Goal: Task Accomplishment & Management: Manage account settings

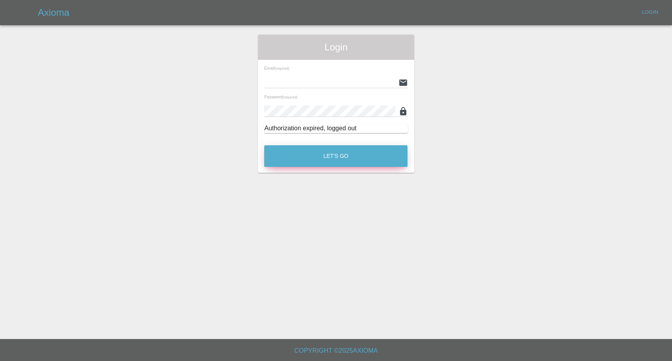
type input "[EMAIL_ADDRESS][DOMAIN_NAME]"
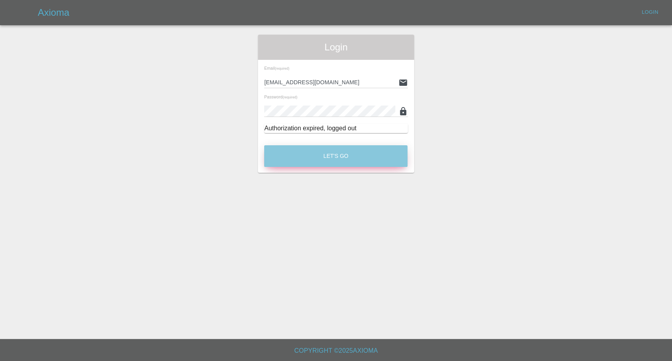
click at [343, 155] on button "Let's Go" at bounding box center [335, 156] width 143 height 22
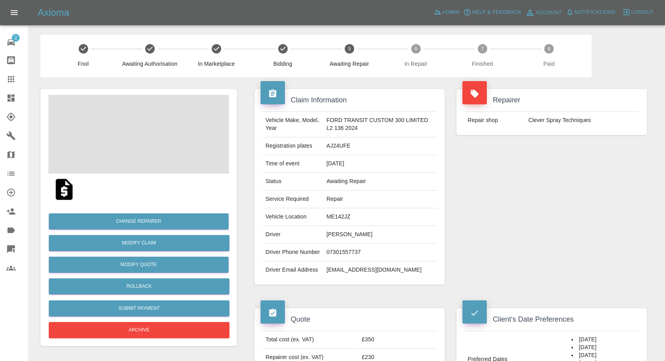
click at [342, 232] on td "Tom Chapman" at bounding box center [380, 235] width 114 height 18
copy td "Tom Chapman"
click at [341, 252] on td "07301557737" at bounding box center [380, 253] width 114 height 18
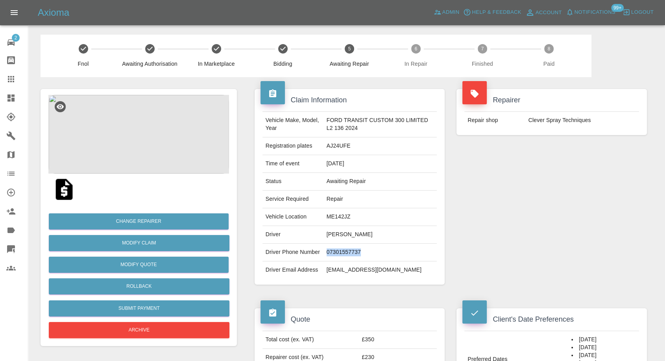
click at [341, 252] on td "07301557737" at bounding box center [380, 253] width 114 height 18
copy td "07301557737"
click at [329, 233] on td "Tom Chapman" at bounding box center [380, 235] width 114 height 18
click at [329, 233] on td "[PERSON_NAME]" at bounding box center [380, 235] width 114 height 18
copy td "Tom"
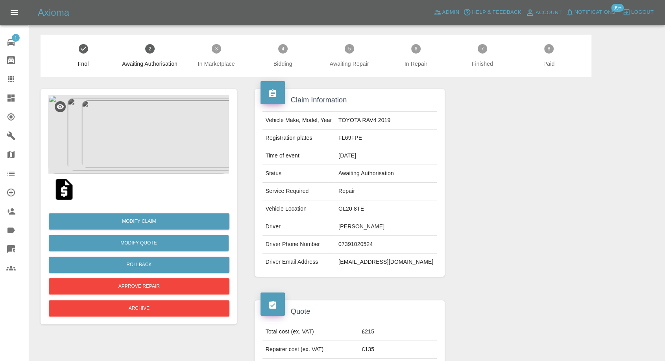
click at [159, 155] on img at bounding box center [138, 134] width 181 height 79
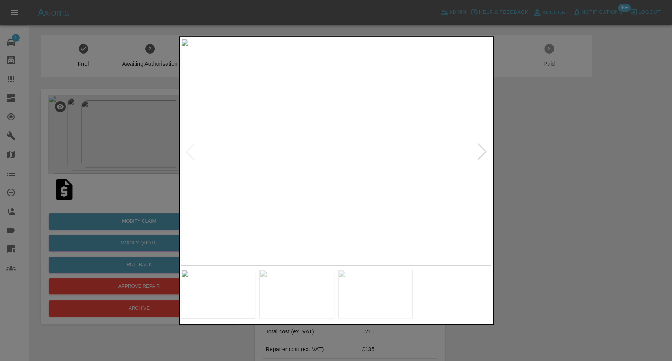
click at [321, 297] on img at bounding box center [296, 293] width 75 height 49
click at [380, 299] on img at bounding box center [375, 293] width 75 height 49
click at [504, 268] on div at bounding box center [336, 180] width 672 height 361
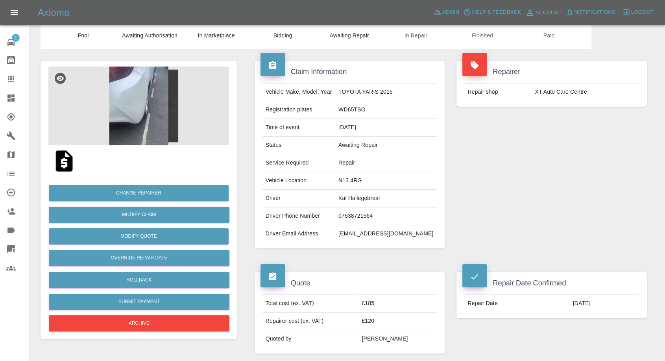
scroll to position [44, 0]
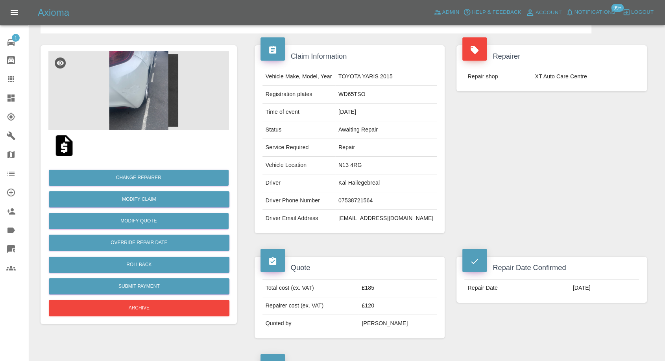
click at [540, 77] on td "XT Auto Care Centre" at bounding box center [585, 76] width 107 height 17
copy div "XT Auto Care Centre"
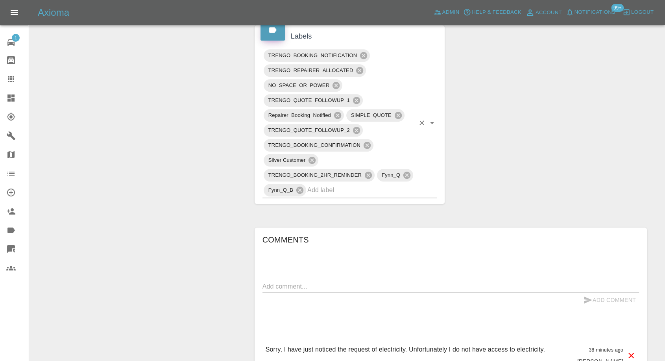
scroll to position [481, 0]
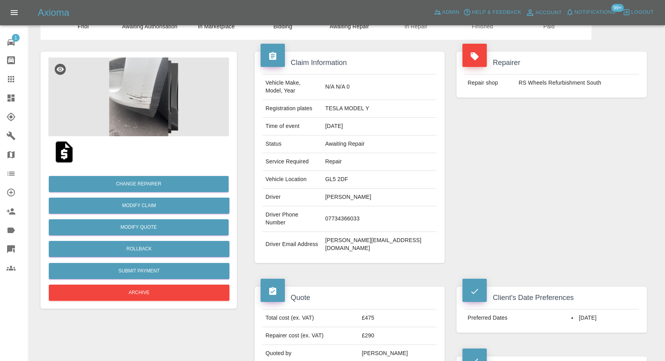
scroll to position [131, 0]
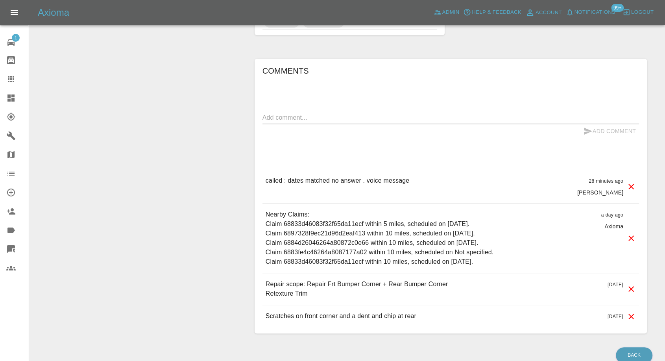
scroll to position [568, 0]
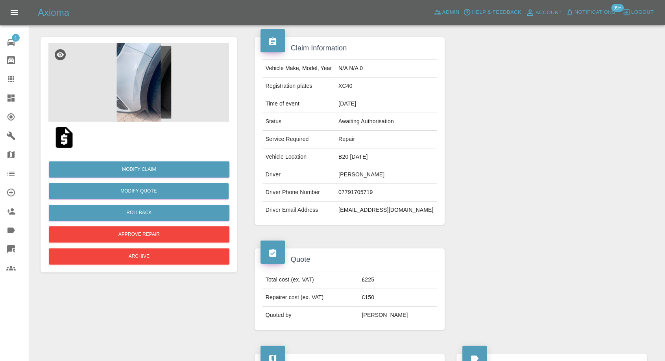
scroll to position [44, 0]
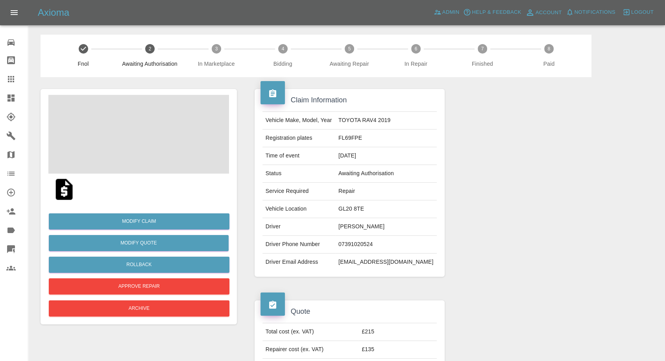
click at [368, 227] on td "[PERSON_NAME]" at bounding box center [386, 227] width 102 height 18
click at [368, 227] on td "Neil Freeman" at bounding box center [386, 227] width 102 height 18
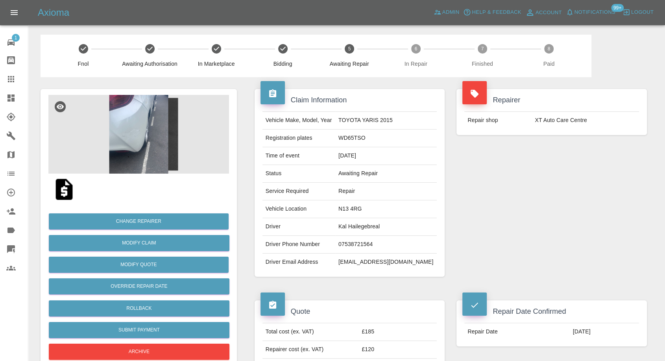
click at [368, 229] on td "Kal Hailegebreal" at bounding box center [386, 227] width 102 height 18
copy td "Kal Hailegebreal"
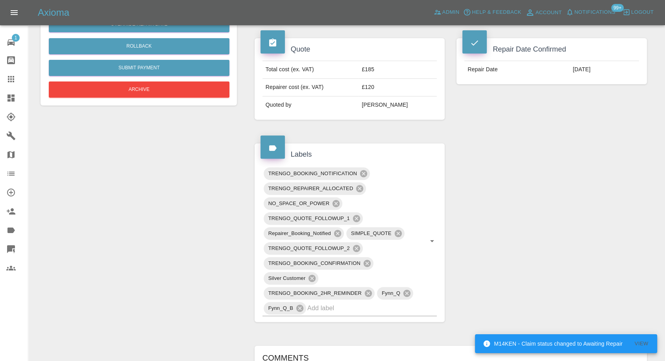
scroll to position [393, 0]
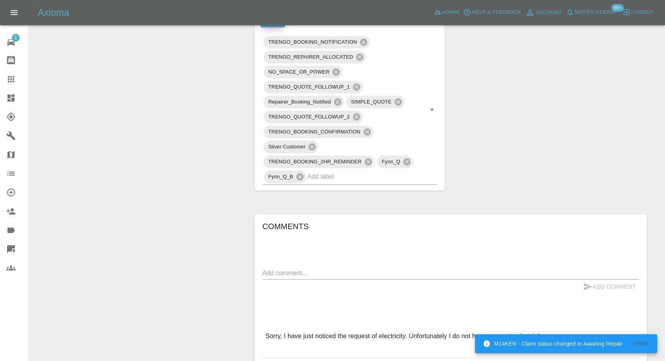
click at [321, 267] on div "x" at bounding box center [450, 273] width 377 height 13
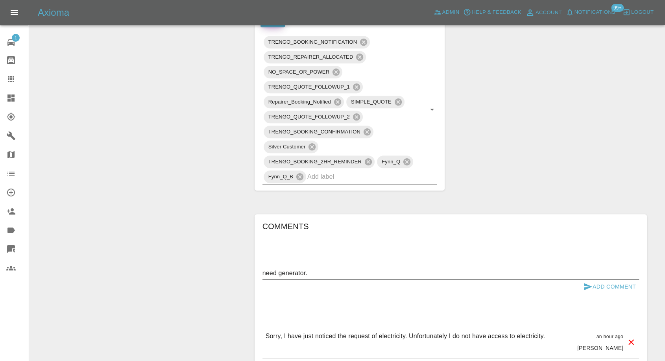
type textarea "need generator."
click at [589, 287] on icon "submit" at bounding box center [587, 286] width 9 height 9
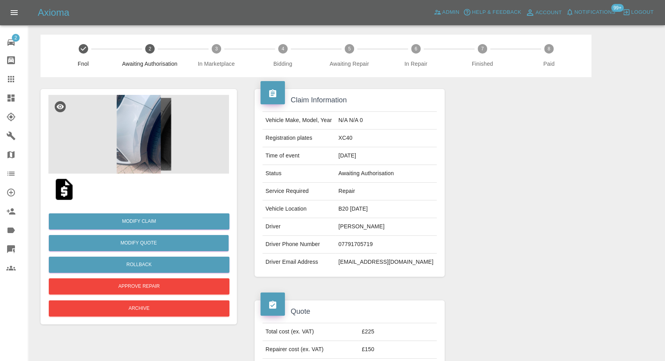
scroll to position [44, 0]
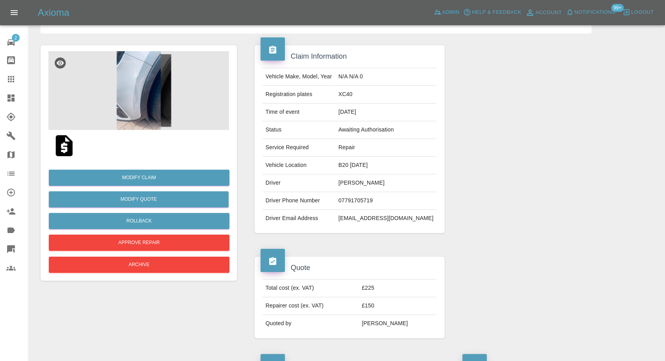
click at [367, 184] on td "[PERSON_NAME]" at bounding box center [386, 183] width 102 height 18
copy td "[PERSON_NAME]"
click at [71, 154] on img at bounding box center [64, 145] width 25 height 25
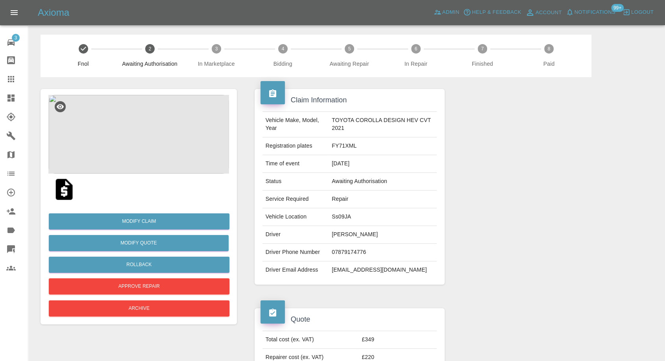
click at [66, 190] on img at bounding box center [64, 189] width 25 height 25
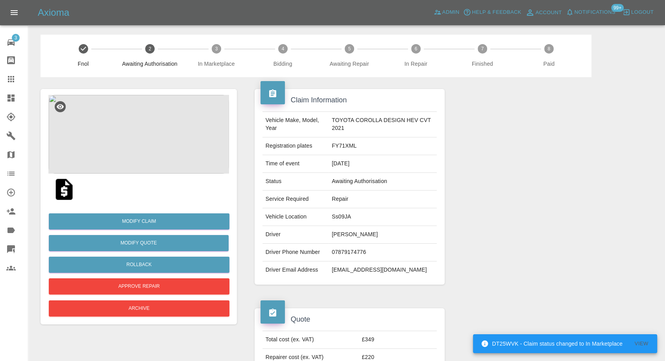
click at [144, 140] on img at bounding box center [138, 134] width 181 height 79
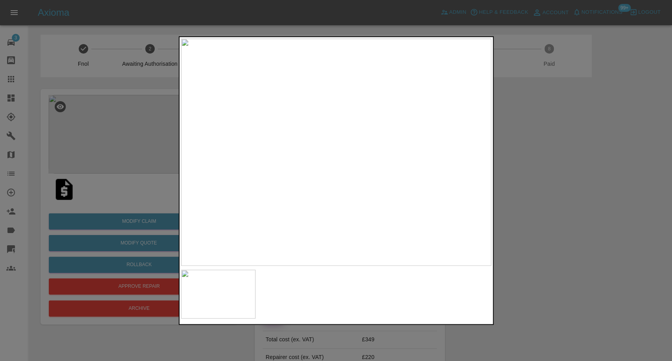
click at [531, 220] on div at bounding box center [336, 180] width 672 height 361
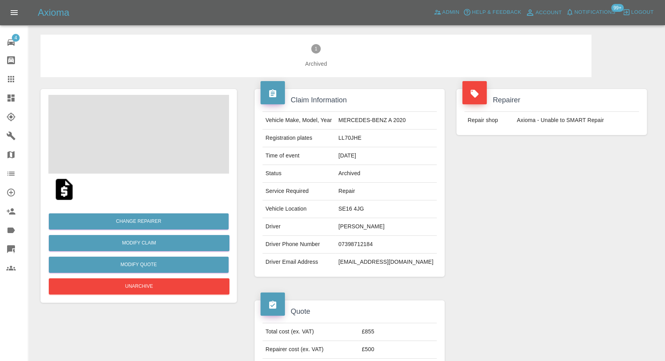
click at [391, 227] on td "[PERSON_NAME]" at bounding box center [386, 227] width 102 height 18
copy td "[PERSON_NAME]"
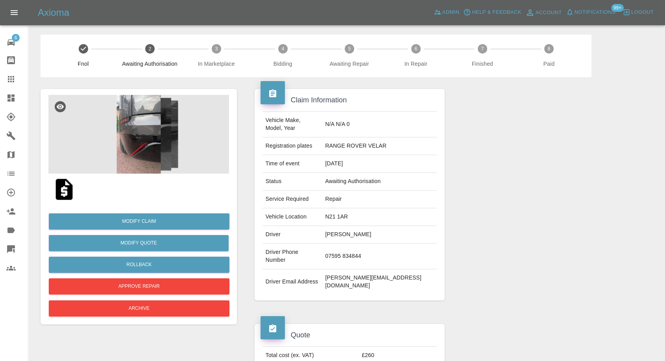
click at [149, 154] on img at bounding box center [138, 134] width 181 height 79
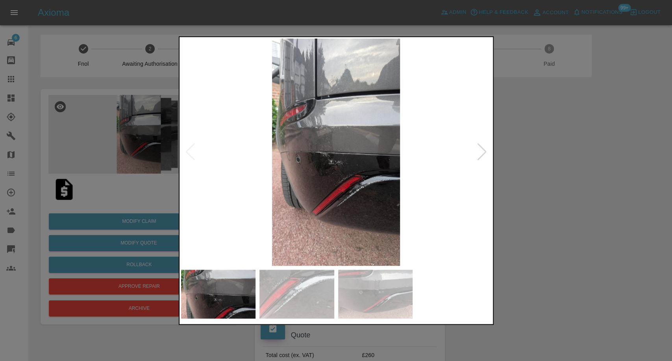
click at [311, 291] on img at bounding box center [296, 293] width 75 height 49
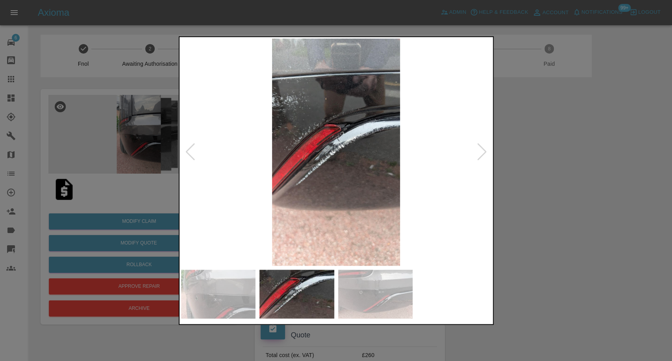
click at [400, 297] on img at bounding box center [375, 293] width 75 height 49
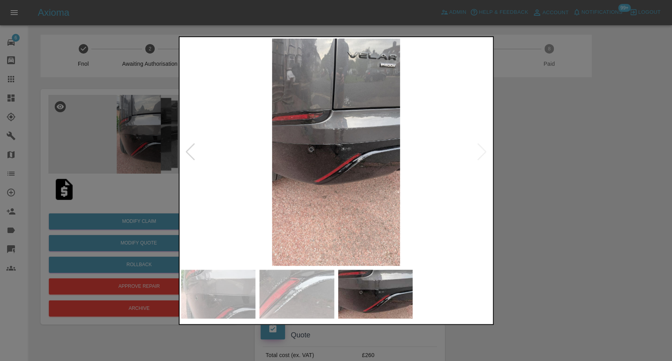
click at [528, 237] on div at bounding box center [336, 180] width 672 height 361
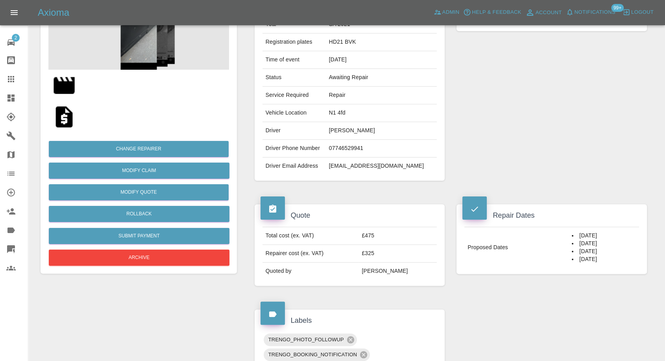
scroll to position [87, 0]
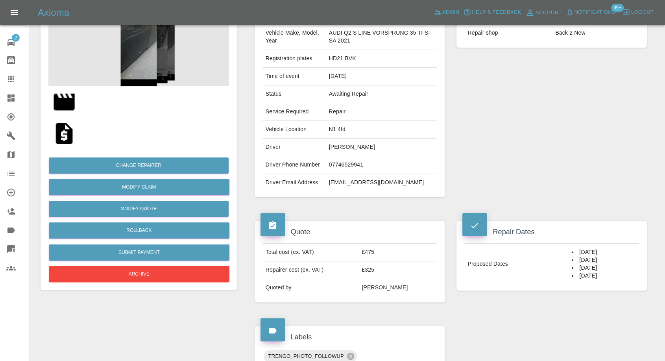
click at [337, 180] on td "msmangal@icloud.com" at bounding box center [381, 182] width 111 height 17
copy div "msmangal@icloud.com"
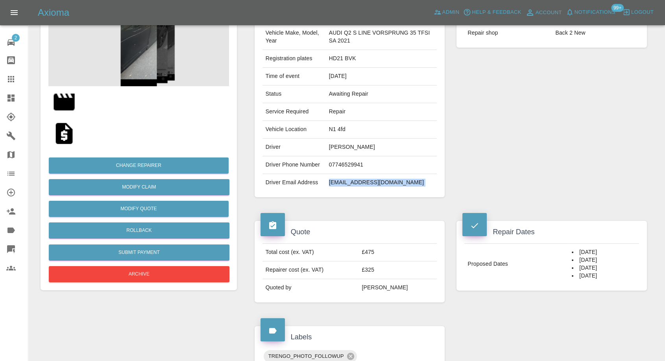
click at [66, 133] on img at bounding box center [64, 133] width 25 height 25
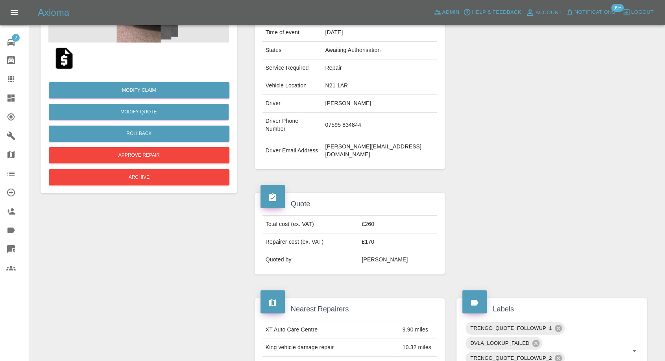
scroll to position [44, 0]
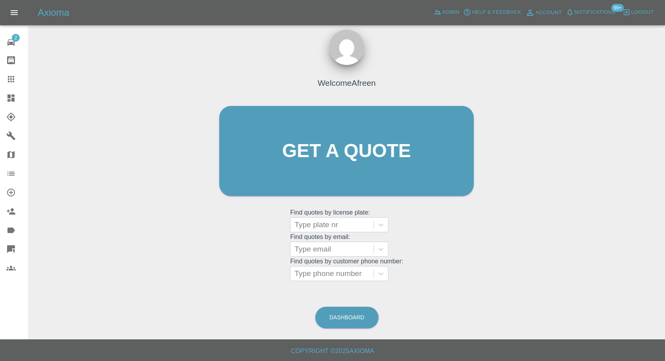
scroll to position [7, 0]
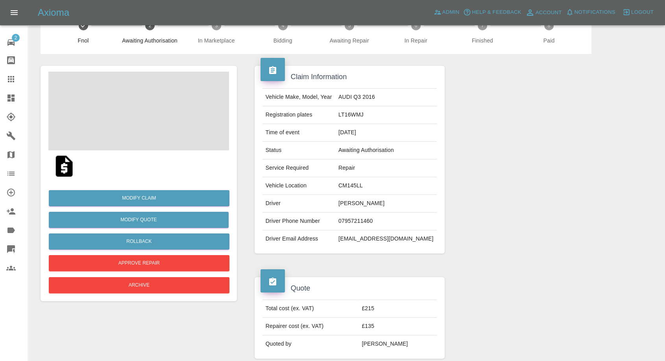
scroll to position [87, 0]
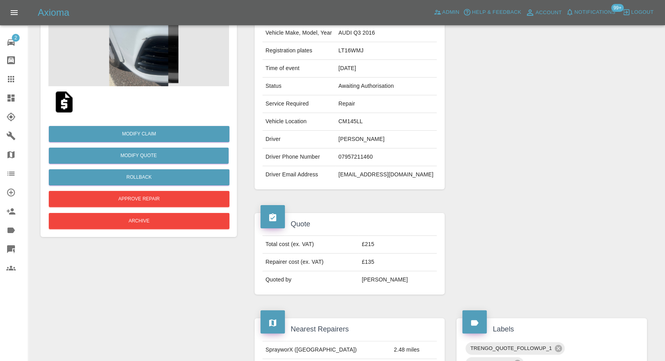
click at [11, 76] on icon at bounding box center [11, 79] width 6 height 6
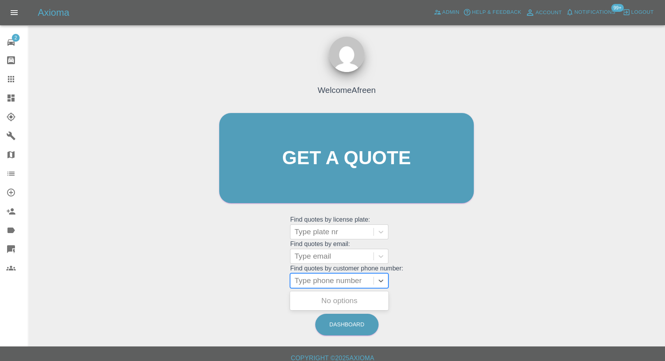
drag, startPoint x: 345, startPoint y: 281, endPoint x: 331, endPoint y: 286, distance: 14.4
click at [345, 281] on div at bounding box center [331, 280] width 75 height 11
paste input "+447530439561"
type input "+447530439561"
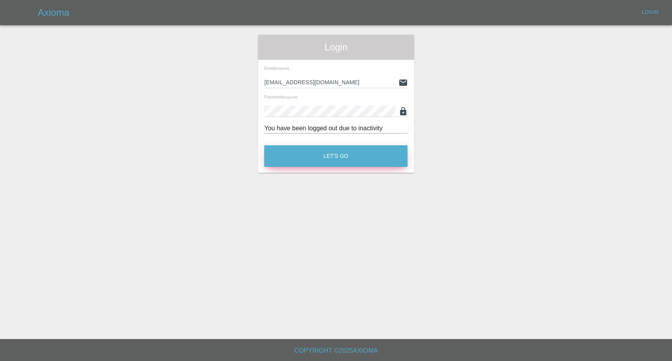
click at [321, 153] on button "Let's Go" at bounding box center [335, 156] width 143 height 22
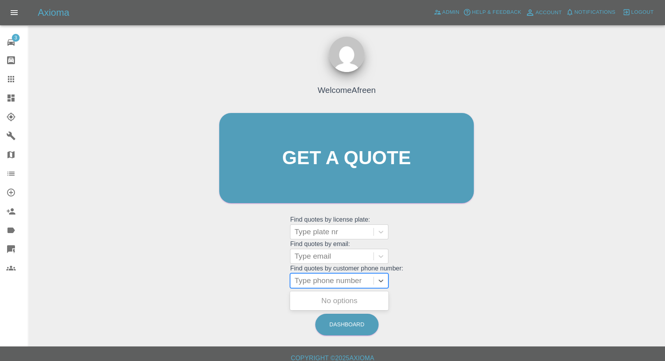
click at [323, 282] on div at bounding box center [331, 280] width 75 height 11
paste input "+447530439561"
drag, startPoint x: 309, startPoint y: 279, endPoint x: 218, endPoint y: 279, distance: 90.5
click at [218, 279] on div "Welcome Afreen Get a quote Get a quote Find quotes by license plate: Type plate…" at bounding box center [346, 173] width 271 height 238
type input "07530439561"
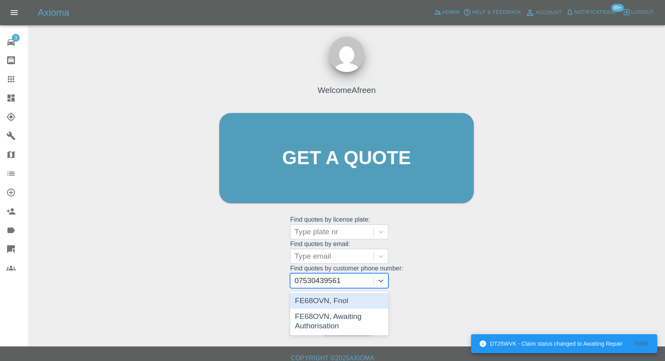
click at [337, 302] on div "FE68OVN, Fnol" at bounding box center [339, 301] width 98 height 16
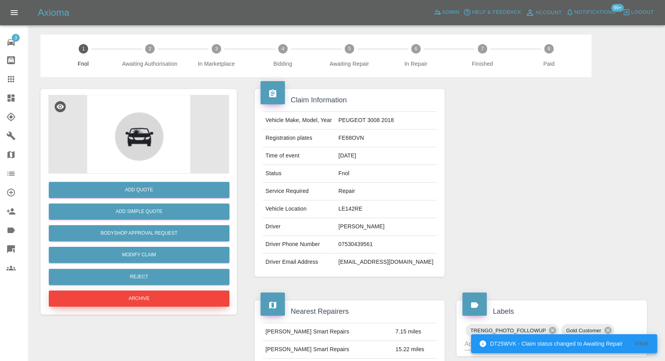
click at [134, 302] on button "Archive" at bounding box center [139, 298] width 181 height 16
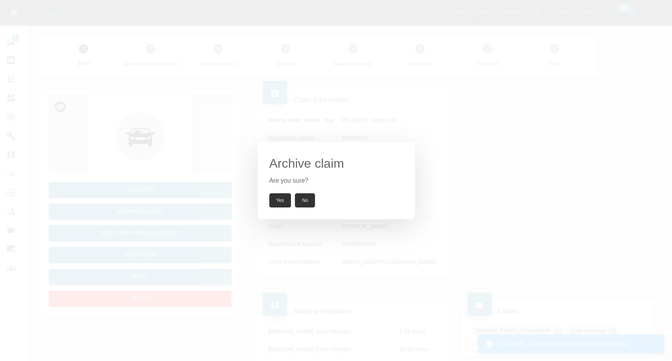
click at [281, 196] on button "Yes" at bounding box center [280, 200] width 22 height 14
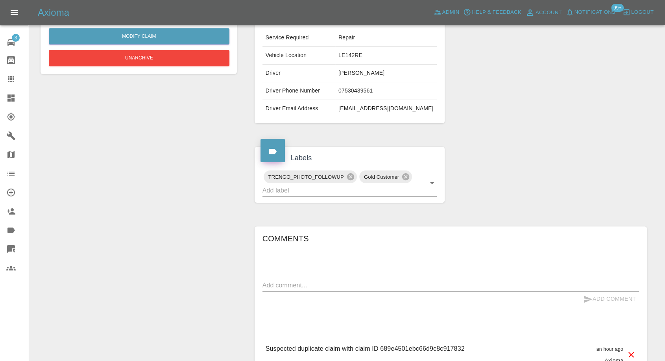
scroll to position [218, 0]
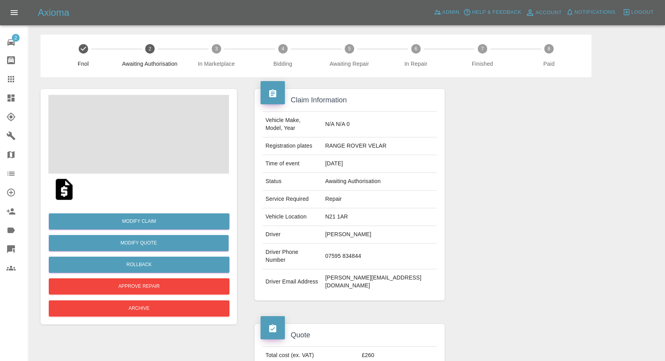
click at [368, 227] on td "Martin Tidd" at bounding box center [379, 235] width 115 height 18
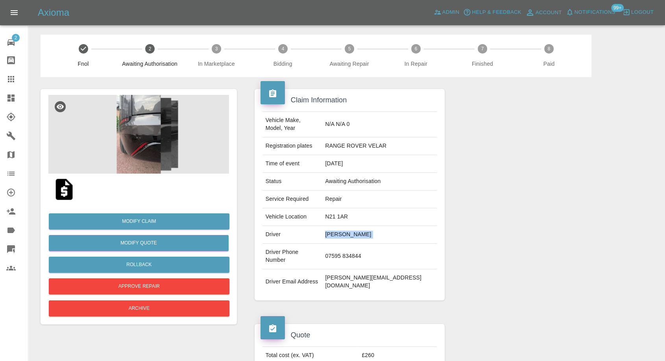
click at [368, 227] on td "Martin Tidd" at bounding box center [379, 235] width 115 height 18
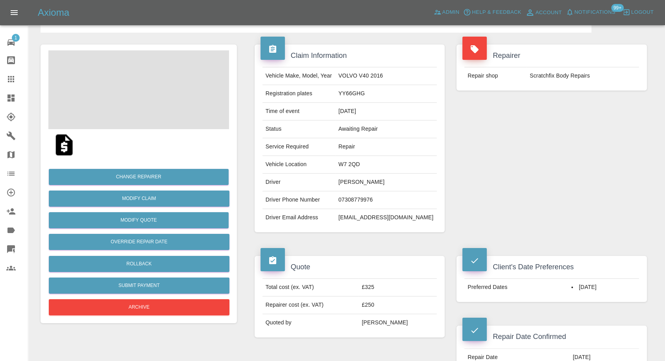
scroll to position [87, 0]
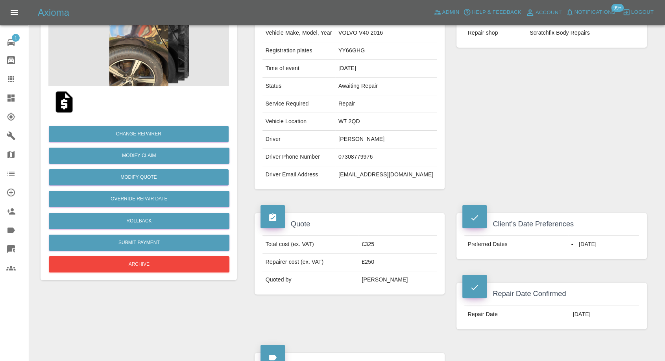
click at [63, 111] on img at bounding box center [64, 101] width 25 height 25
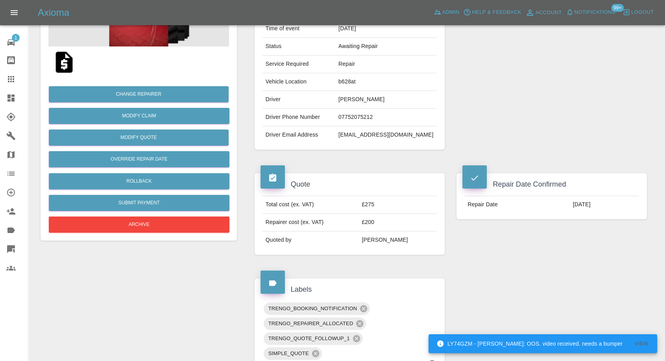
scroll to position [131, 0]
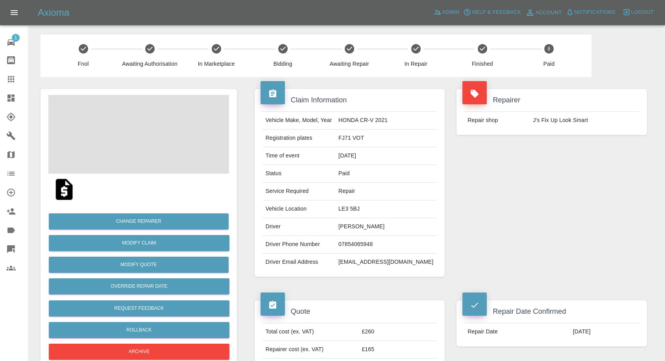
click at [375, 256] on td "tp_munro@hotmail.com" at bounding box center [386, 261] width 102 height 17
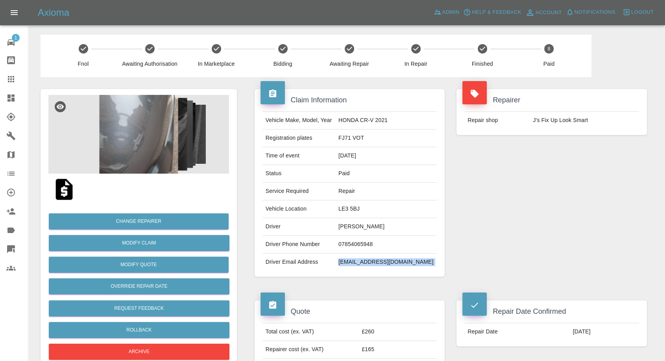
click at [375, 256] on td "tp_munro@hotmail.com" at bounding box center [386, 261] width 102 height 17
copy div "tp_munro@hotmail.com"
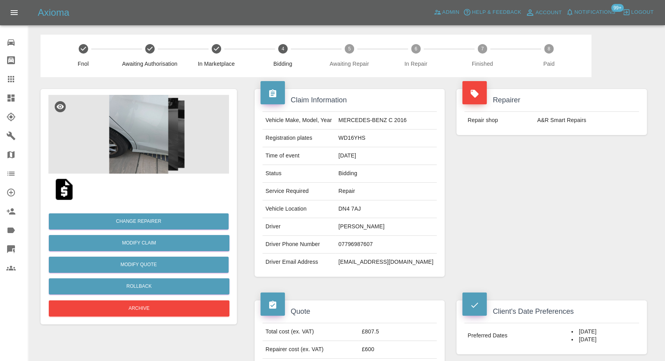
click at [141, 143] on img at bounding box center [138, 134] width 181 height 79
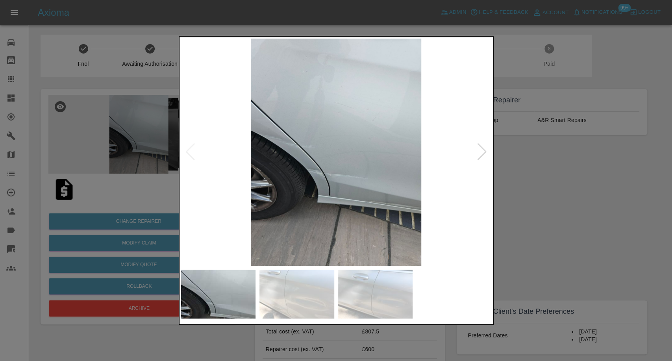
click at [301, 271] on img at bounding box center [296, 293] width 75 height 49
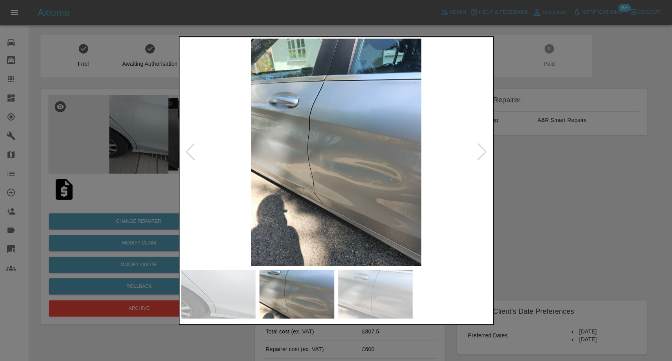
click at [368, 299] on img at bounding box center [375, 293] width 75 height 49
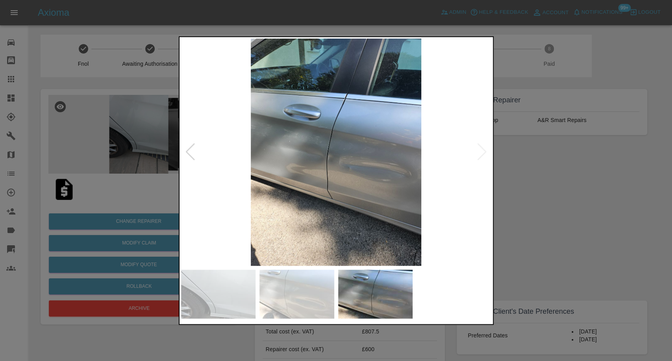
click at [127, 143] on div at bounding box center [336, 180] width 672 height 361
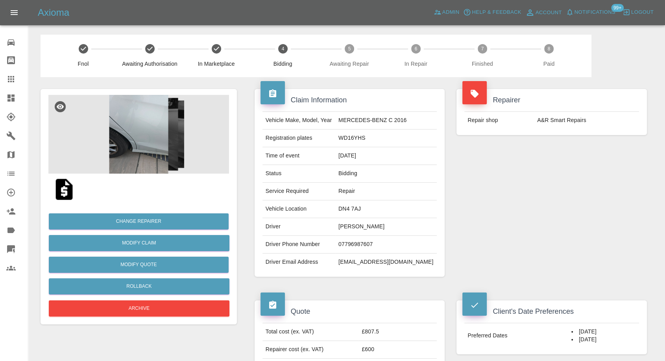
click at [127, 143] on img at bounding box center [138, 134] width 181 height 79
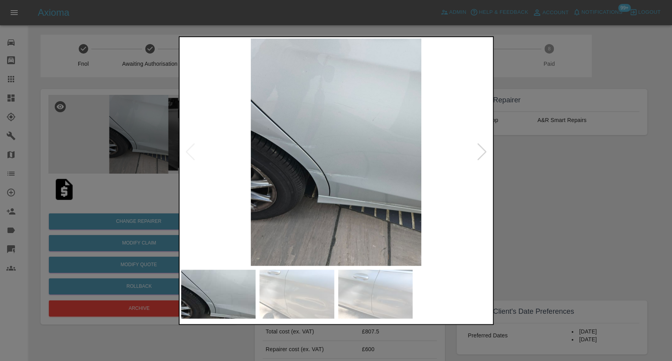
click at [299, 293] on img at bounding box center [296, 293] width 75 height 49
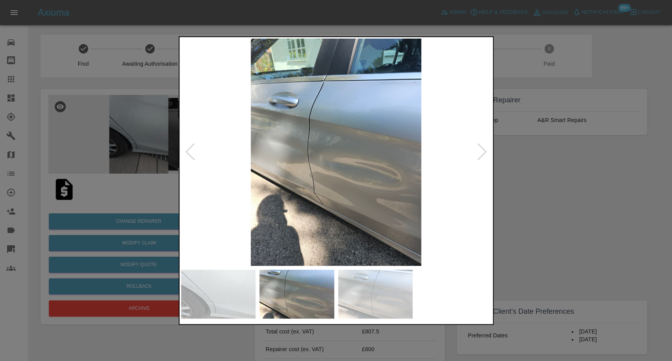
click at [367, 299] on img at bounding box center [375, 293] width 75 height 49
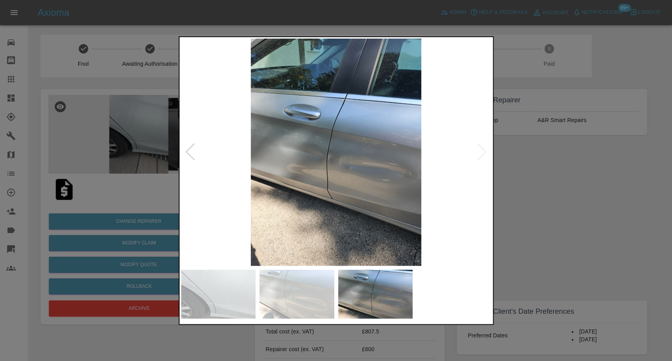
click at [585, 233] on div at bounding box center [336, 180] width 672 height 361
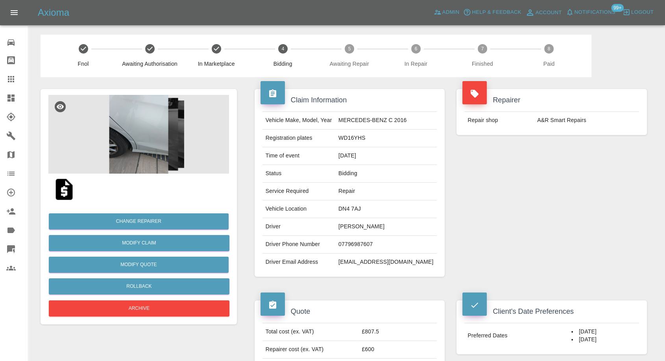
click at [63, 185] on img at bounding box center [64, 189] width 25 height 25
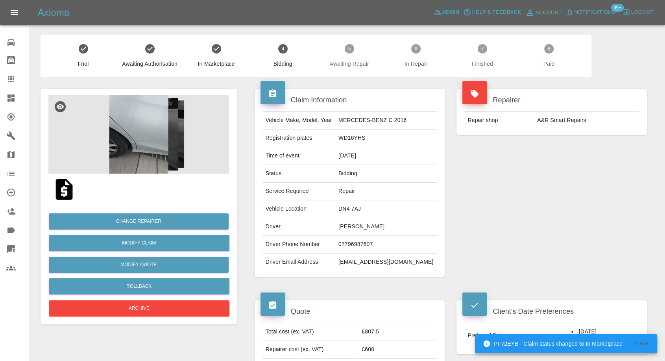
click at [139, 137] on img at bounding box center [138, 134] width 181 height 79
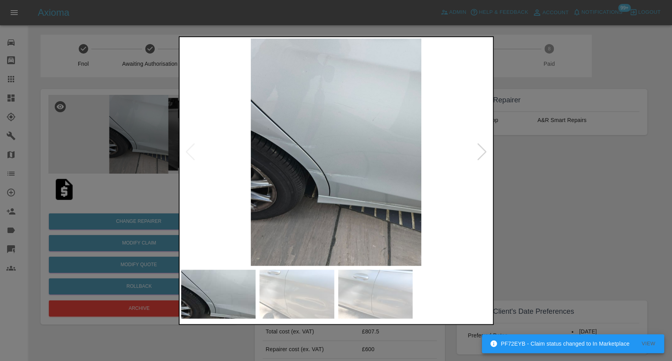
click at [334, 320] on div at bounding box center [336, 294] width 310 height 57
click at [312, 294] on img at bounding box center [296, 293] width 75 height 49
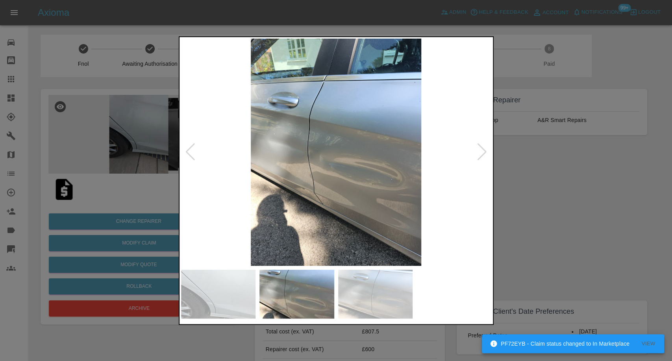
click at [379, 286] on img at bounding box center [375, 293] width 75 height 49
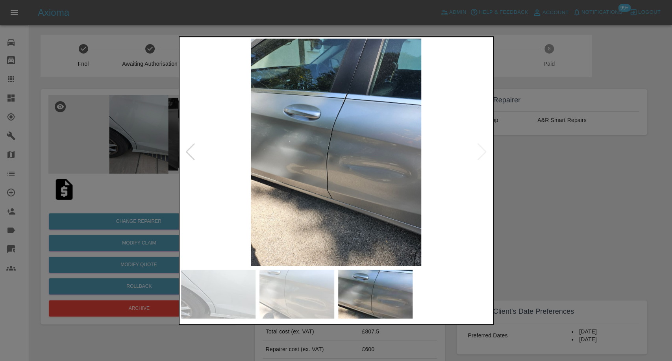
click at [560, 231] on div at bounding box center [336, 180] width 672 height 361
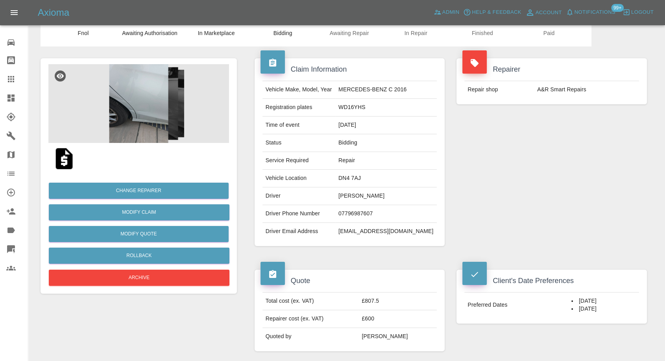
scroll to position [87, 0]
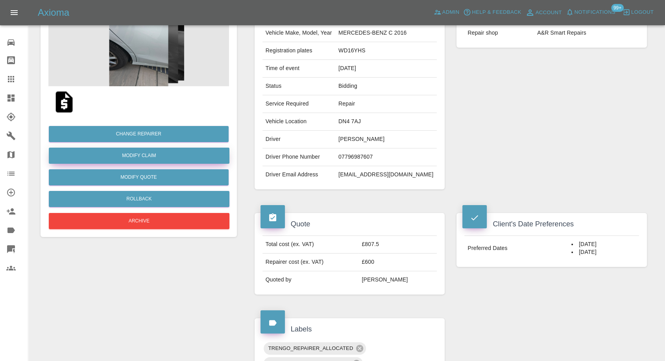
drag, startPoint x: 141, startPoint y: 158, endPoint x: 174, endPoint y: 161, distance: 33.2
click at [141, 158] on link "Modify Claim" at bounding box center [139, 156] width 181 height 16
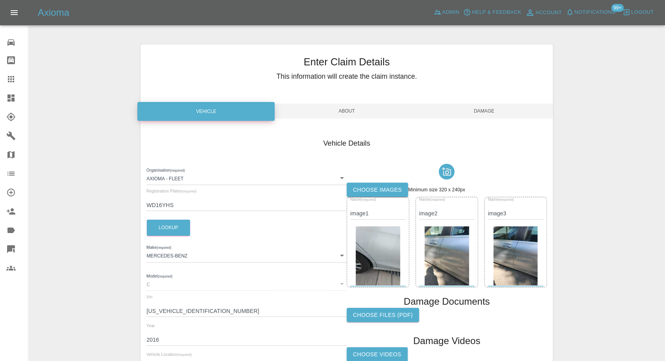
click at [356, 186] on label "Choose images" at bounding box center [377, 190] width 61 height 15
click at [0, 0] on input "Choose images" at bounding box center [0, 0] width 0 height 0
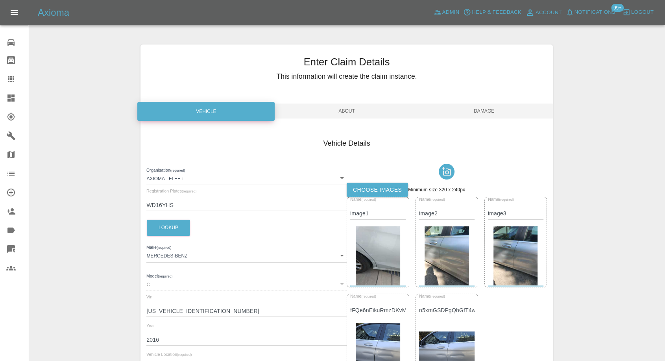
click at [491, 107] on span "Damage" at bounding box center [483, 110] width 137 height 15
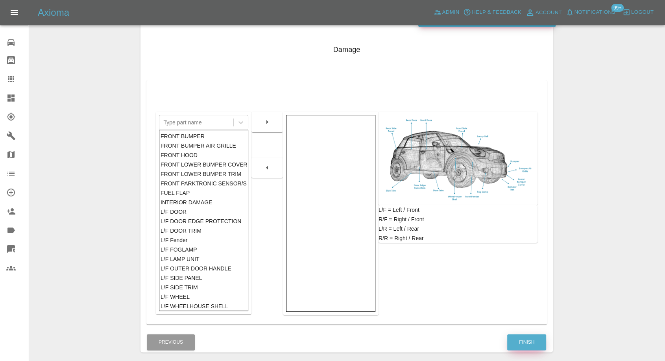
scroll to position [126, 0]
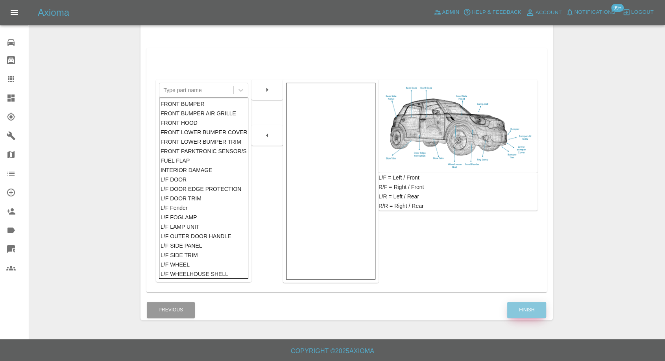
click at [530, 309] on button "Finish" at bounding box center [526, 310] width 39 height 16
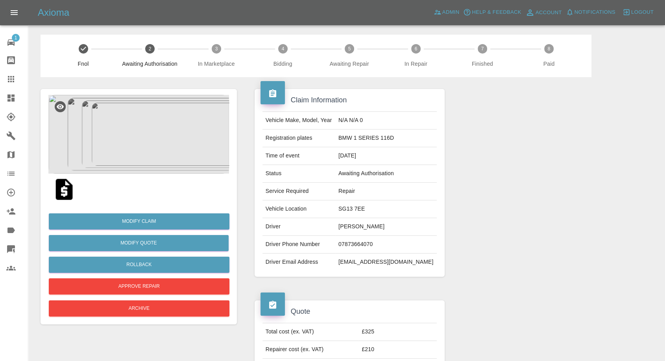
click at [63, 190] on img at bounding box center [64, 189] width 25 height 25
click at [120, 152] on img at bounding box center [138, 134] width 181 height 79
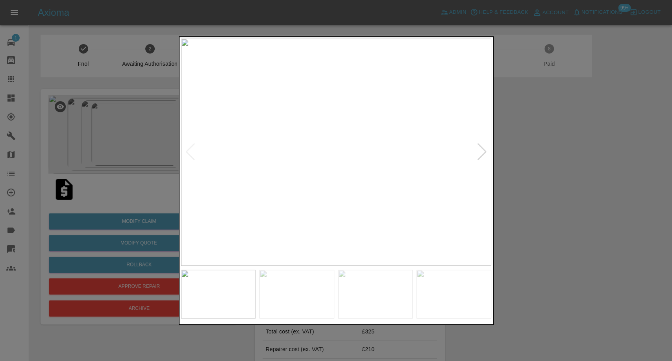
click at [300, 284] on img at bounding box center [296, 293] width 75 height 49
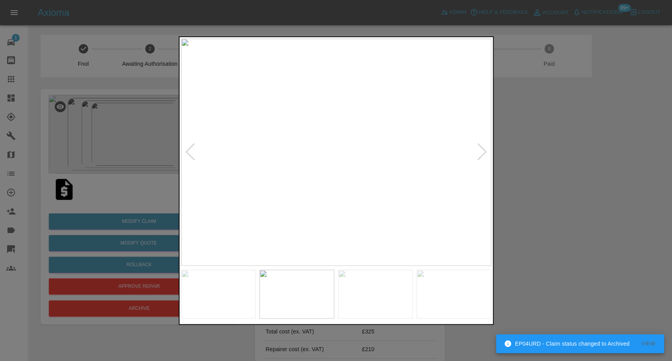
click at [375, 293] on img at bounding box center [375, 293] width 75 height 49
click at [433, 299] on img at bounding box center [453, 293] width 75 height 49
click at [570, 229] on div at bounding box center [336, 180] width 672 height 361
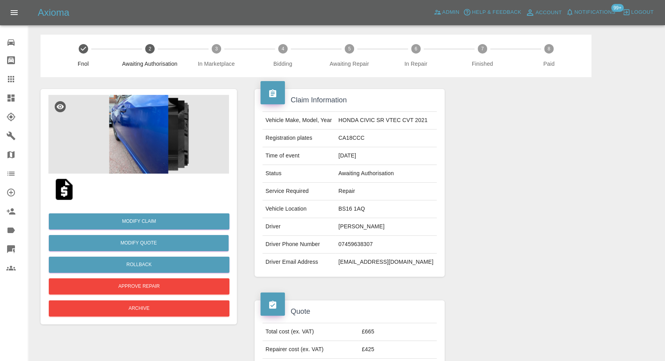
click at [70, 191] on img at bounding box center [64, 189] width 25 height 25
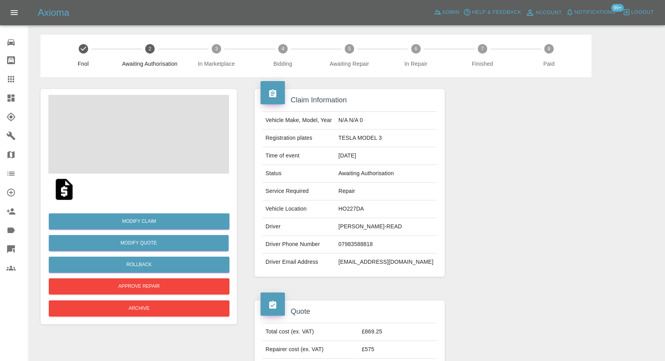
click at [353, 223] on td "[PERSON_NAME]-READ" at bounding box center [386, 227] width 102 height 18
click at [353, 223] on td "ALEXANDER CONNOLLY-READ" at bounding box center [386, 227] width 102 height 18
copy td "ALEXANDER"
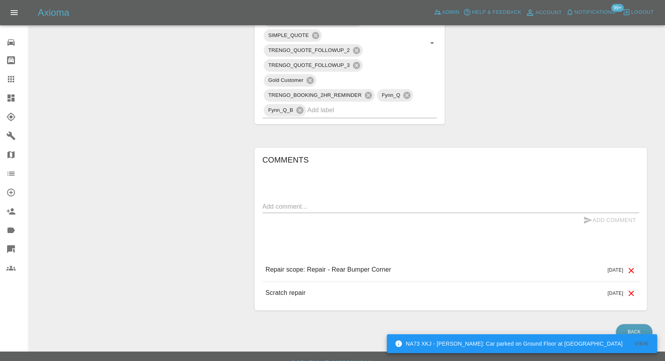
scroll to position [473, 0]
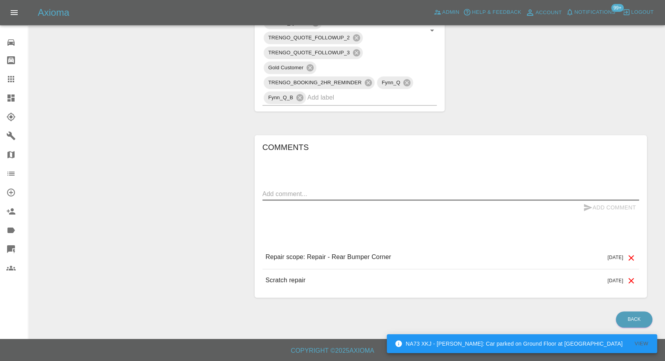
click at [349, 196] on textarea at bounding box center [450, 193] width 377 height 9
paste textarea "Any day any time [DATE] to [DATE]"
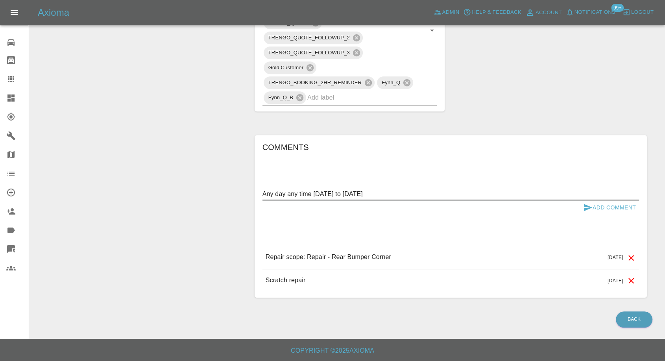
type textarea "Any day any time [DATE] to [DATE]"
click at [587, 206] on icon "submit" at bounding box center [588, 207] width 8 height 7
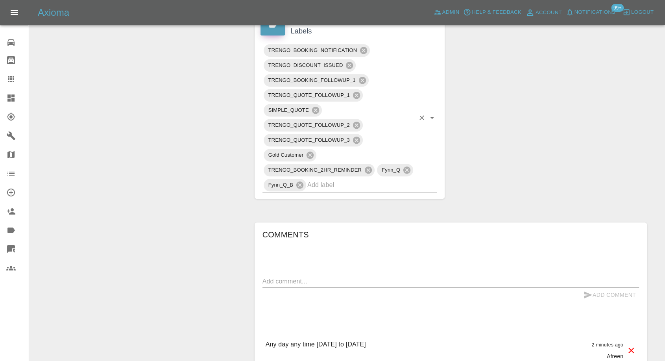
scroll to position [298, 0]
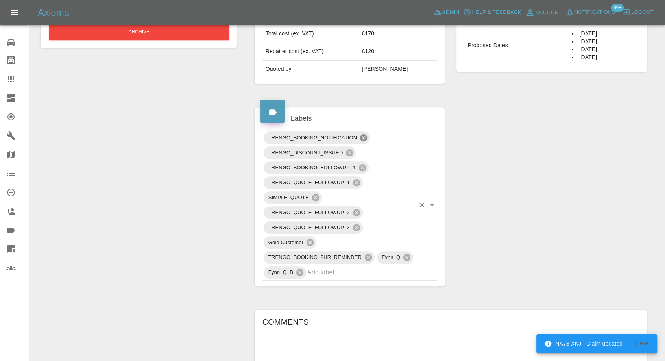
click at [364, 138] on icon at bounding box center [363, 137] width 9 height 9
click at [364, 165] on icon at bounding box center [361, 167] width 7 height 7
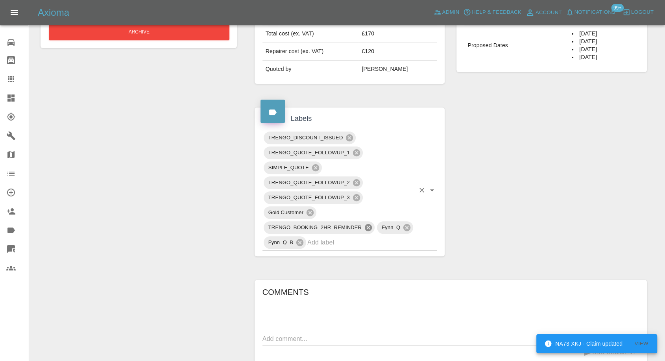
click at [367, 227] on icon at bounding box center [368, 227] width 9 height 9
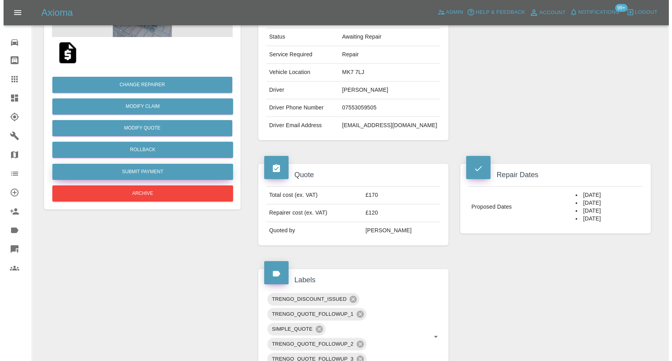
scroll to position [123, 0]
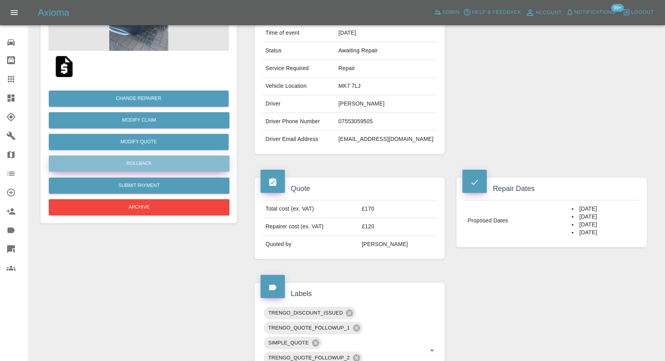
click at [149, 159] on button "Rollback" at bounding box center [139, 163] width 181 height 16
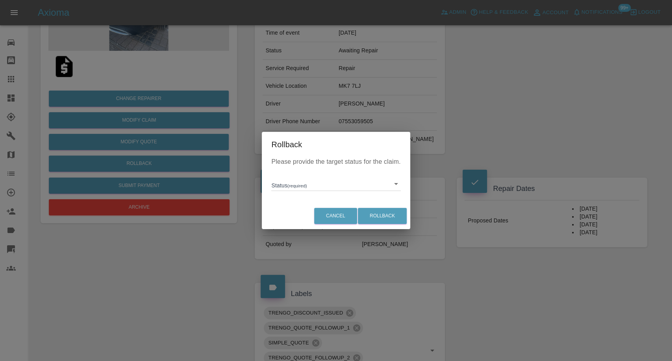
click at [295, 182] on body "Axioma Admin Help & Feedback Account Notifications 99+ Logout Repair home Bodys…" at bounding box center [336, 280] width 672 height 807
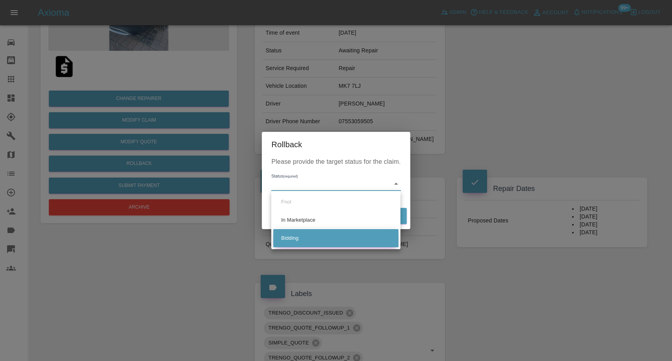
click at [290, 240] on li "Bidding" at bounding box center [335, 238] width 125 height 18
type input "bidding"
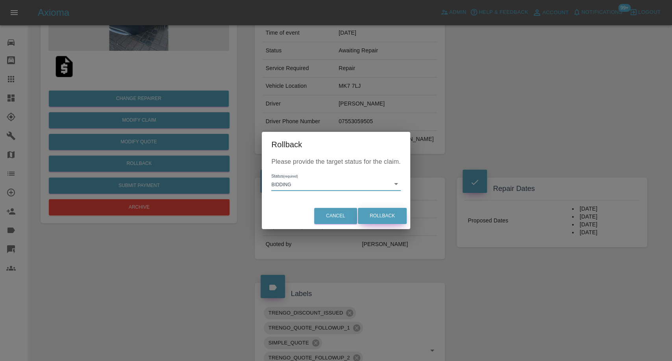
click at [384, 220] on button "Rollback" at bounding box center [382, 216] width 49 height 16
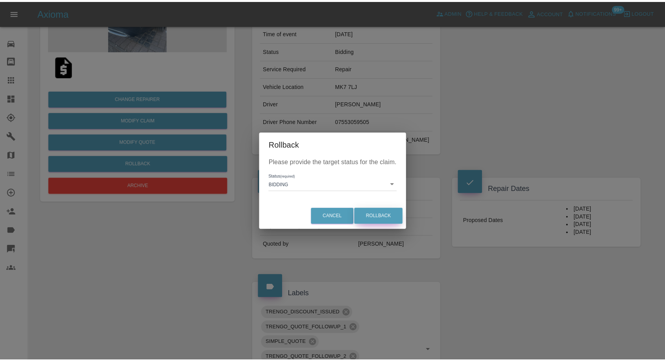
scroll to position [0, 0]
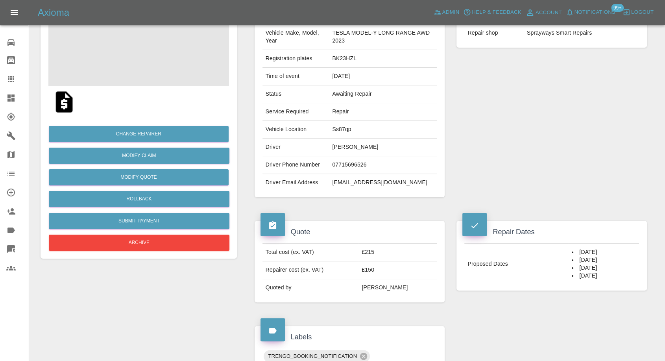
scroll to position [262, 0]
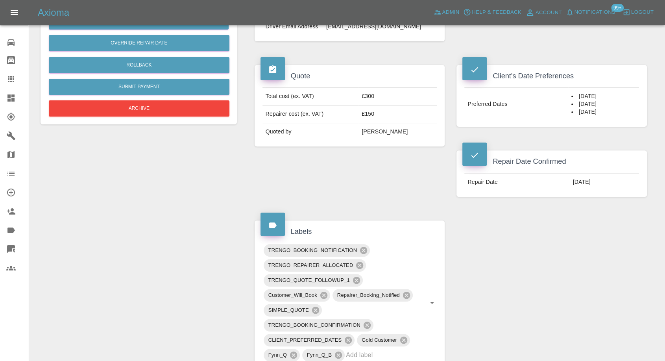
scroll to position [349, 0]
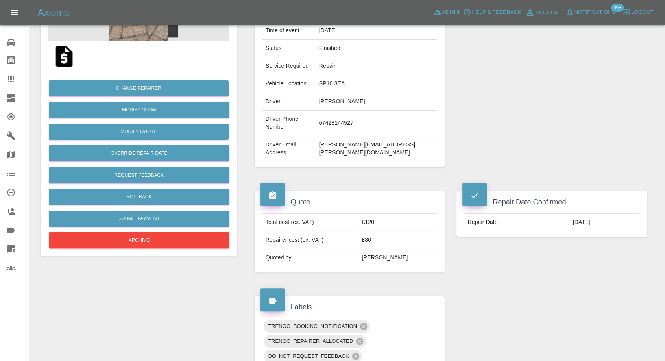
scroll to position [87, 0]
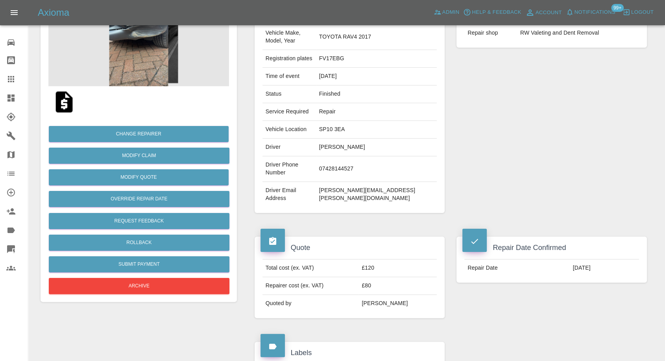
click at [365, 182] on td "[PERSON_NAME][EMAIL_ADDRESS][PERSON_NAME][DOMAIN_NAME]" at bounding box center [376, 194] width 121 height 25
click at [365, 182] on td "binoj.markose@yahoo.com" at bounding box center [376, 194] width 121 height 25
copy div "binoj.markose@yahoo.com"
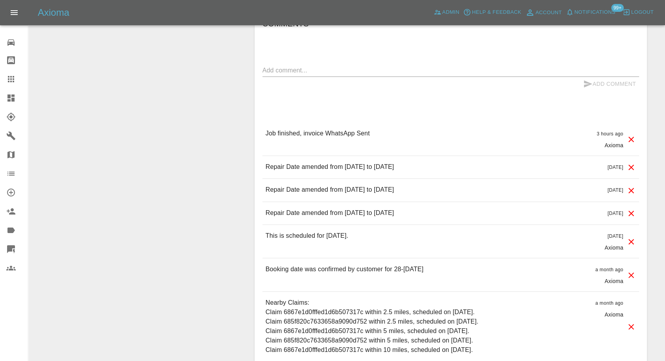
scroll to position [655, 0]
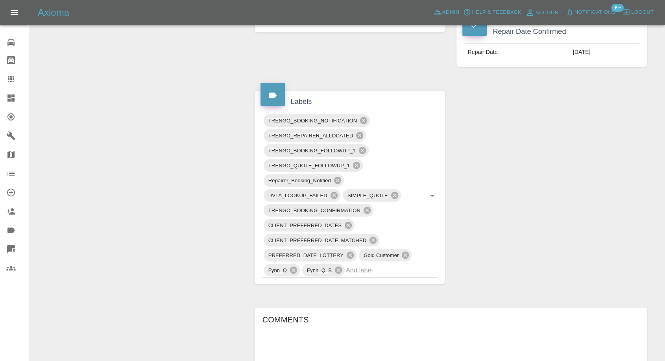
scroll to position [524, 0]
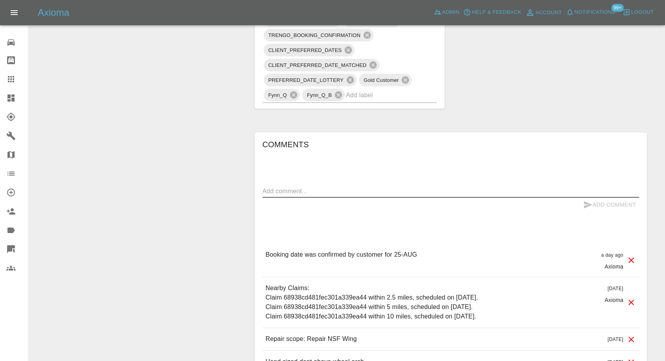
click at [340, 189] on textarea at bounding box center [450, 190] width 377 height 9
paste textarea "Hi Imogen Please would you cancel the appointment with [PERSON_NAME] on the [DA…"
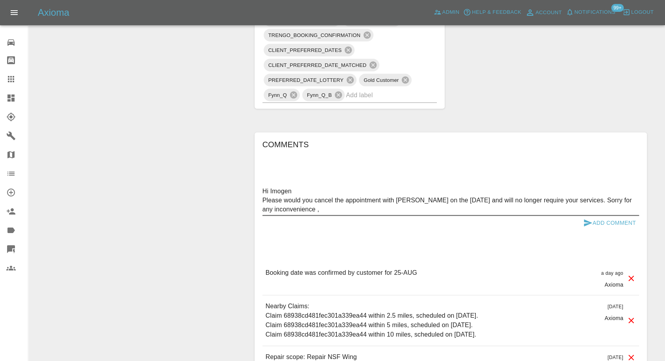
drag, startPoint x: 296, startPoint y: 190, endPoint x: 237, endPoint y: 191, distance: 58.6
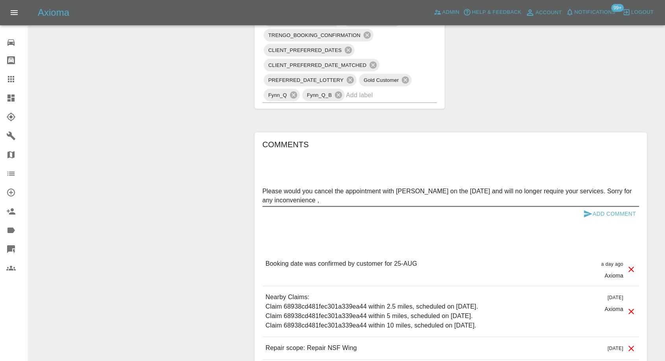
type textarea "Please would you cancel the appointment with Ben on the 25th Aug. and will no l…"
click at [580, 209] on button "Add Comment" at bounding box center [609, 214] width 59 height 15
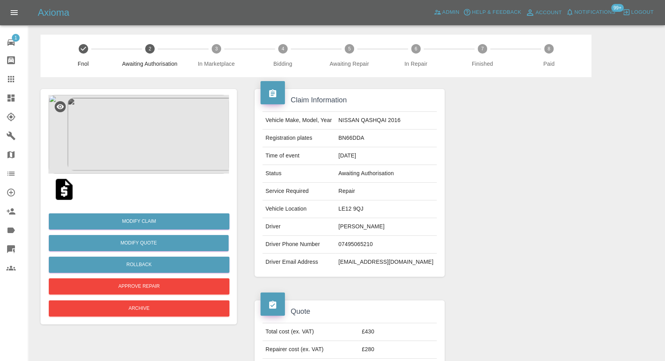
click at [66, 194] on img at bounding box center [64, 189] width 25 height 25
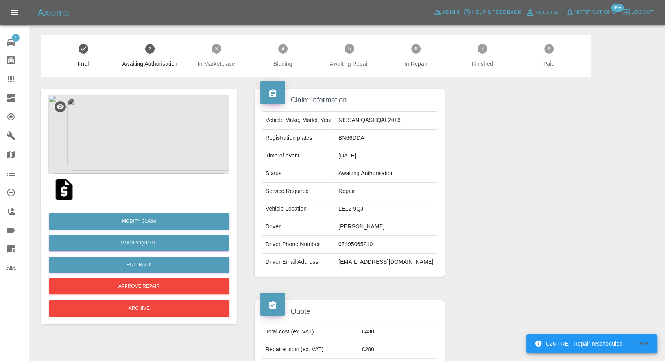
click at [108, 120] on img at bounding box center [138, 134] width 181 height 79
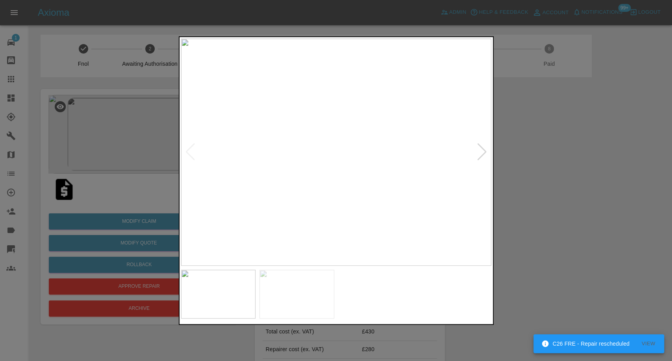
click at [309, 287] on img at bounding box center [296, 293] width 75 height 49
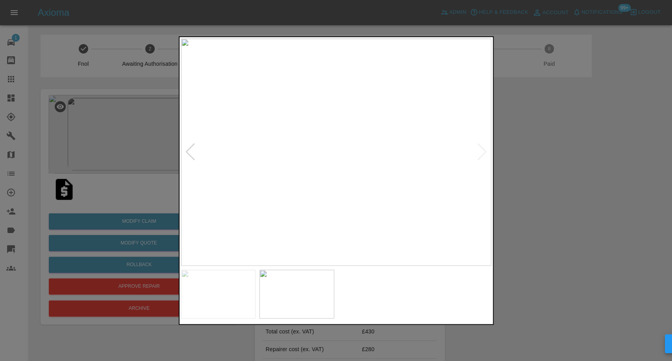
click at [510, 251] on div at bounding box center [336, 180] width 672 height 361
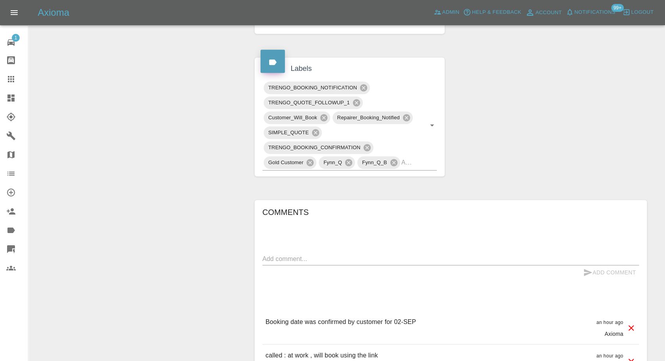
scroll to position [349, 0]
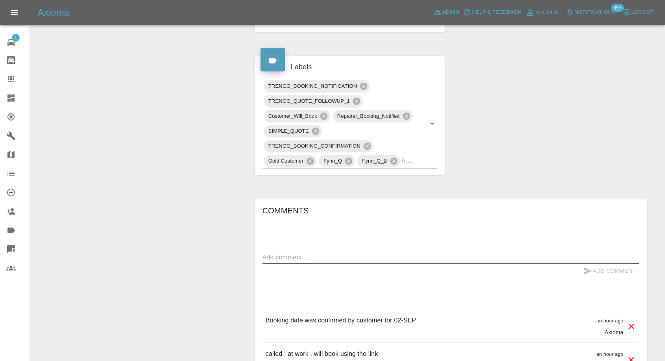
click at [347, 255] on textarea at bounding box center [450, 257] width 377 height 9
paste textarea "4 Disney grove NG12 5SJ"
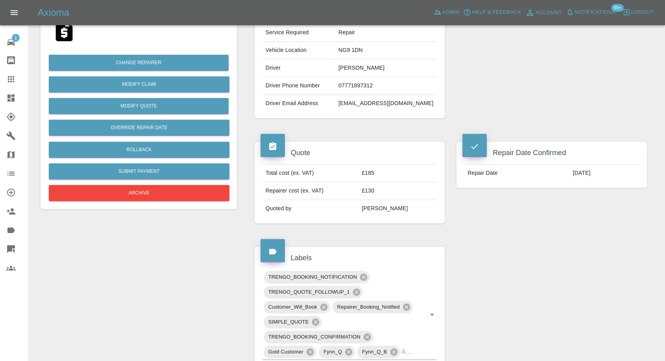
scroll to position [131, 0]
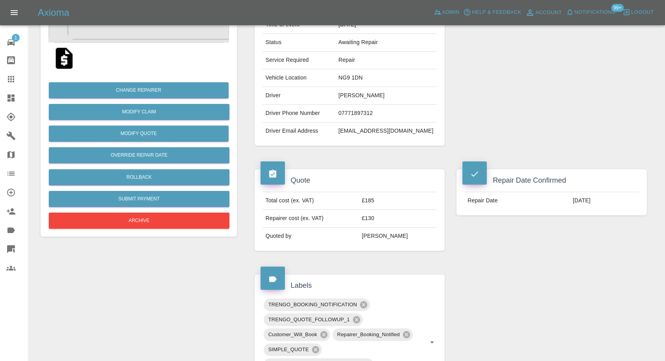
click at [359, 76] on td "NG9 1DN" at bounding box center [386, 78] width 102 height 18
copy td "NG9 1DN"
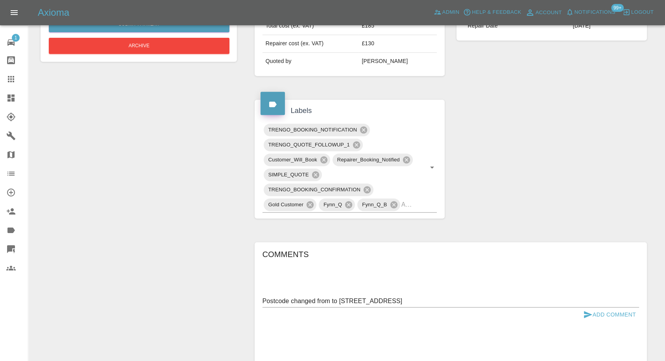
click at [338, 300] on textarea "Postcode changed from to 4 Disney grove NG12 5SJ" at bounding box center [450, 300] width 377 height 9
paste textarea "NG9 1DN"
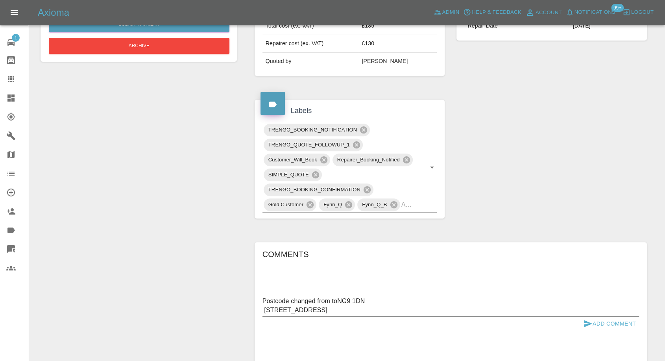
click at [338, 299] on textarea "Postcode changed from toNG9 1DN 4 Disney grove NG12 5SJ" at bounding box center [450, 305] width 377 height 18
click at [378, 299] on textarea "Postcode changed from to NG9 1DN 4 Disney grove NG12 5SJ" at bounding box center [450, 305] width 377 height 18
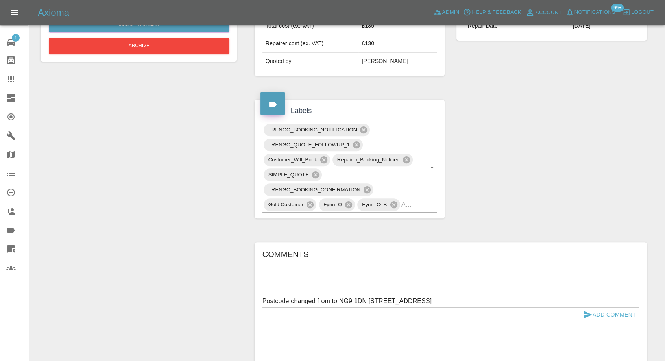
type textarea "Postcode changed from to NG9 1DN 4 Disney grove NG12 5SJ"
click at [585, 314] on icon "submit" at bounding box center [587, 314] width 9 height 9
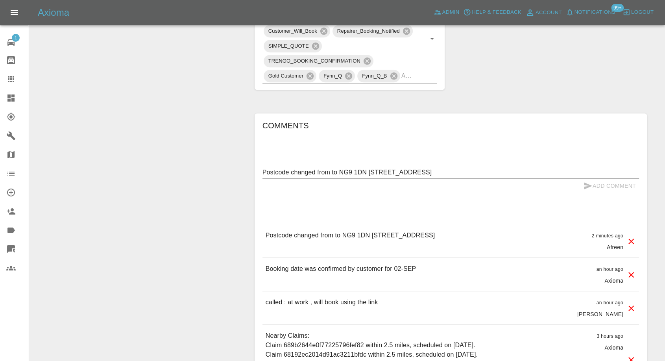
scroll to position [437, 0]
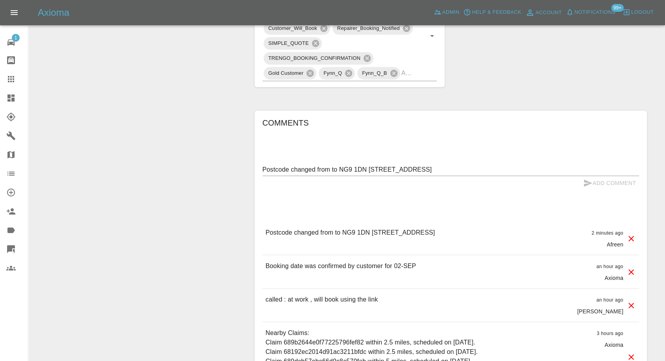
drag, startPoint x: 416, startPoint y: 232, endPoint x: 461, endPoint y: 223, distance: 46.5
click at [461, 223] on div "Postcode changed from to NG9 1DN 4 Disney grove NG12 5SJ 2 minutes ago Afreen" at bounding box center [450, 237] width 377 height 33
copy p "NG12 5SJ"
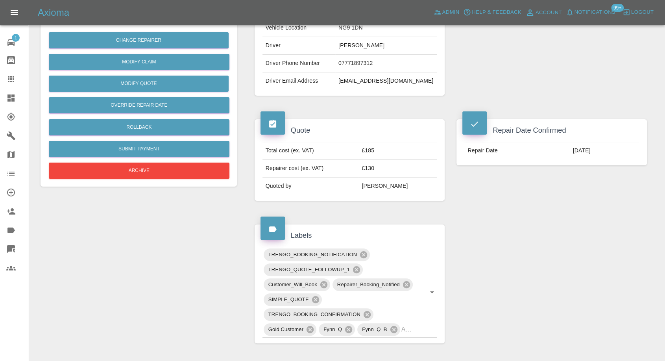
scroll to position [175, 0]
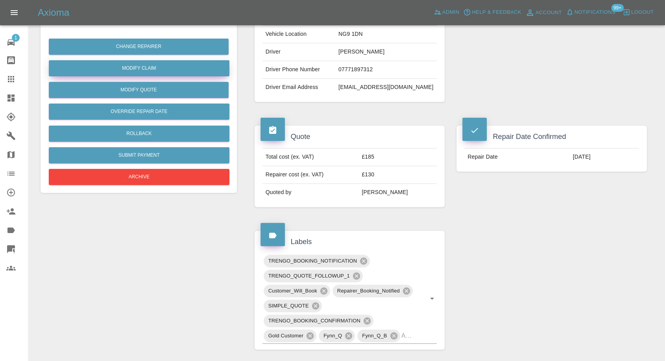
click at [148, 67] on link "Modify Claim" at bounding box center [139, 68] width 181 height 16
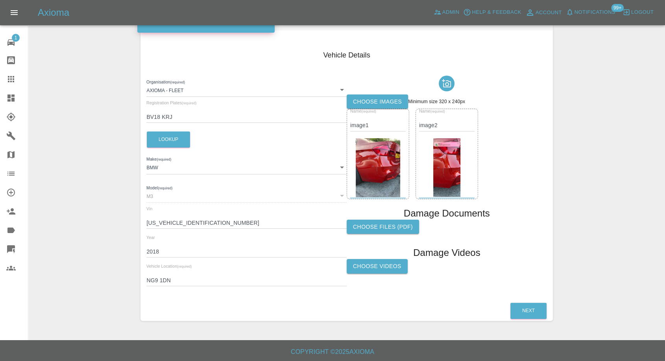
scroll to position [89, 0]
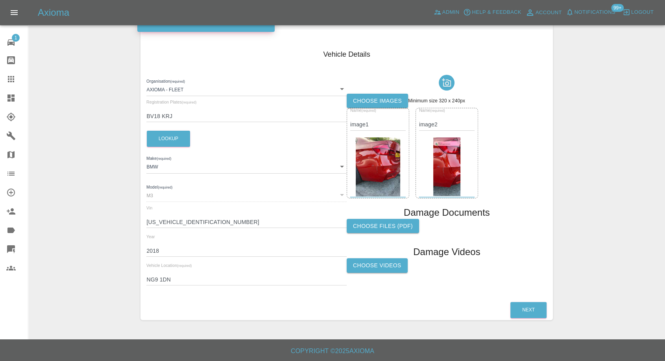
click at [164, 270] on div "Vehicle Location (required) NG9 1DN" at bounding box center [246, 274] width 200 height 22
click at [163, 281] on input "NG9 1DN" at bounding box center [246, 279] width 200 height 11
paste input "12 5SJ"
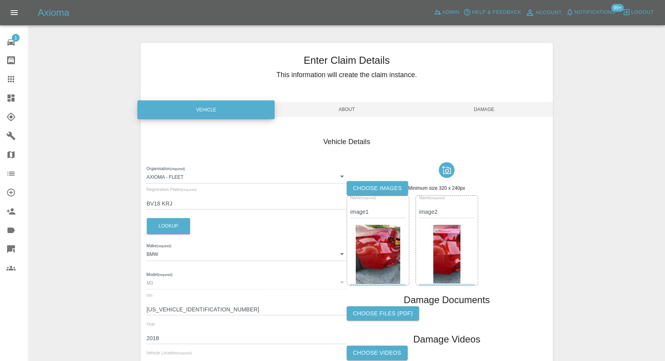
scroll to position [0, 0]
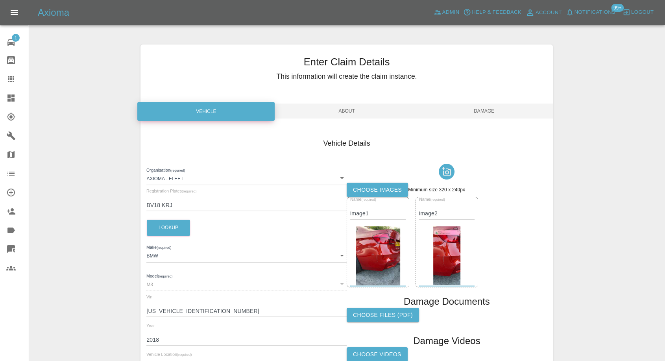
type input "NG12 5SJ"
drag, startPoint x: 489, startPoint y: 112, endPoint x: 507, endPoint y: 133, distance: 27.7
click at [489, 113] on span "Damage" at bounding box center [483, 110] width 137 height 15
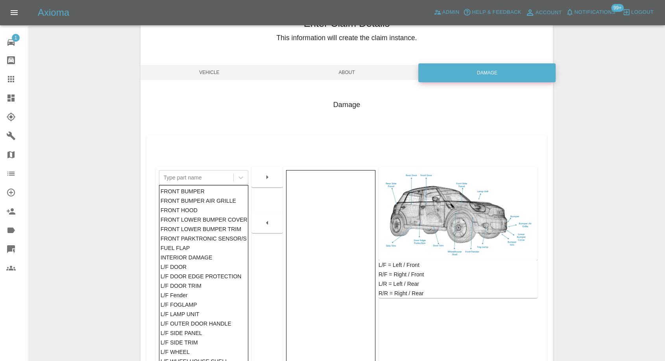
scroll to position [126, 0]
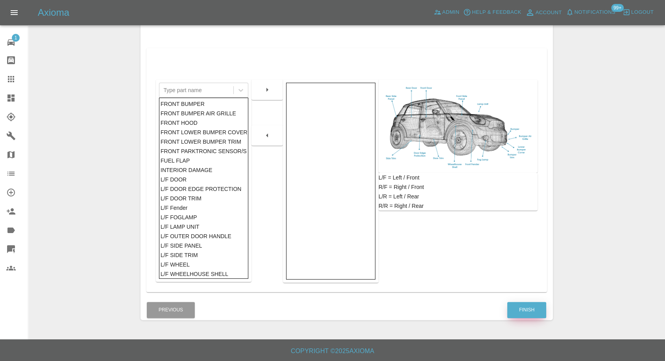
click at [530, 305] on button "Finish" at bounding box center [526, 310] width 39 height 16
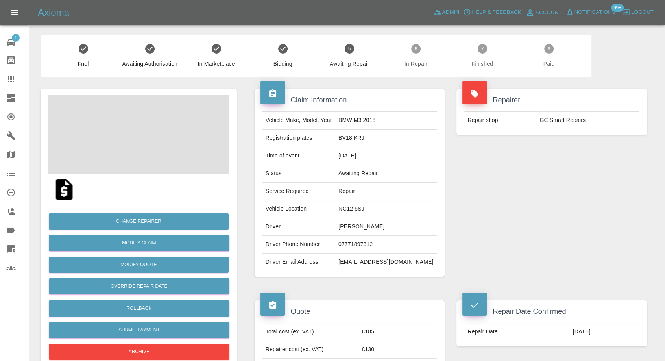
scroll to position [44, 0]
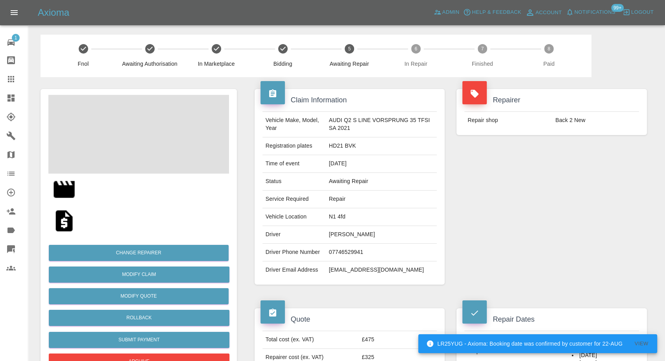
click at [345, 248] on td "07746529941" at bounding box center [381, 253] width 111 height 18
copy td "07746529941"
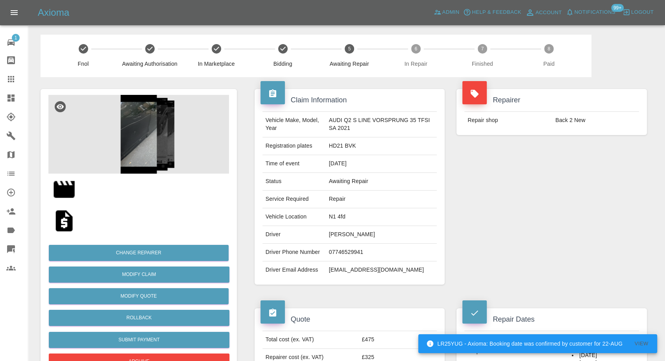
click at [556, 251] on div "Repairer Repair shop Back 2 New" at bounding box center [551, 186] width 202 height 219
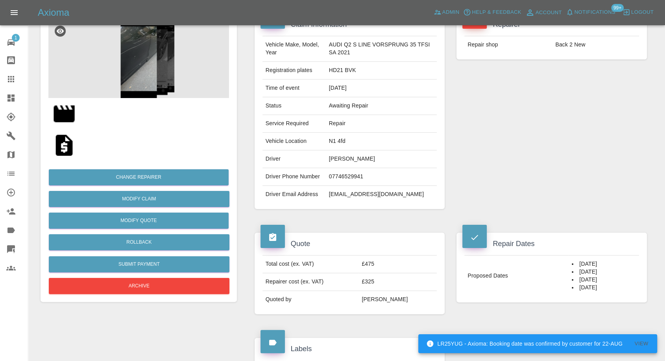
scroll to position [131, 0]
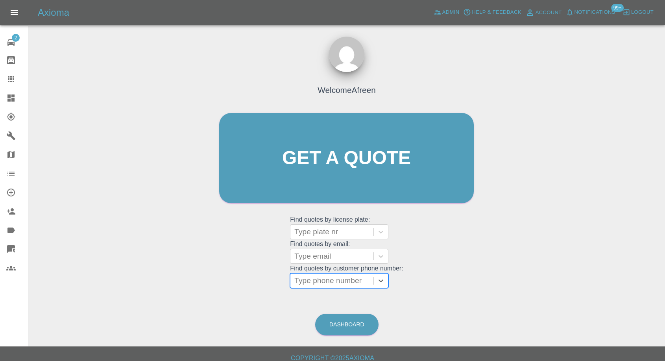
scroll to position [7, 0]
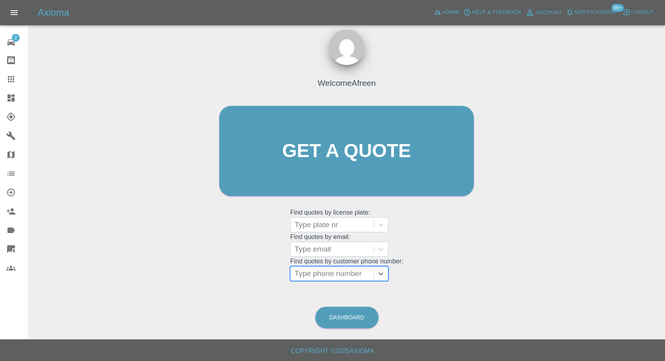
type input "07746529941"
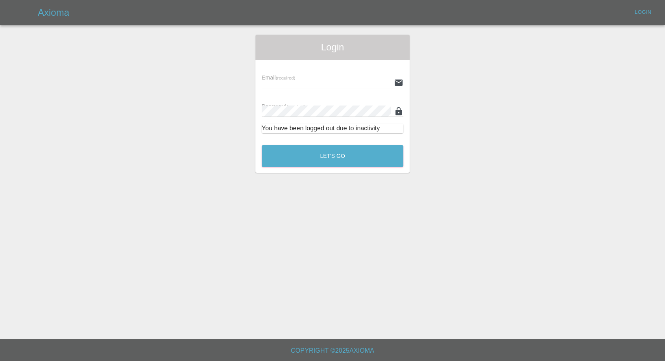
type input "[EMAIL_ADDRESS][DOMAIN_NAME]"
click at [338, 160] on button "Let's Go" at bounding box center [335, 156] width 143 height 22
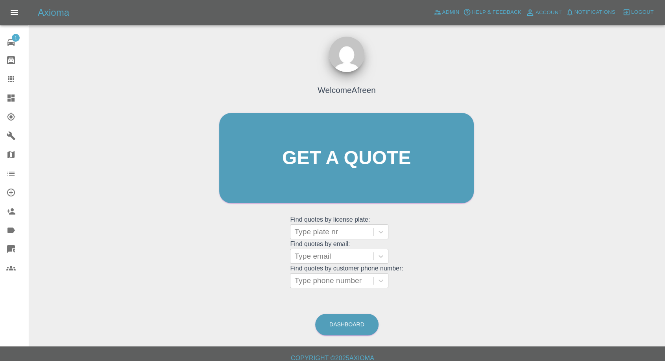
click at [336, 281] on div at bounding box center [331, 280] width 75 height 11
paste input "07746529941"
type input "07746529941"
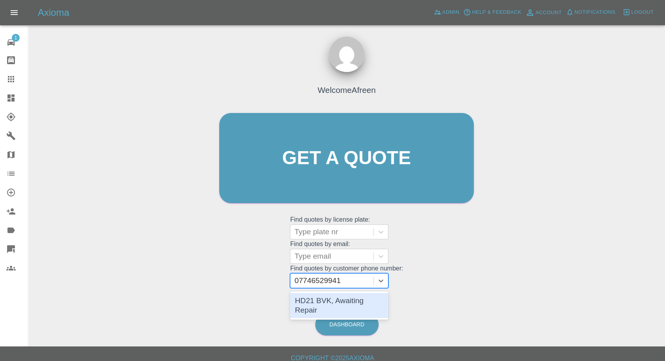
click at [318, 295] on div "HD21 BVK, Awaiting Repair" at bounding box center [339, 305] width 98 height 25
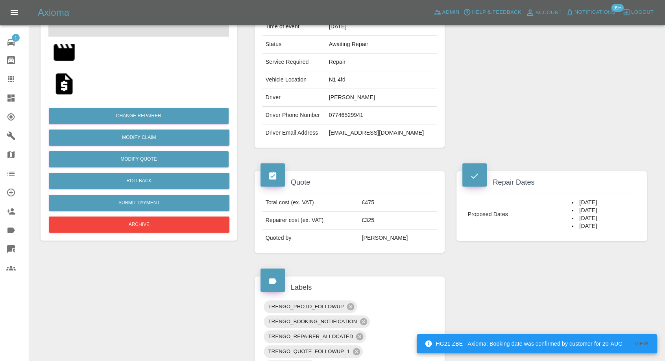
scroll to position [175, 0]
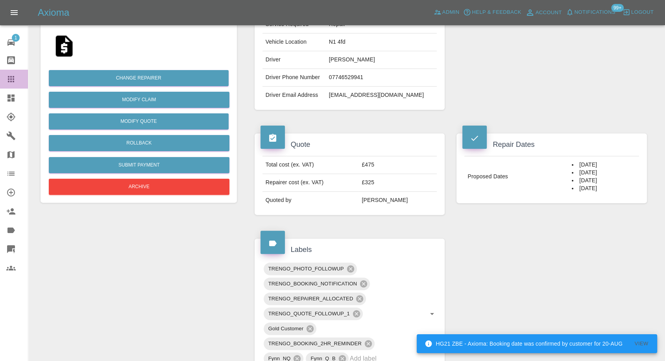
drag, startPoint x: 11, startPoint y: 76, endPoint x: 176, endPoint y: 206, distance: 210.1
click at [10, 76] on icon at bounding box center [11, 79] width 6 height 6
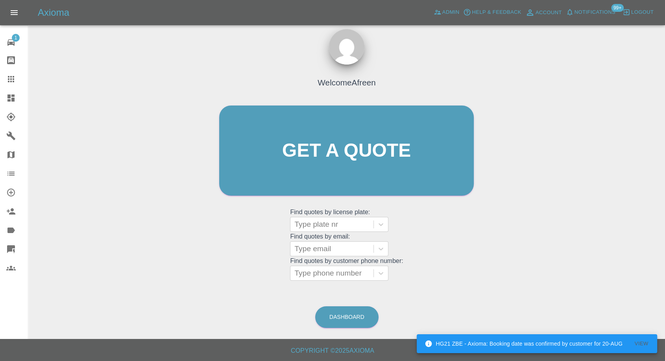
scroll to position [7, 0]
click at [321, 276] on div at bounding box center [331, 273] width 75 height 11
paste input "07725216531"
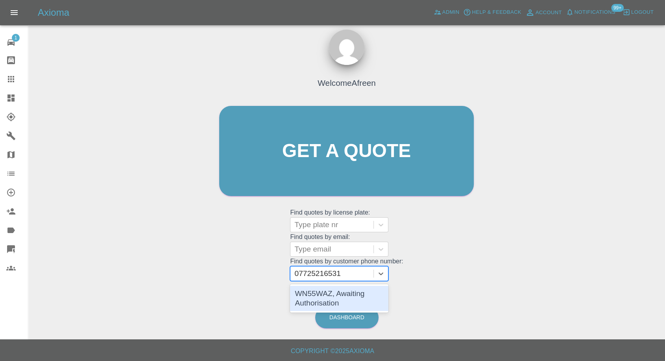
type input "07725216531"
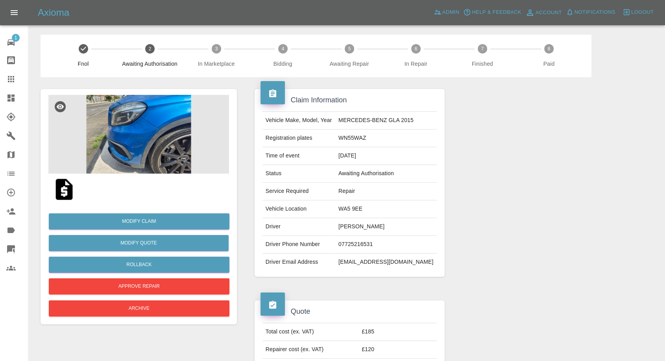
click at [132, 144] on img at bounding box center [138, 134] width 181 height 79
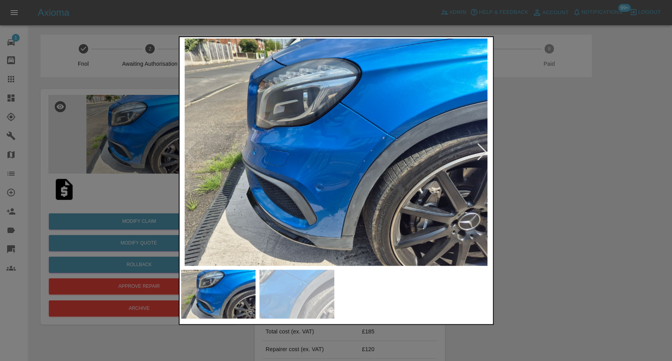
click at [280, 296] on img at bounding box center [296, 293] width 75 height 49
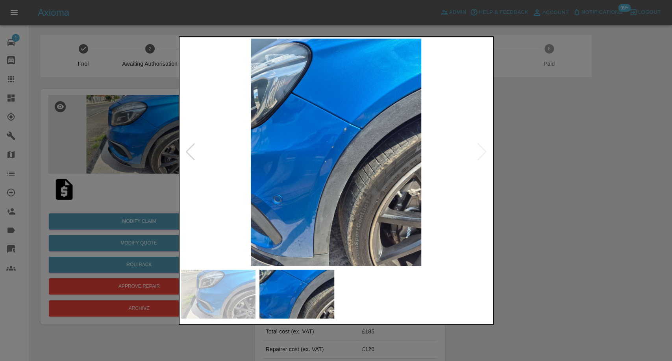
click at [570, 223] on div at bounding box center [336, 180] width 672 height 361
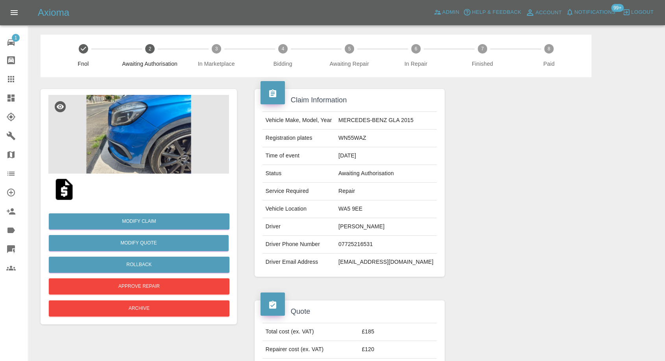
click at [360, 247] on td "07725216531" at bounding box center [386, 245] width 102 height 18
copy td "07725216531"
click at [570, 275] on div at bounding box center [551, 182] width 202 height 211
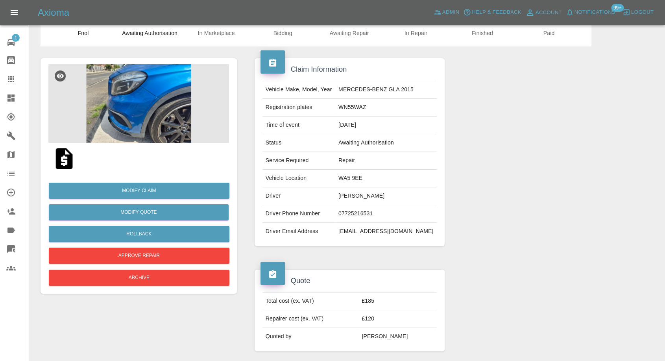
scroll to position [44, 0]
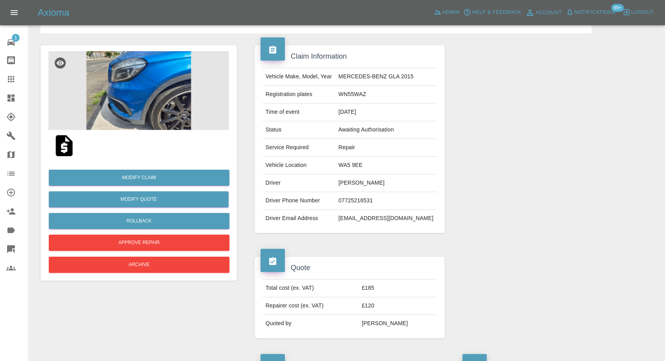
click at [113, 80] on img at bounding box center [138, 90] width 181 height 79
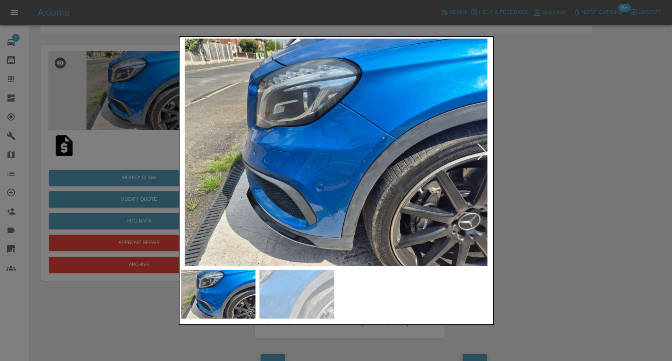
click at [289, 290] on img at bounding box center [296, 293] width 75 height 49
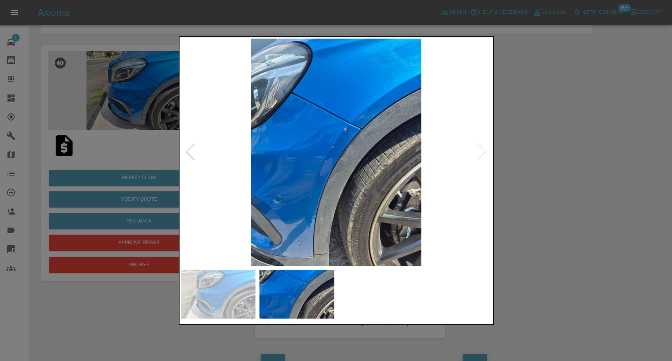
click at [540, 243] on div at bounding box center [336, 180] width 672 height 361
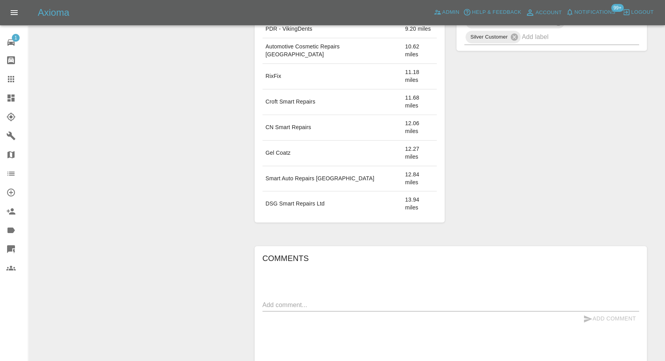
scroll to position [481, 0]
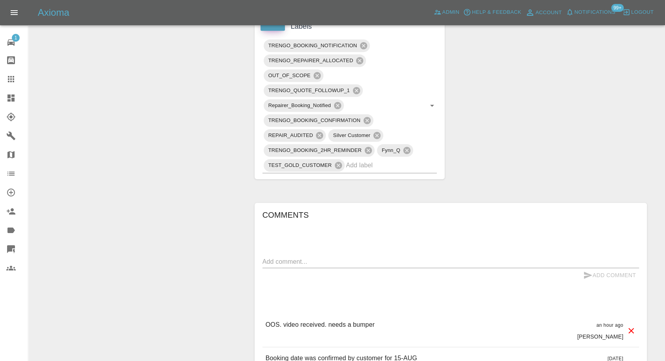
scroll to position [533, 0]
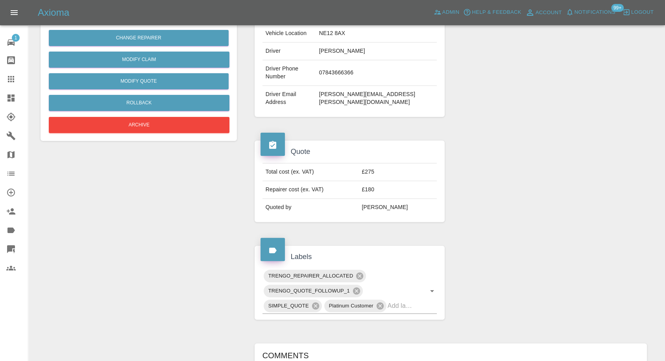
scroll to position [262, 0]
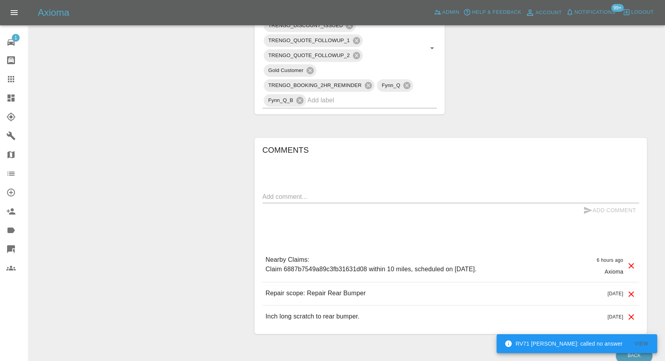
scroll to position [476, 0]
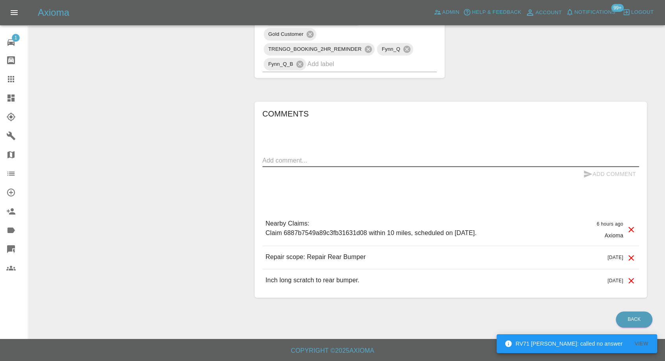
click at [292, 158] on textarea at bounding box center [450, 160] width 377 height 9
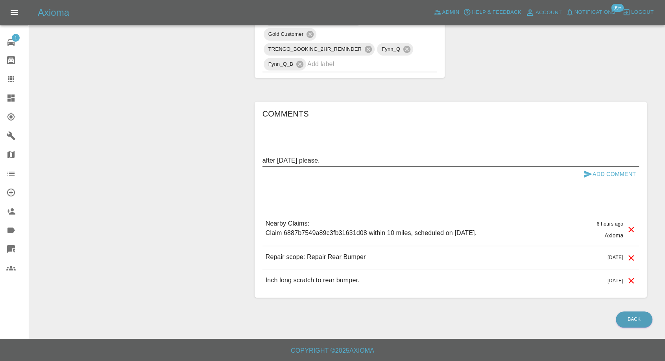
click at [299, 165] on div "after [DATE] please. x" at bounding box center [450, 160] width 377 height 13
click at [299, 160] on textarea "after [DATE] please." at bounding box center [450, 160] width 377 height 9
type textarea "after [DATE] please."
click at [584, 172] on icon "submit" at bounding box center [587, 173] width 9 height 9
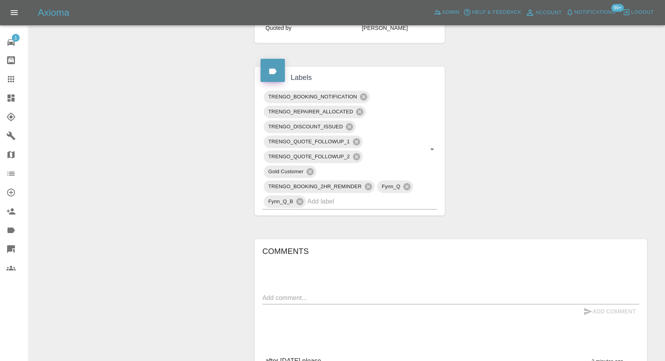
scroll to position [301, 0]
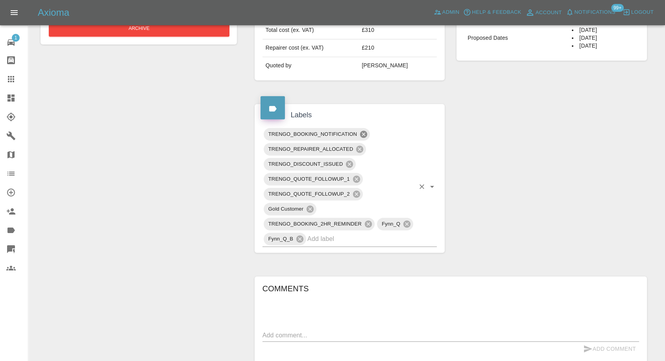
click at [360, 132] on icon at bounding box center [363, 134] width 7 height 7
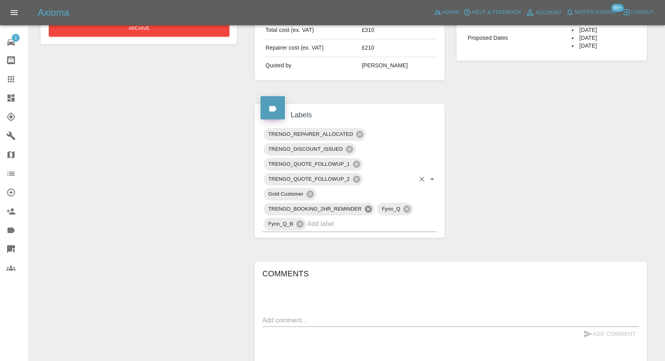
click at [367, 209] on icon at bounding box center [368, 208] width 7 height 7
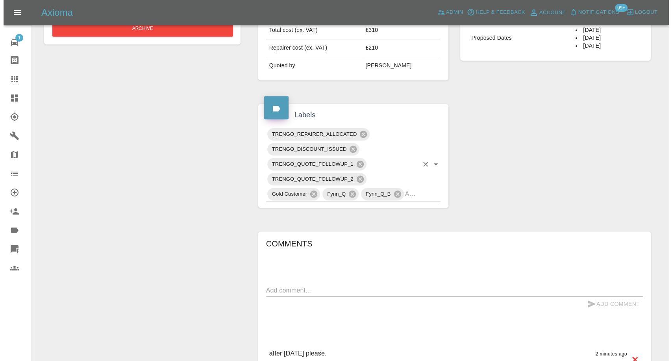
scroll to position [214, 0]
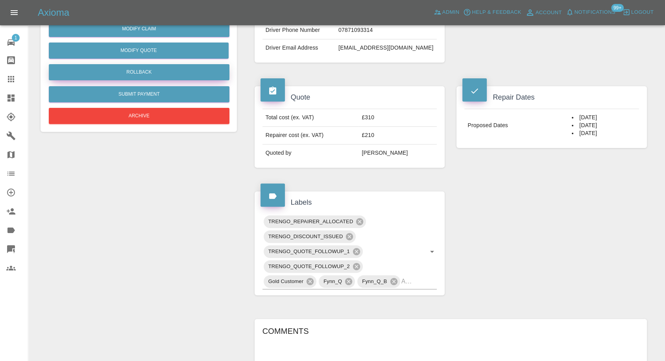
click at [143, 70] on button "Rollback" at bounding box center [139, 72] width 181 height 16
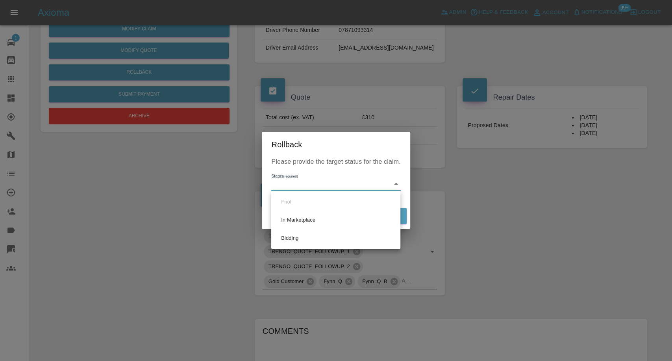
click at [315, 180] on body "Axioma Admin Help & Feedback Account Notifications 99+ Logout 1 Repair home Bod…" at bounding box center [336, 198] width 672 height 825
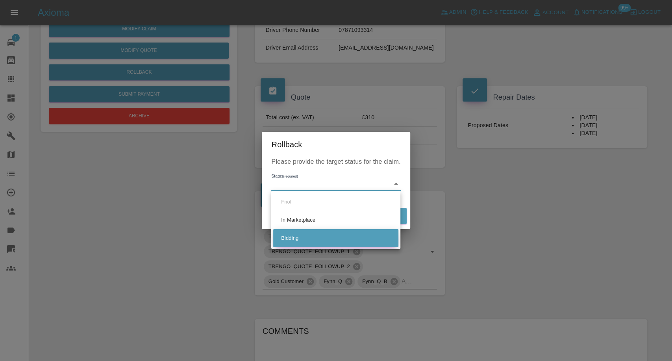
click at [288, 240] on li "Bidding" at bounding box center [335, 238] width 125 height 18
type input "bidding"
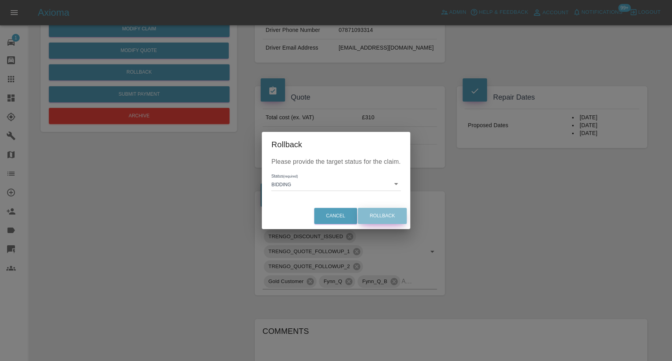
click at [373, 216] on button "Rollback" at bounding box center [382, 216] width 49 height 16
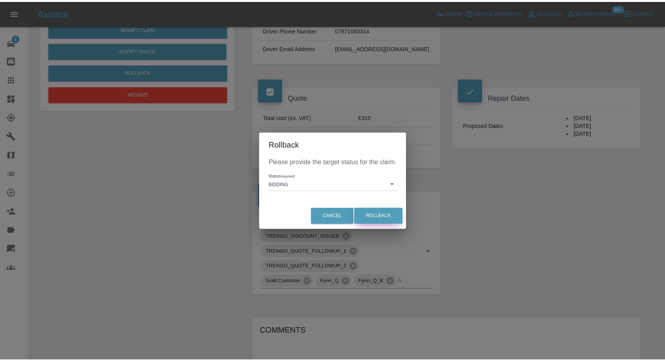
scroll to position [0, 0]
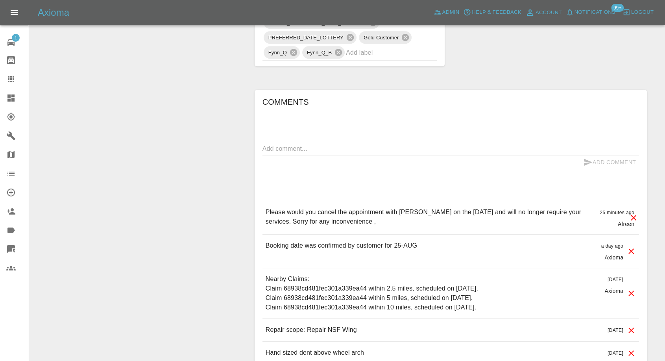
scroll to position [612, 0]
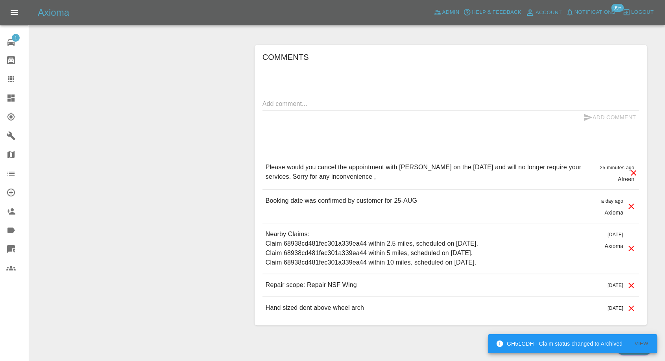
click at [357, 106] on textarea at bounding box center [450, 103] width 377 height 9
paste textarea "Prompts from certain people in the trade that the job would be better attempted…"
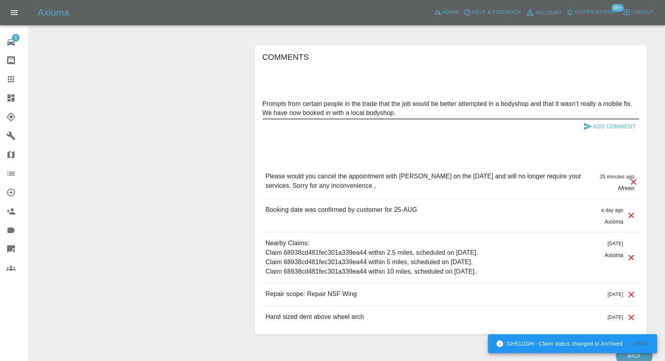
type textarea "Prompts from certain people in the trade that the job would be better attempted…"
click at [584, 123] on icon "submit" at bounding box center [588, 126] width 8 height 7
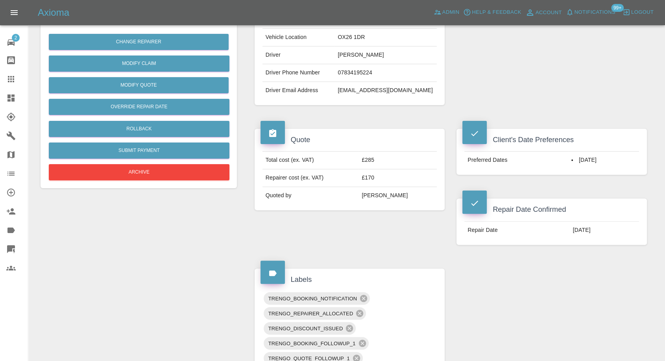
scroll to position [175, 0]
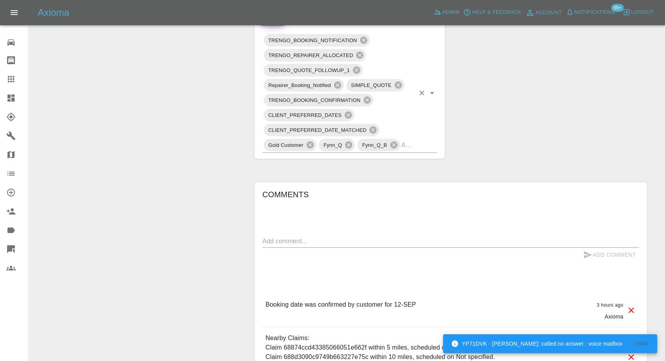
scroll to position [527, 0]
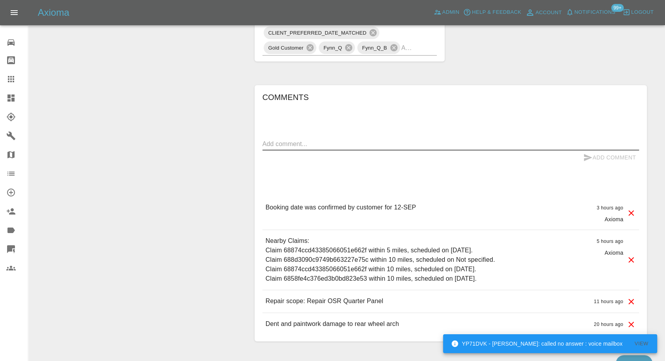
click at [359, 140] on textarea at bounding box center [450, 143] width 377 height 9
paste textarea "he address to go to [STREET_ADDRESS]"
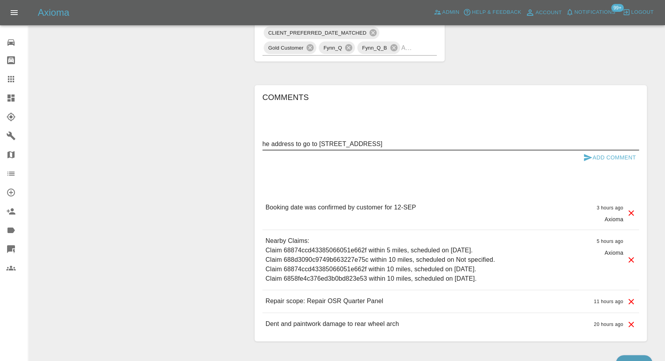
type textarea "he address to go to [STREET_ADDRESS]"
click at [587, 156] on icon "submit" at bounding box center [588, 157] width 8 height 7
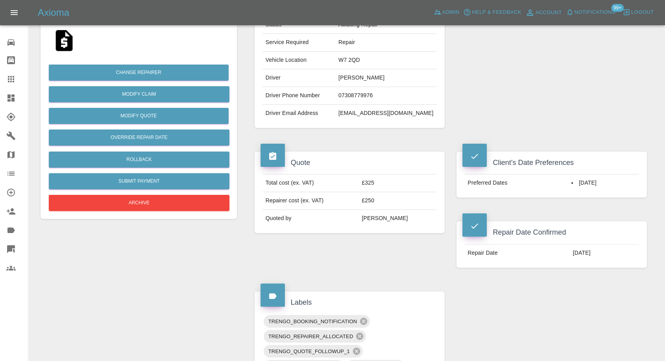
scroll to position [133, 0]
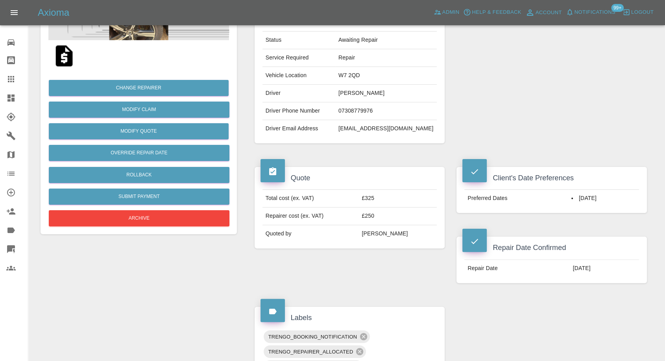
click at [377, 127] on td "[EMAIL_ADDRESS][DOMAIN_NAME]" at bounding box center [386, 128] width 102 height 17
click at [377, 127] on td "miguelpitajoao6730@gmail.com" at bounding box center [386, 128] width 102 height 17
copy div "miguelpitajoao6730@gmail.com"
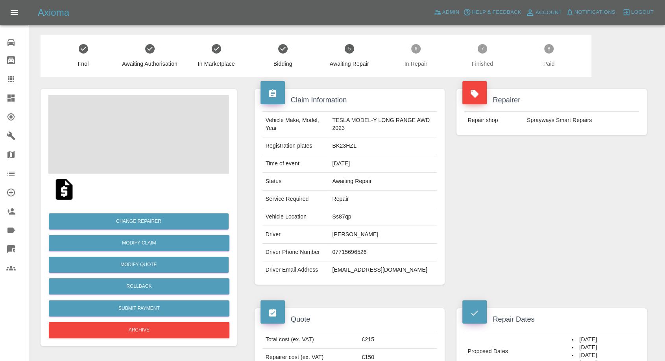
click at [335, 253] on td "07715696526" at bounding box center [383, 253] width 108 height 18
drag, startPoint x: 334, startPoint y: 276, endPoint x: 335, endPoint y: 271, distance: 5.2
click at [334, 276] on td "warnerholt@hotmail.co.uk" at bounding box center [383, 269] width 108 height 17
click at [333, 235] on td "Jack Warner-Holt" at bounding box center [383, 235] width 108 height 18
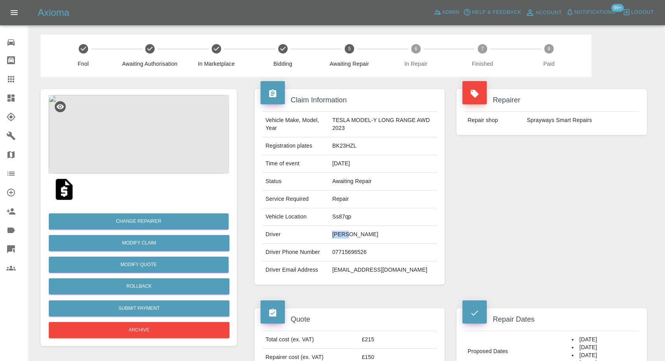
click at [333, 235] on td "Jack Warner-Holt" at bounding box center [383, 235] width 108 height 18
copy td "Jack"
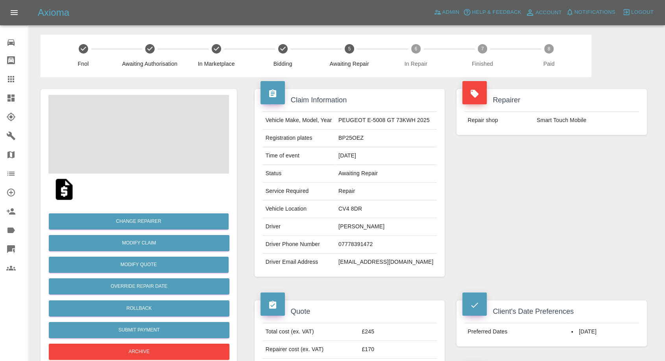
click at [178, 146] on span at bounding box center [138, 134] width 181 height 79
click at [132, 146] on img at bounding box center [138, 134] width 181 height 79
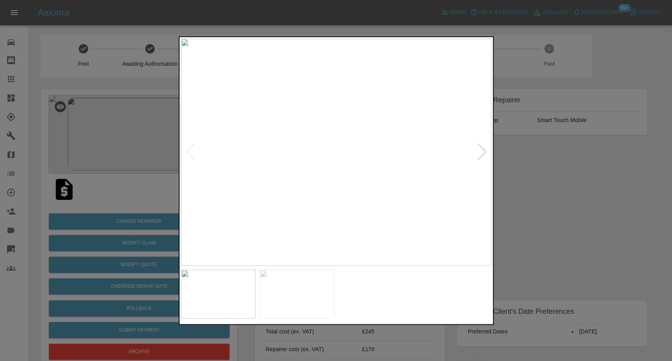
click at [305, 284] on img at bounding box center [296, 293] width 75 height 49
click at [526, 193] on div at bounding box center [336, 180] width 672 height 361
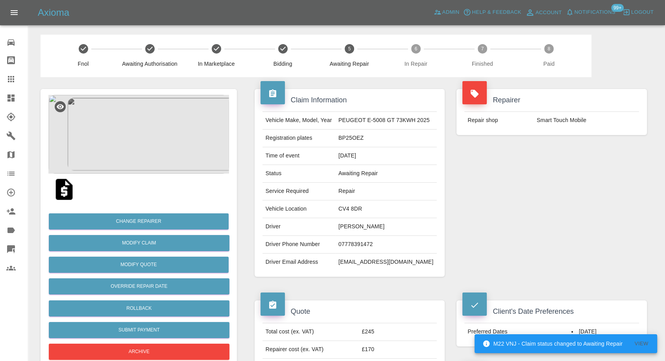
click at [65, 192] on img at bounding box center [64, 189] width 25 height 25
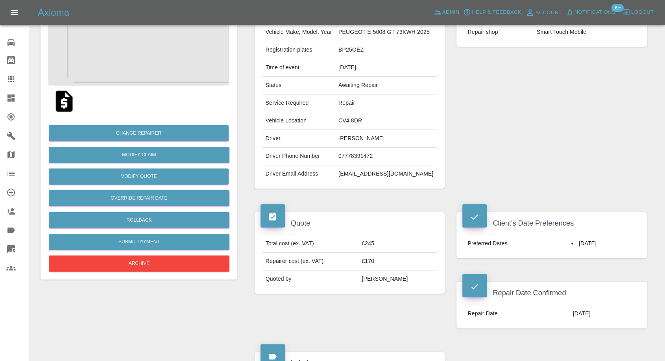
scroll to position [175, 0]
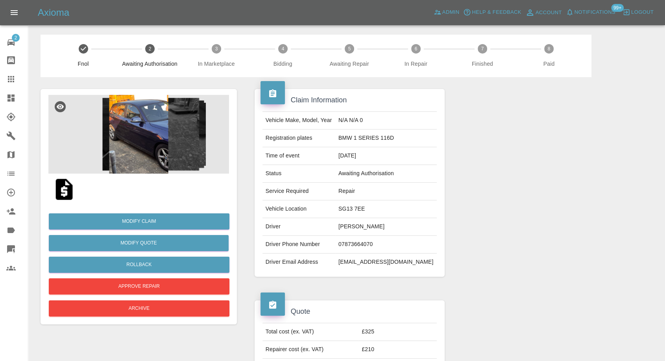
click at [65, 194] on img at bounding box center [64, 189] width 25 height 25
click at [135, 157] on img at bounding box center [138, 134] width 181 height 79
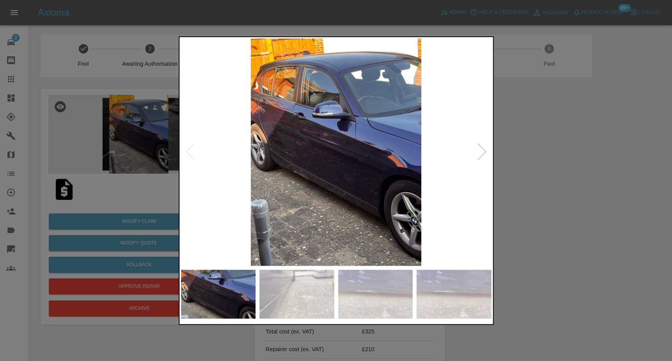
click at [277, 280] on img at bounding box center [296, 293] width 75 height 49
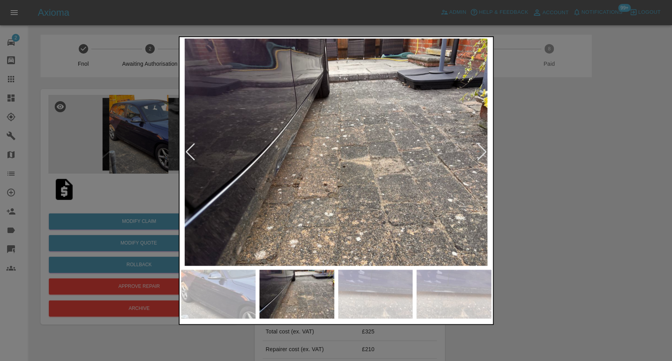
click at [369, 292] on img at bounding box center [375, 293] width 75 height 49
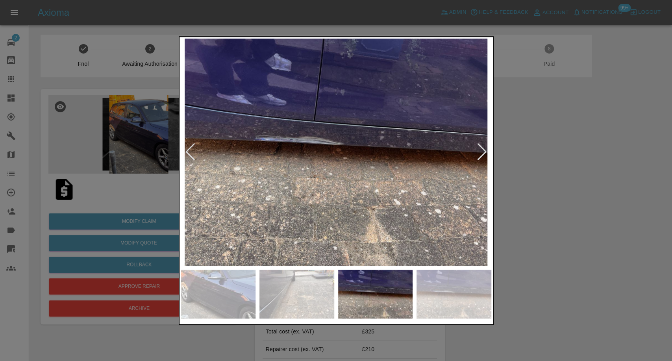
click at [439, 297] on img at bounding box center [453, 293] width 75 height 49
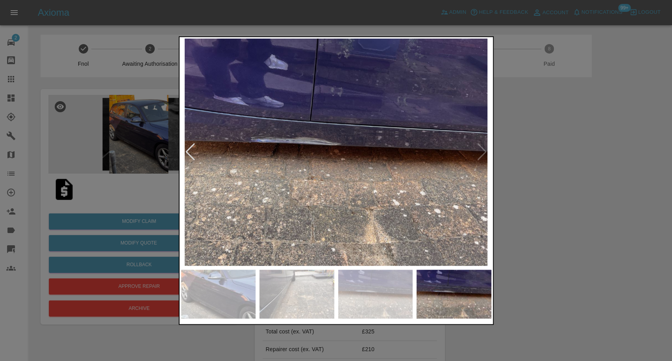
click at [588, 257] on div at bounding box center [336, 180] width 672 height 361
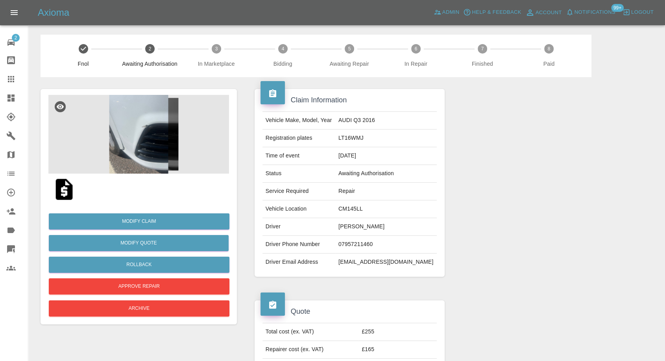
click at [61, 191] on img at bounding box center [64, 189] width 25 height 25
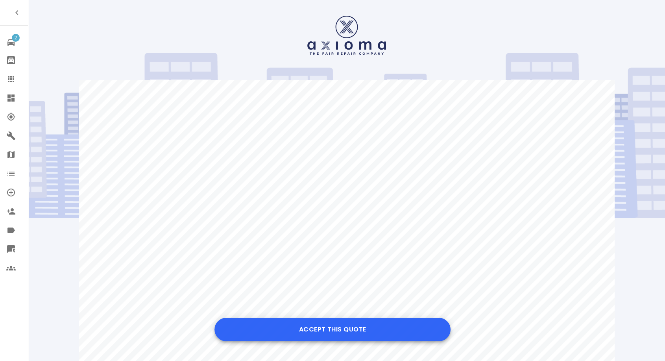
click at [312, 328] on button "Accept this Quote" at bounding box center [332, 329] width 236 height 24
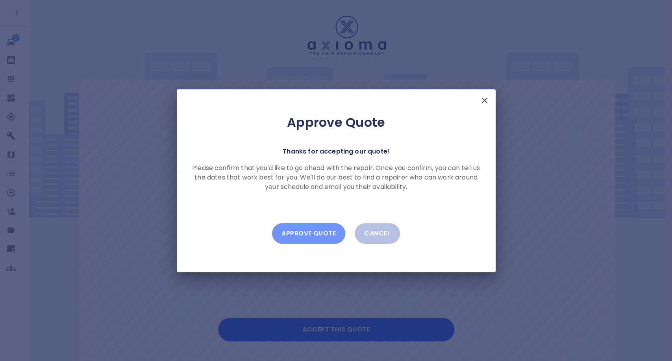
click at [308, 239] on button "Approve Quote" at bounding box center [308, 233] width 73 height 20
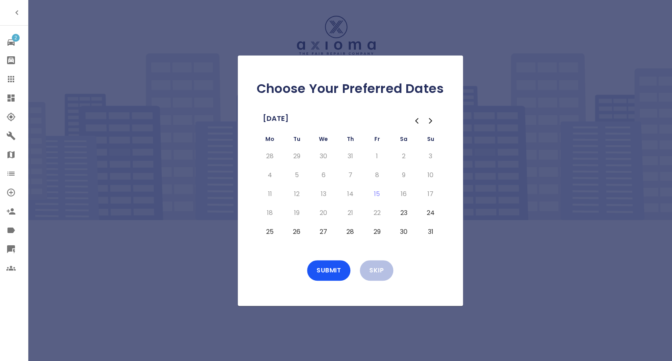
click at [272, 228] on button "25" at bounding box center [270, 231] width 14 height 13
click at [295, 233] on button "26" at bounding box center [297, 231] width 14 height 13
click at [320, 233] on button "27" at bounding box center [323, 231] width 14 height 13
drag, startPoint x: 347, startPoint y: 232, endPoint x: 347, endPoint y: 240, distance: 8.3
click at [347, 232] on button "28" at bounding box center [350, 231] width 14 height 13
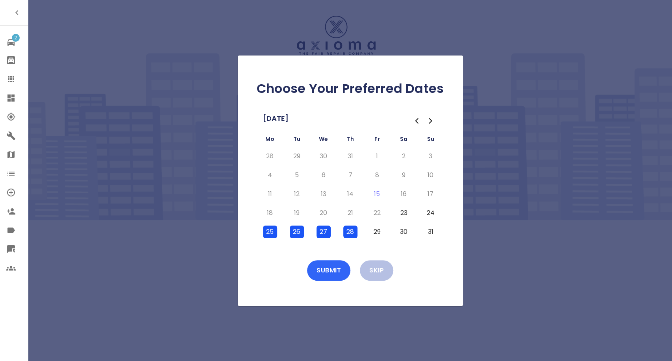
click at [336, 272] on button "Submit" at bounding box center [328, 270] width 43 height 20
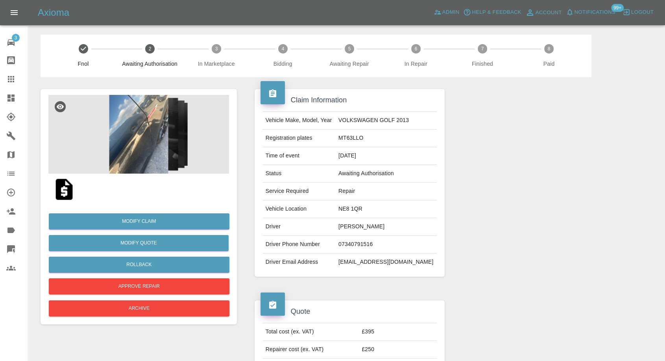
click at [142, 139] on img at bounding box center [138, 134] width 181 height 79
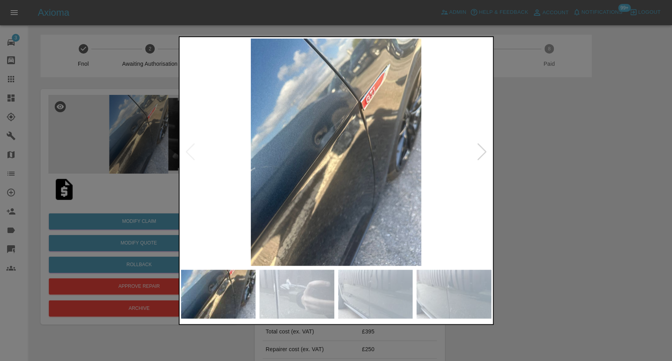
click at [318, 304] on img at bounding box center [296, 293] width 75 height 49
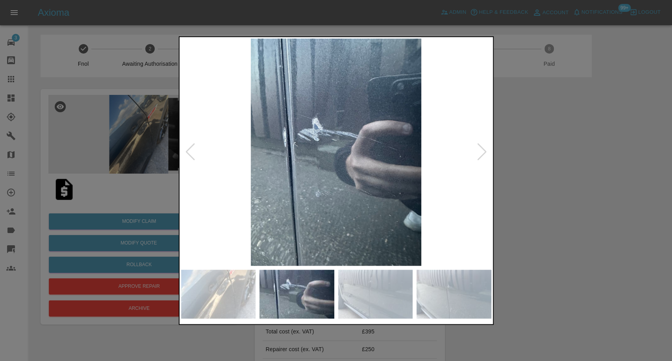
click at [379, 293] on img at bounding box center [375, 293] width 75 height 49
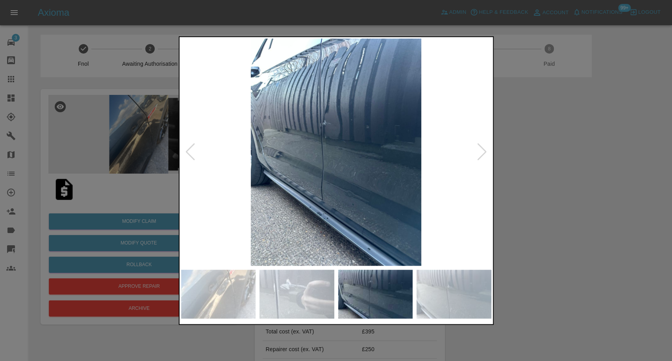
click at [439, 288] on img at bounding box center [453, 293] width 75 height 49
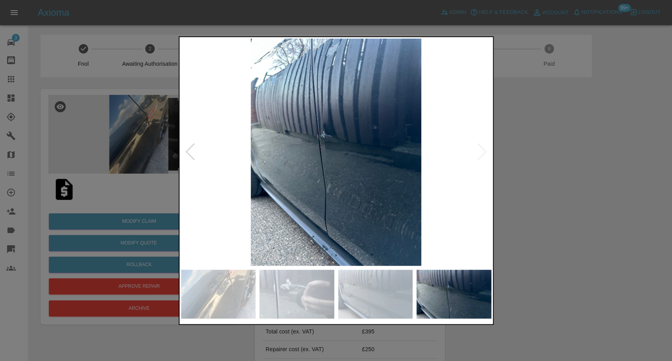
click at [483, 156] on img at bounding box center [336, 152] width 310 height 227
click at [481, 153] on img at bounding box center [336, 152] width 310 height 227
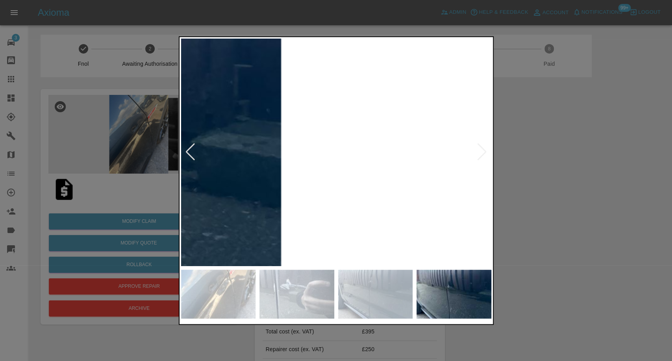
click at [553, 198] on div at bounding box center [336, 180] width 672 height 361
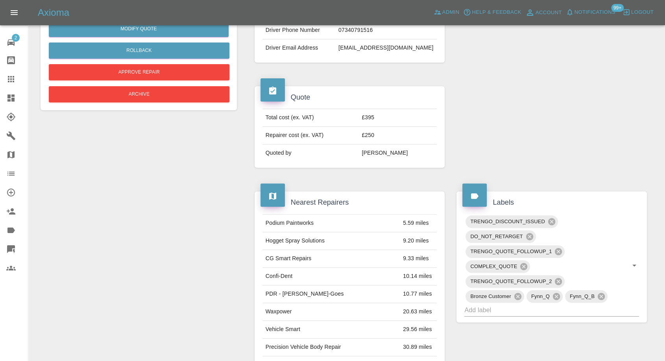
scroll to position [218, 0]
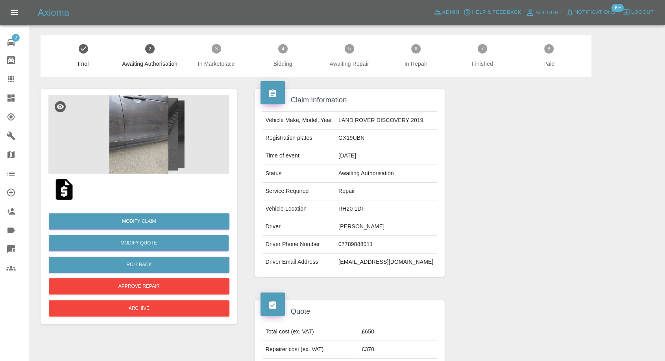
click at [144, 141] on img at bounding box center [138, 134] width 181 height 79
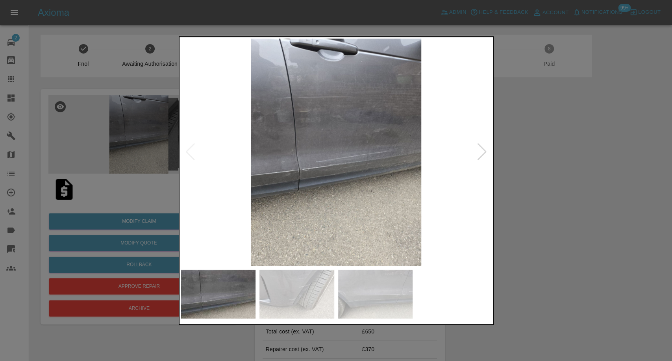
click at [324, 303] on img at bounding box center [296, 293] width 75 height 49
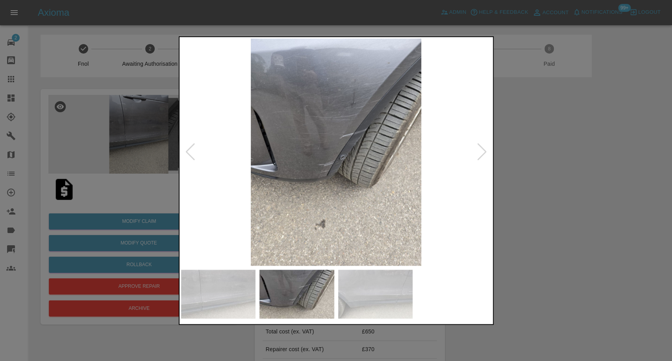
click at [377, 303] on img at bounding box center [375, 293] width 75 height 49
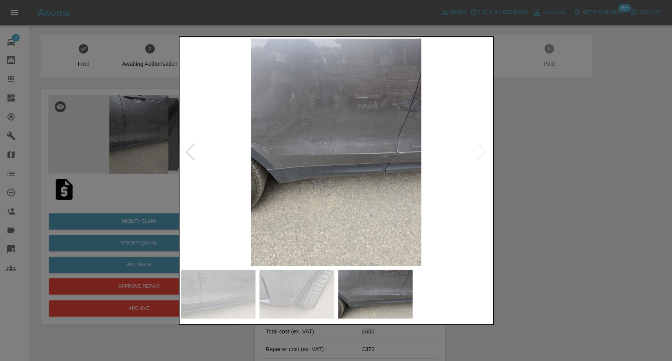
click at [478, 159] on img at bounding box center [336, 152] width 310 height 227
click at [565, 178] on div at bounding box center [336, 180] width 672 height 361
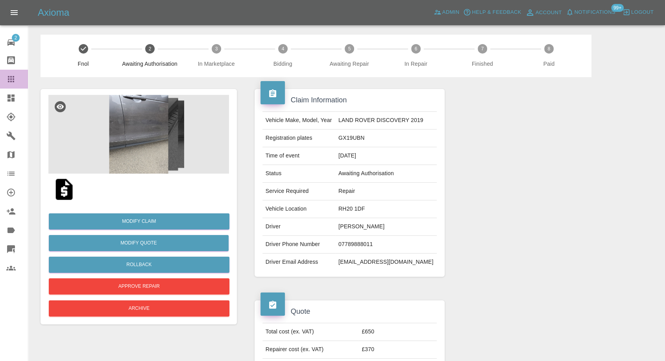
click at [11, 79] on icon at bounding box center [11, 79] width 6 height 6
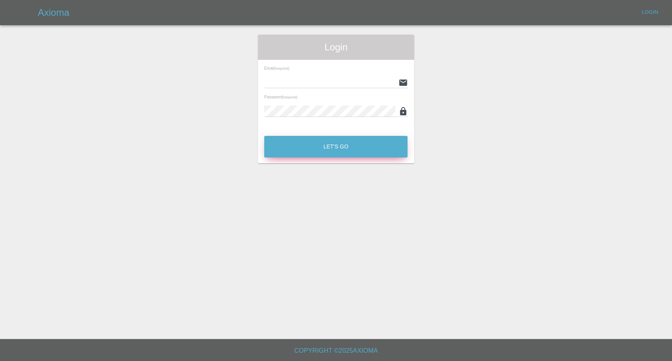
type input "[EMAIL_ADDRESS][DOMAIN_NAME]"
click at [326, 148] on button "Let's Go" at bounding box center [335, 147] width 143 height 22
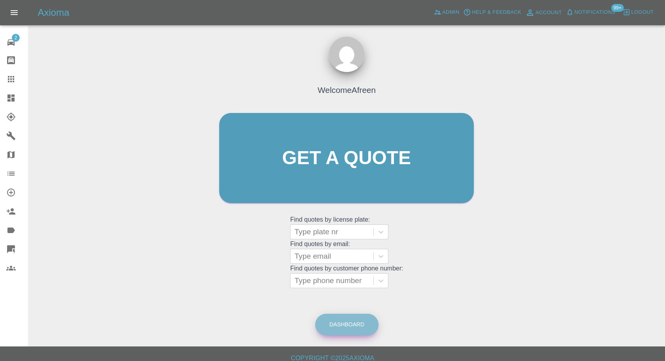
click at [338, 322] on link "Dashboard" at bounding box center [346, 325] width 63 height 22
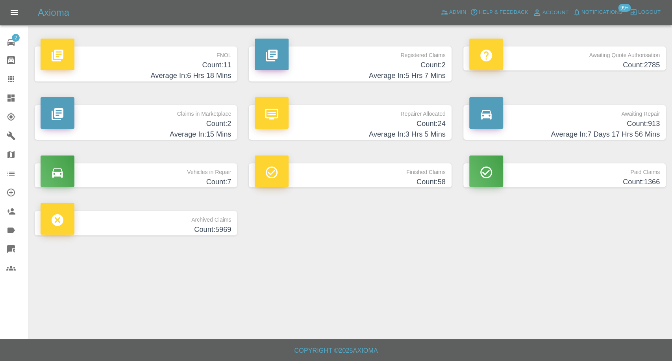
click at [201, 58] on p "FNOL" at bounding box center [136, 52] width 190 height 13
click at [603, 119] on h4 "Count: 913" at bounding box center [564, 123] width 190 height 11
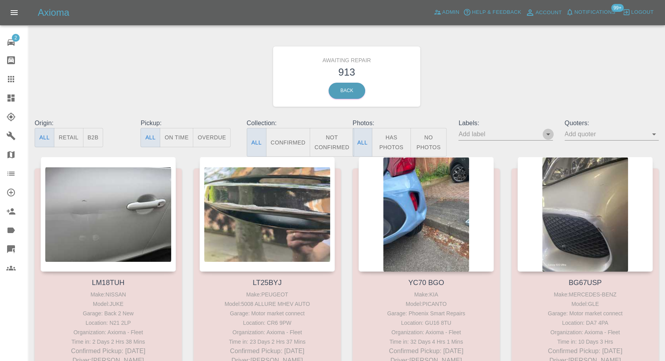
click at [545, 136] on icon "Open" at bounding box center [547, 133] width 9 height 9
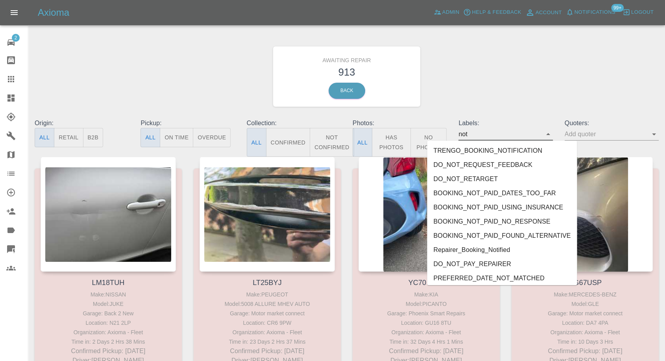
type input "not"
click at [577, 73] on div "Awaiting Repair 913 Back" at bounding box center [347, 77] width 636 height 84
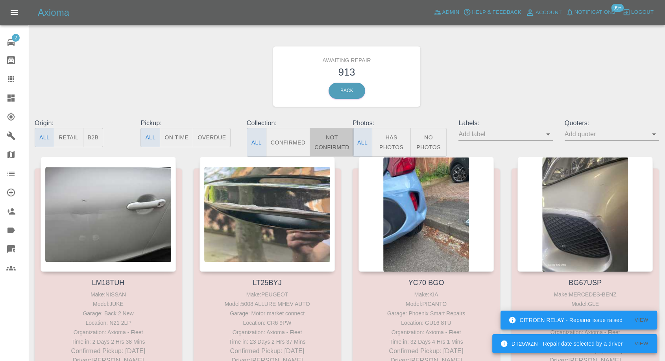
click at [323, 146] on button "Not Confirmed" at bounding box center [332, 142] width 44 height 29
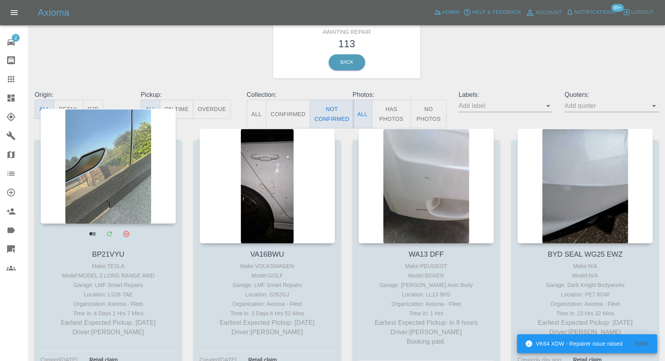
scroll to position [44, 0]
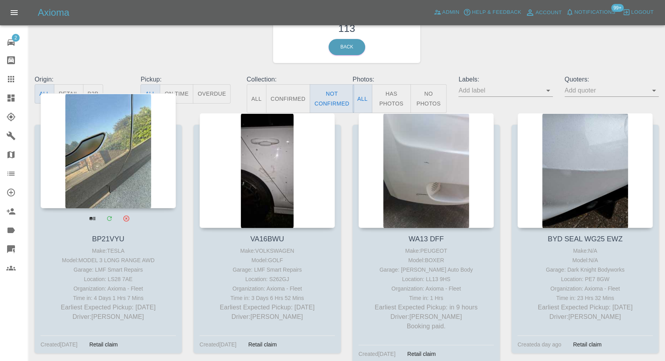
click at [137, 239] on h4 "BP21VYU" at bounding box center [107, 239] width 131 height 11
click at [78, 345] on div "Created 5 days ago" at bounding box center [59, 344] width 37 height 9
click at [108, 311] on p "Earliest Expected Pickup: 2 days ago" at bounding box center [107, 307] width 131 height 9
click at [114, 281] on div "Location: LS28 7AE" at bounding box center [107, 278] width 131 height 9
click at [112, 251] on div "Make: TESLA" at bounding box center [107, 250] width 131 height 9
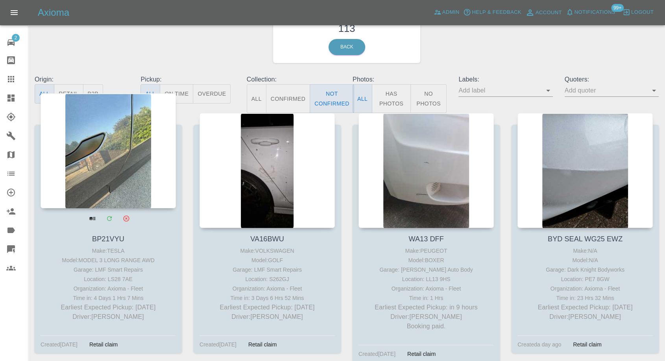
click at [98, 237] on link "BP21VYU" at bounding box center [108, 239] width 32 height 8
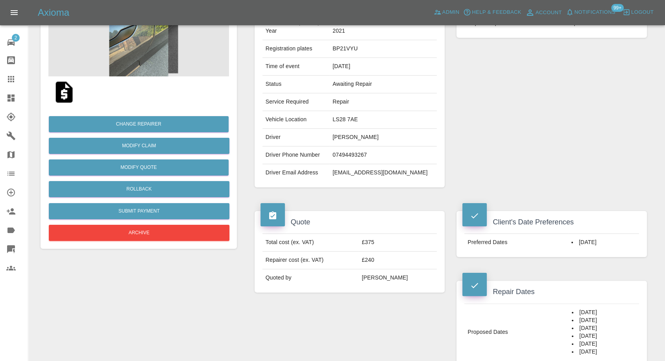
scroll to position [44, 0]
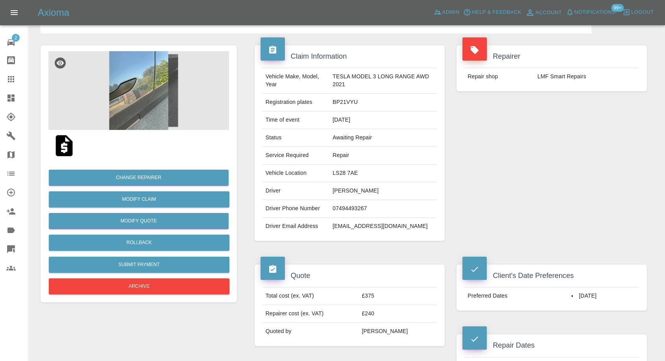
click at [349, 207] on td "07494493267" at bounding box center [382, 209] width 107 height 18
copy td "07494493267"
drag, startPoint x: 581, startPoint y: 211, endPoint x: 575, endPoint y: 214, distance: 6.7
click at [581, 211] on div "Repairer Repair shop LMF Smart Repairs" at bounding box center [551, 142] width 202 height 219
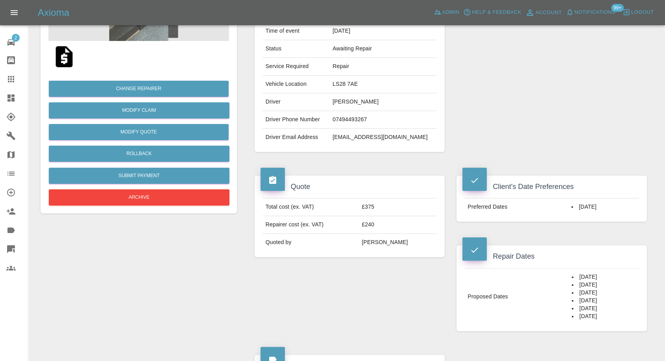
scroll to position [218, 0]
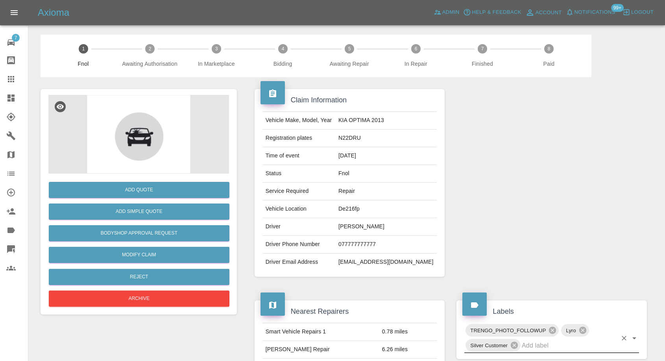
scroll to position [131, 0]
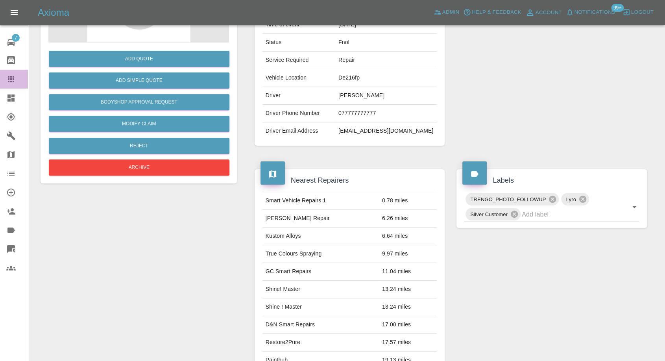
click at [14, 80] on icon at bounding box center [10, 78] width 9 height 9
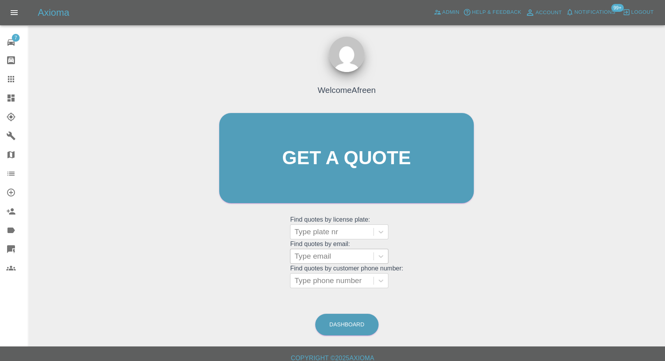
click at [325, 258] on div at bounding box center [331, 256] width 75 height 11
click at [339, 230] on div at bounding box center [331, 231] width 75 height 11
paste input "VA16BWU"
type input "VA16BWU"
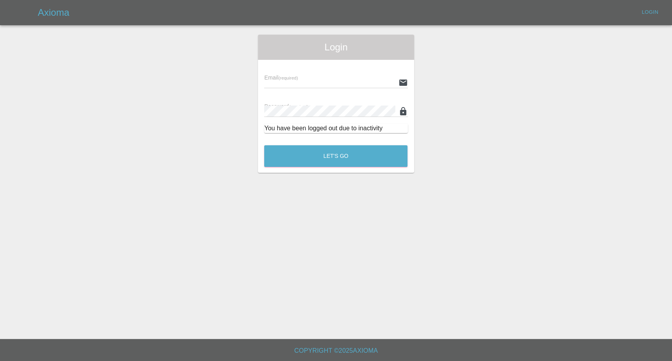
type input "[EMAIL_ADDRESS][DOMAIN_NAME]"
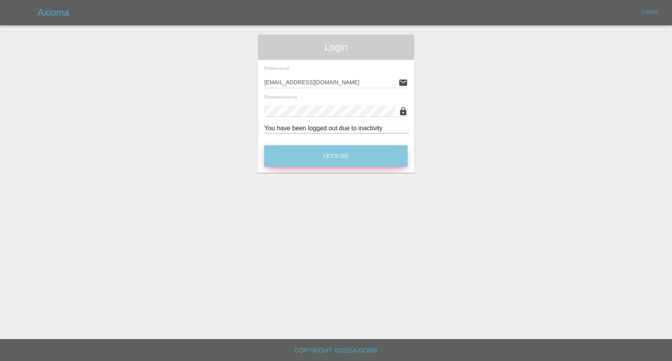
click at [352, 151] on button "Let's Go" at bounding box center [335, 156] width 143 height 22
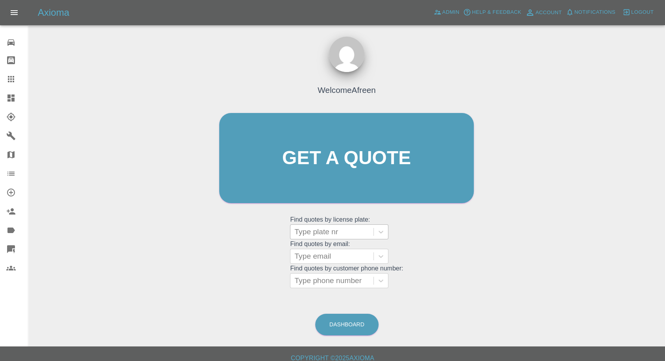
click at [311, 231] on div at bounding box center [331, 231] width 75 height 11
paste input "VA16BWU"
type input "VA16BWU"
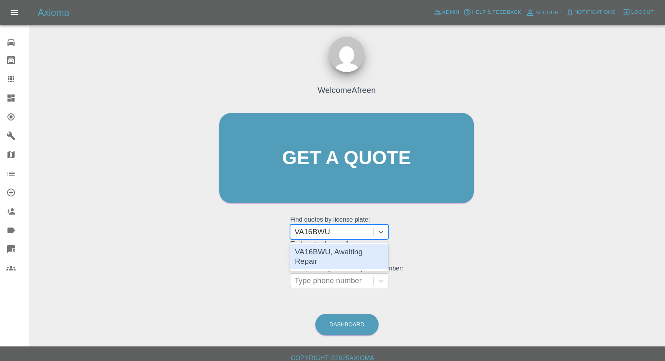
click at [329, 253] on div "VA16BWU, Awaiting Repair" at bounding box center [339, 256] width 98 height 25
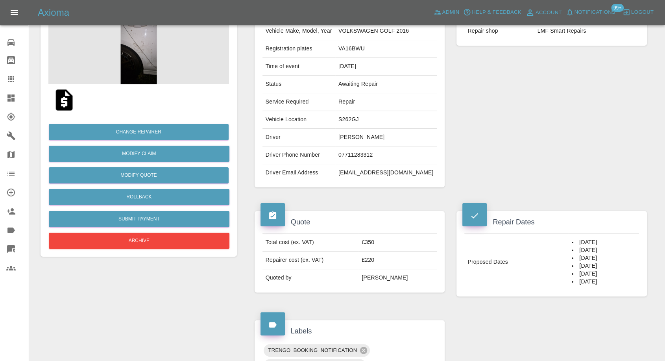
scroll to position [87, 0]
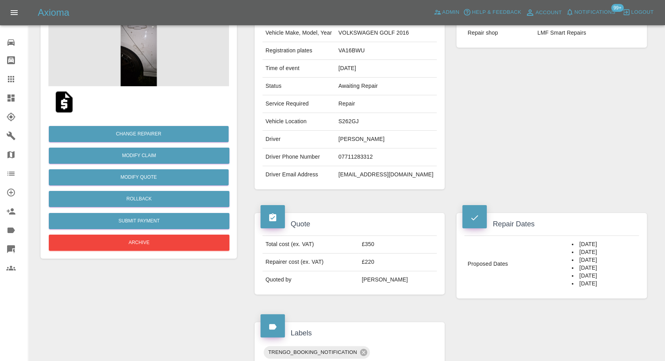
click at [360, 157] on td "07711283312" at bounding box center [386, 157] width 102 height 18
copy td "07711283312"
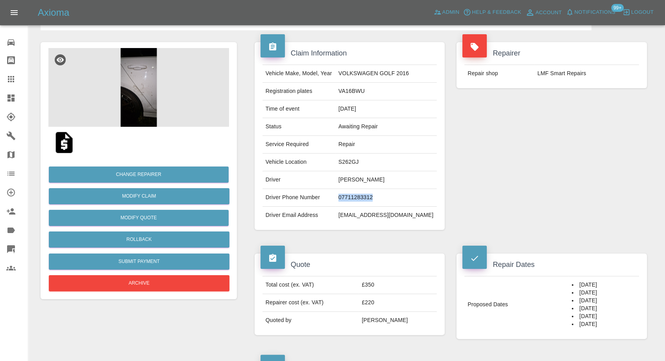
scroll to position [44, 0]
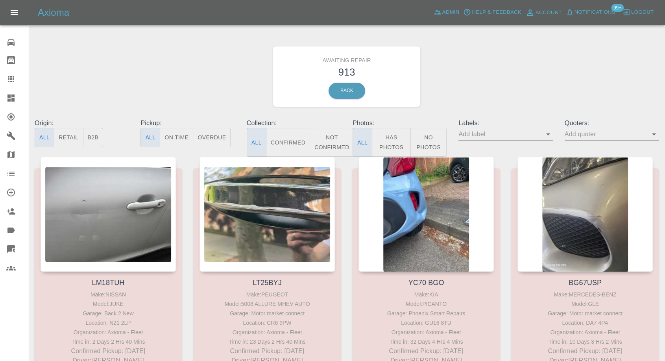
click at [327, 139] on button "Not Confirmed" at bounding box center [332, 142] width 44 height 29
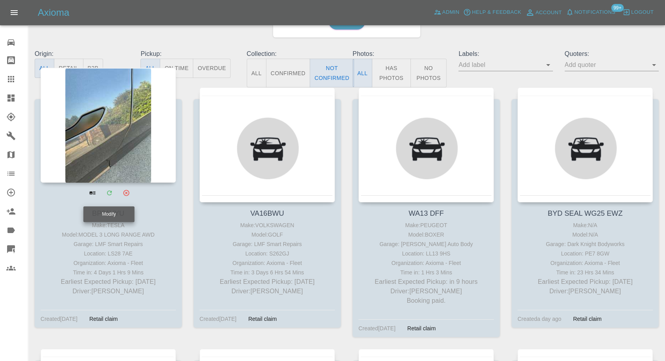
scroll to position [87, 0]
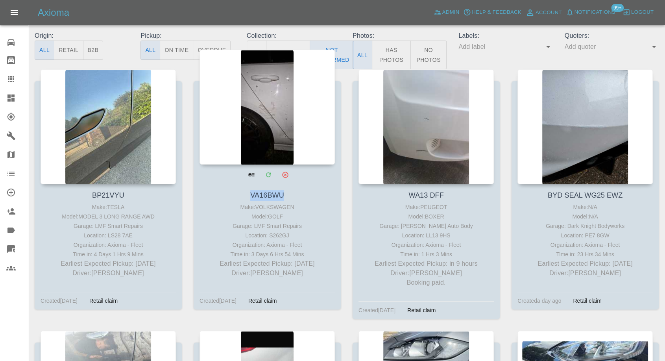
drag, startPoint x: 294, startPoint y: 194, endPoint x: 245, endPoint y: 195, distance: 49.2
click at [245, 195] on h4 "VA16BWU" at bounding box center [266, 195] width 131 height 11
copy link "VA16BWU"
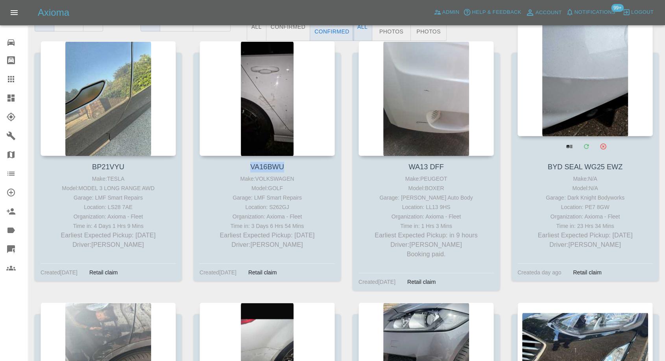
scroll to position [131, 0]
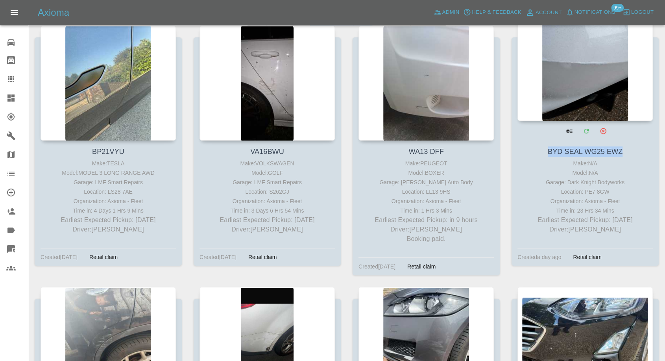
drag, startPoint x: 626, startPoint y: 150, endPoint x: 544, endPoint y: 155, distance: 82.4
click at [544, 155] on h4 "BYD SEAL WG25 EWZ" at bounding box center [584, 151] width 131 height 11
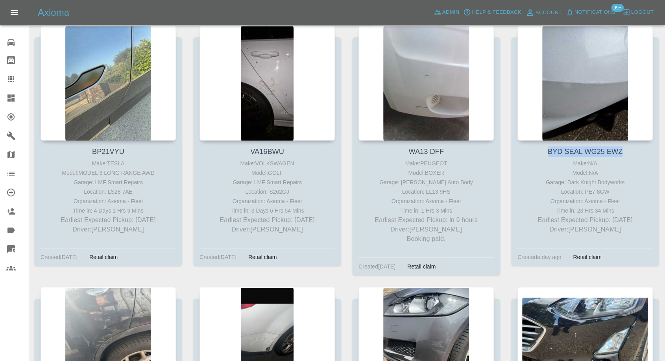
copy link "BYD SEAL WG25 EWZ"
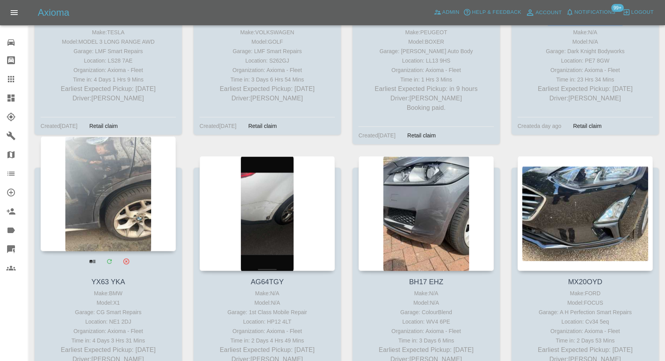
scroll to position [393, 0]
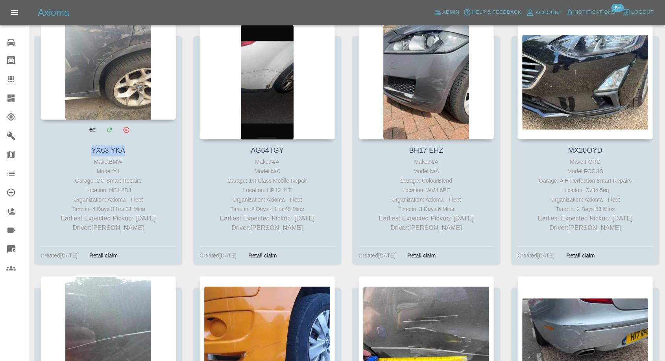
drag, startPoint x: 129, startPoint y: 148, endPoint x: 81, endPoint y: 150, distance: 48.0
click at [81, 150] on h4 "YX63 YKA" at bounding box center [107, 150] width 131 height 11
copy link "YX63 YKA"
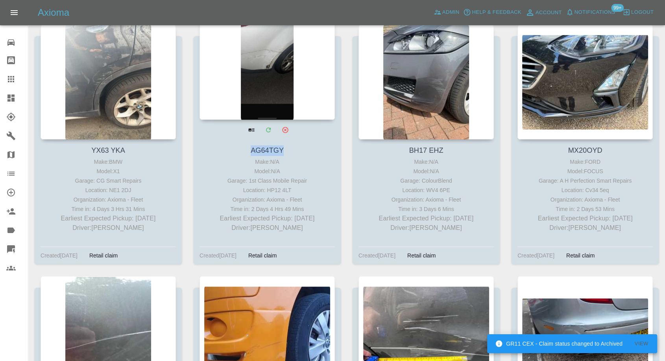
drag, startPoint x: 289, startPoint y: 150, endPoint x: 244, endPoint y: 127, distance: 50.2
click at [243, 149] on h4 "AG64TGY" at bounding box center [266, 150] width 131 height 11
copy link "AG64TGY"
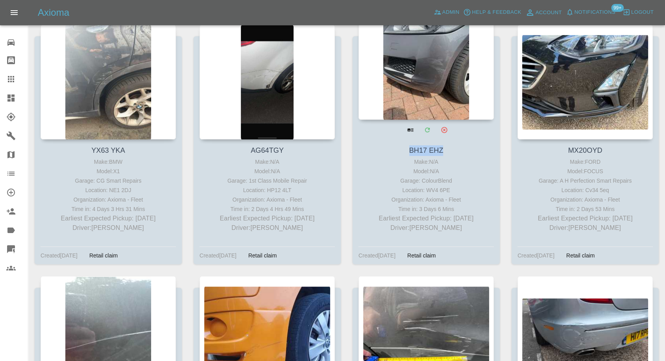
drag, startPoint x: 405, startPoint y: 151, endPoint x: 454, endPoint y: 150, distance: 48.4
click at [454, 150] on h4 "BH17 EHZ" at bounding box center [425, 150] width 131 height 11
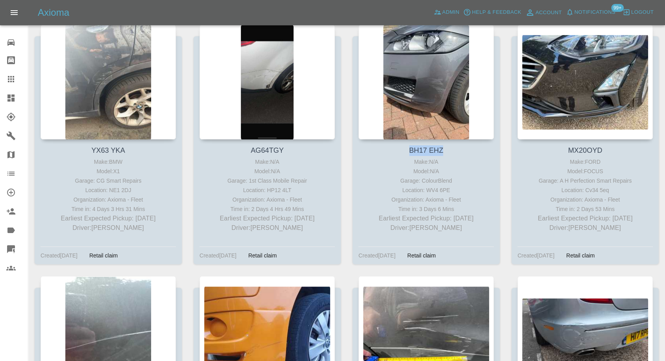
copy link "BH17 EHZ"
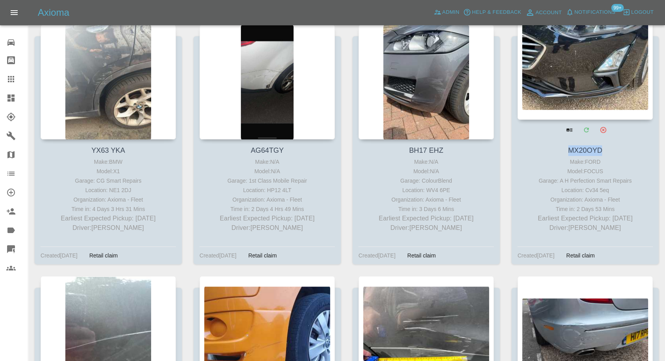
drag, startPoint x: 566, startPoint y: 150, endPoint x: 614, endPoint y: 151, distance: 47.6
click at [614, 151] on h4 "MX20OYD" at bounding box center [584, 150] width 131 height 11
copy link "MX20OYD"
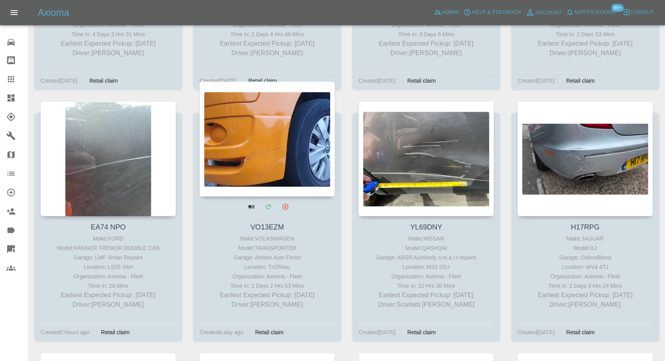
scroll to position [612, 0]
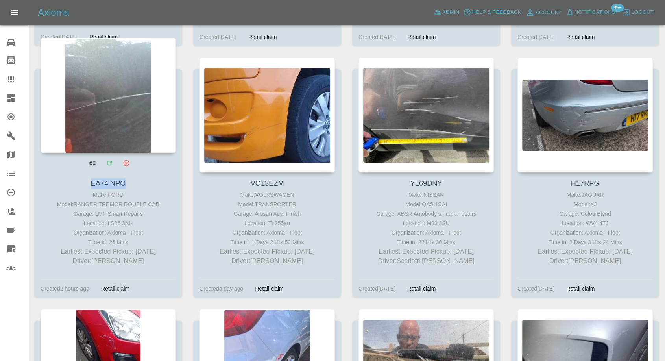
drag, startPoint x: 135, startPoint y: 178, endPoint x: 78, endPoint y: 179, distance: 57.9
click at [78, 179] on h4 "EA74 NPO" at bounding box center [107, 183] width 131 height 11
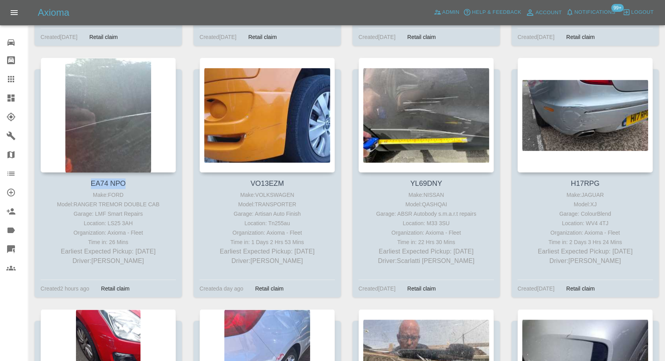
copy link "EA74 NPO"
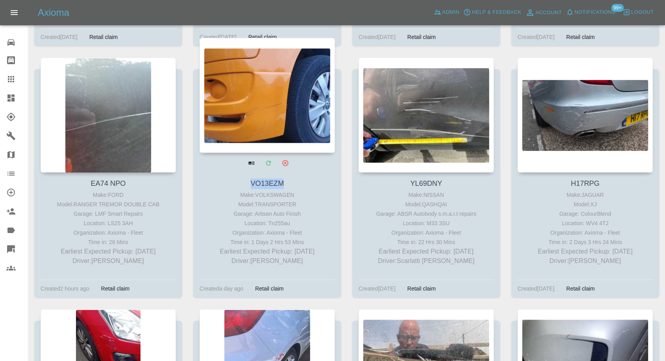
copy link "VO13EZM"
drag, startPoint x: 288, startPoint y: 182, endPoint x: 248, endPoint y: 175, distance: 41.0
click at [251, 183] on h4 "VO13EZM" at bounding box center [266, 183] width 131 height 11
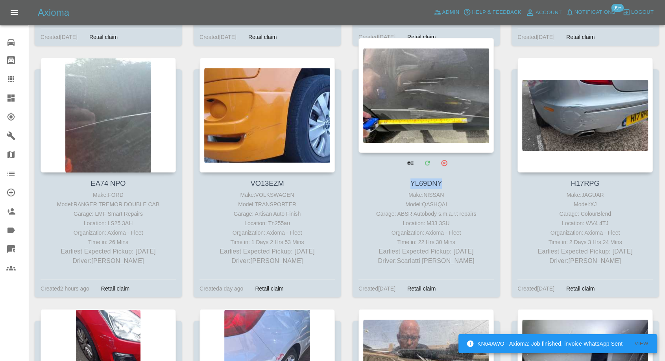
drag, startPoint x: 444, startPoint y: 184, endPoint x: 397, endPoint y: 179, distance: 47.8
click at [397, 179] on h4 "YL69DNY" at bounding box center [425, 183] width 131 height 11
copy link "YL69DNY"
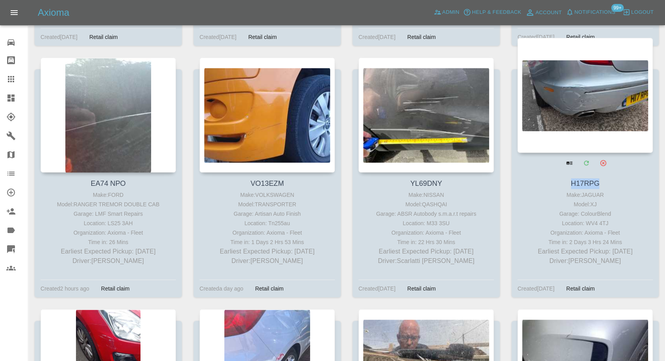
drag, startPoint x: 602, startPoint y: 178, endPoint x: 558, endPoint y: 185, distance: 44.6
click at [558, 185] on h4 "H17RPG" at bounding box center [584, 183] width 131 height 11
copy link "H17RPG"
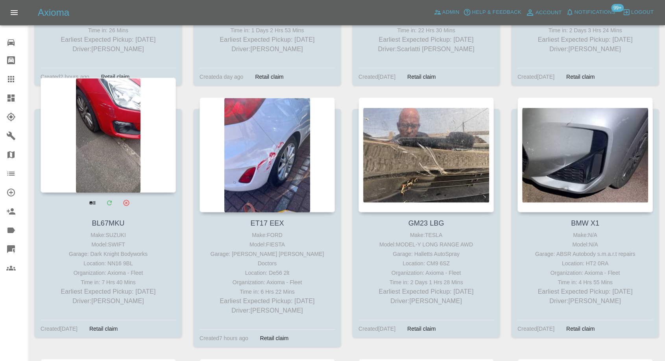
scroll to position [874, 0]
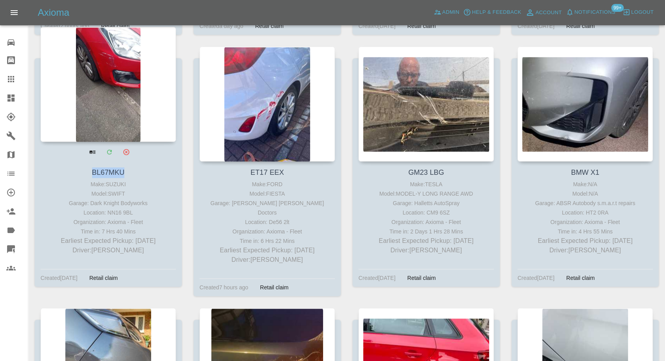
drag, startPoint x: 129, startPoint y: 172, endPoint x: 81, endPoint y: 169, distance: 47.3
click at [81, 169] on h4 "BL67MKU" at bounding box center [107, 172] width 131 height 11
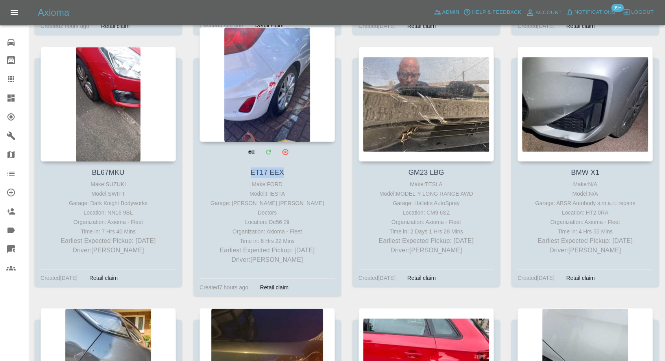
drag, startPoint x: 295, startPoint y: 171, endPoint x: 245, endPoint y: 175, distance: 49.8
click at [245, 175] on h4 "ET17 EEX" at bounding box center [266, 172] width 131 height 11
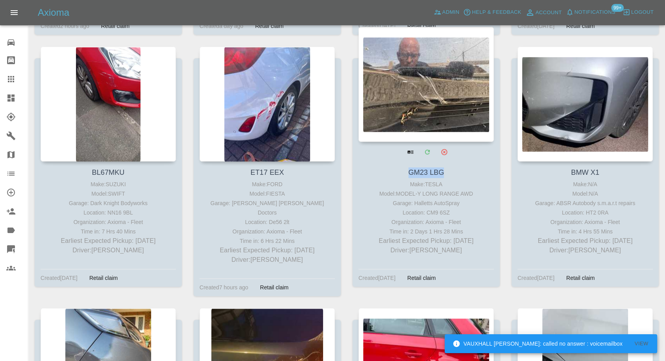
drag, startPoint x: 450, startPoint y: 170, endPoint x: 392, endPoint y: 169, distance: 57.4
click at [392, 169] on h4 "GM23 LBG" at bounding box center [425, 172] width 131 height 11
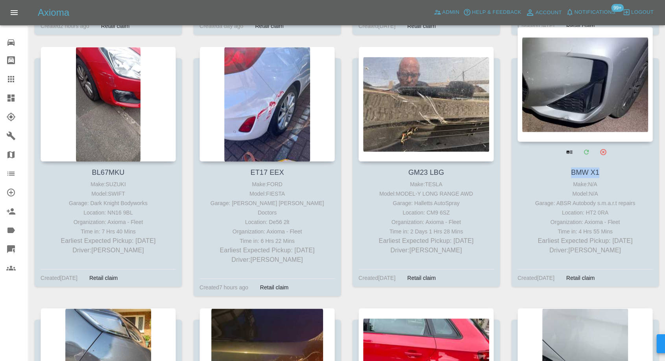
drag, startPoint x: 606, startPoint y: 172, endPoint x: 559, endPoint y: 171, distance: 47.2
click at [563, 172] on h4 "BMW X1" at bounding box center [584, 172] width 131 height 11
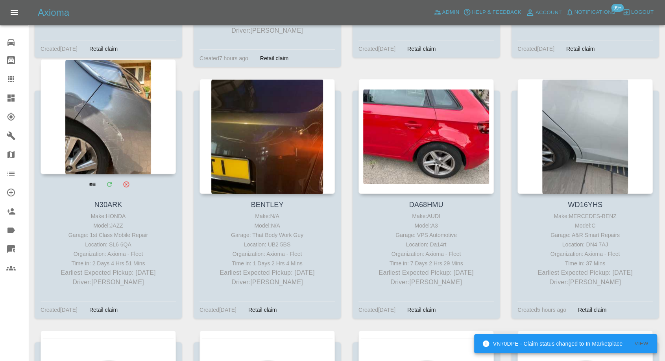
scroll to position [1136, 0]
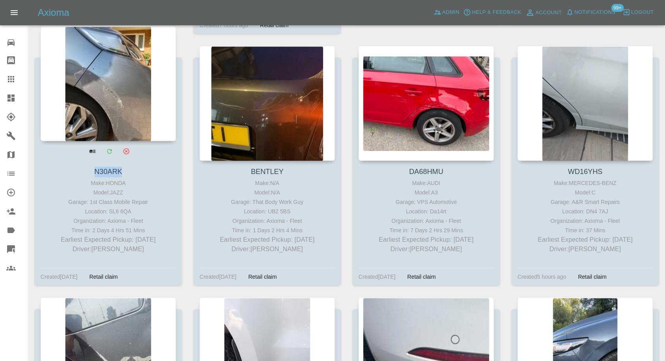
click at [88, 166] on h4 "N30ARK" at bounding box center [107, 171] width 131 height 11
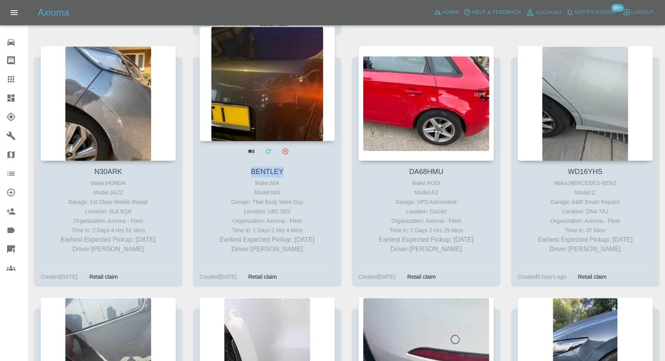
drag, startPoint x: 292, startPoint y: 161, endPoint x: 246, endPoint y: 161, distance: 45.2
click at [246, 166] on h4 "BENTLEY" at bounding box center [266, 171] width 131 height 11
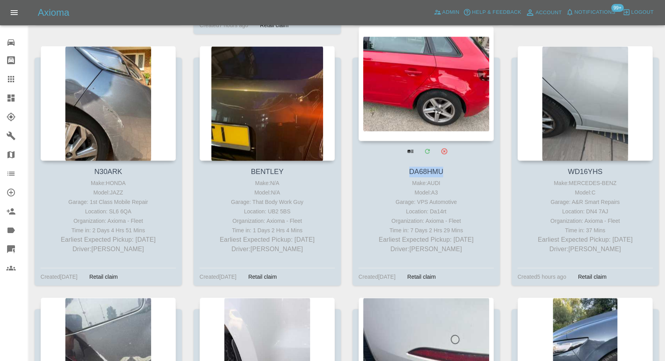
drag, startPoint x: 454, startPoint y: 164, endPoint x: 406, endPoint y: 166, distance: 47.6
click at [406, 166] on h4 "DA68HMU" at bounding box center [425, 171] width 131 height 11
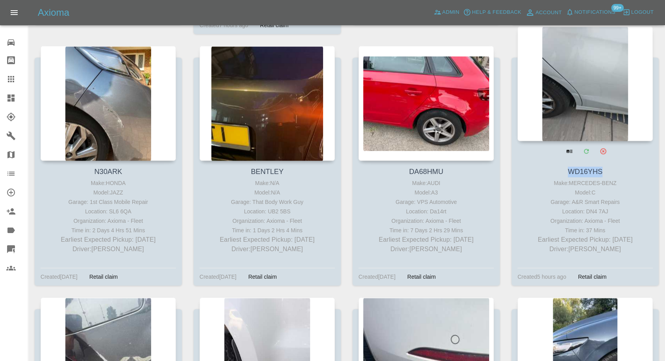
drag, startPoint x: 603, startPoint y: 158, endPoint x: 554, endPoint y: 164, distance: 49.1
click at [560, 166] on h4 "WD16YHS" at bounding box center [584, 171] width 131 height 11
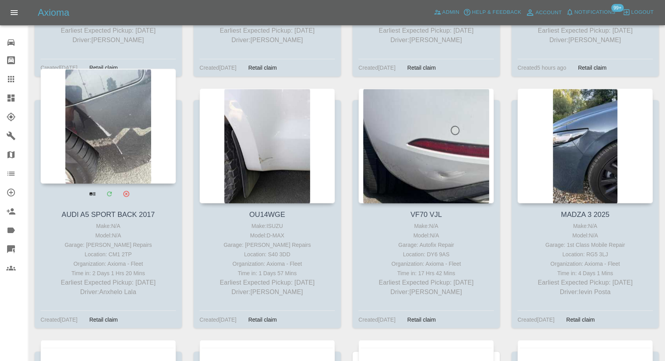
scroll to position [1399, 0]
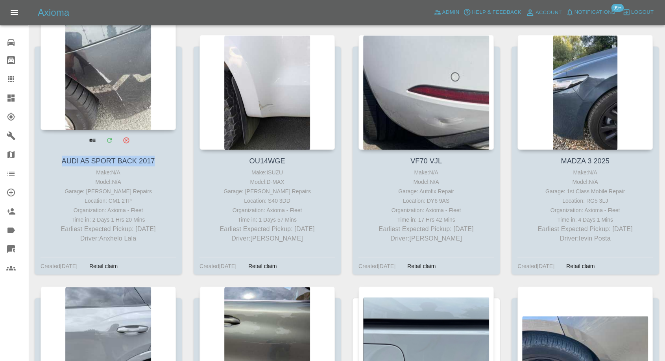
drag, startPoint x: 159, startPoint y: 150, endPoint x: 61, endPoint y: 150, distance: 98.0
click at [61, 155] on h4 "AUDI A5 SPORT BACK 2017" at bounding box center [107, 160] width 131 height 11
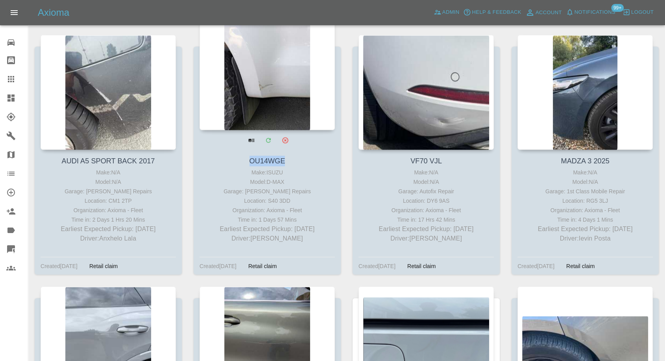
drag, startPoint x: 298, startPoint y: 149, endPoint x: 244, endPoint y: 150, distance: 54.3
click at [244, 155] on h4 "OU14WGE" at bounding box center [266, 160] width 131 height 11
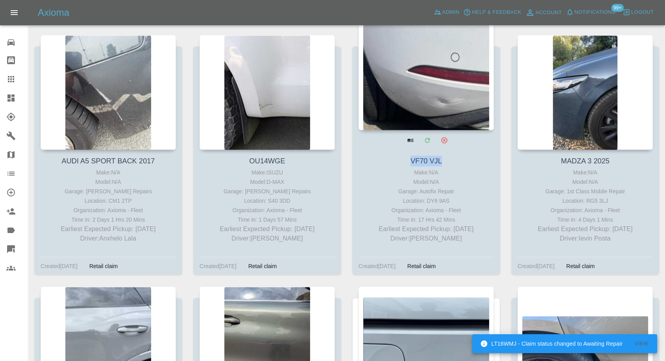
drag, startPoint x: 450, startPoint y: 154, endPoint x: 369, endPoint y: 73, distance: 114.6
click at [410, 155] on h4 "VF70 VJL" at bounding box center [425, 160] width 131 height 11
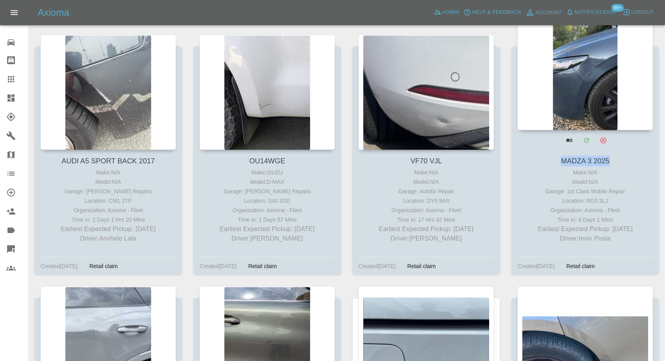
drag, startPoint x: 615, startPoint y: 148, endPoint x: 546, endPoint y: 154, distance: 69.1
click at [561, 155] on h4 "MADZA 3 2025" at bounding box center [584, 160] width 131 height 11
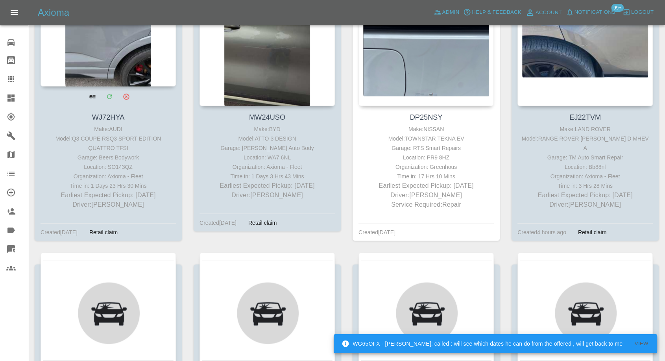
scroll to position [1705, 0]
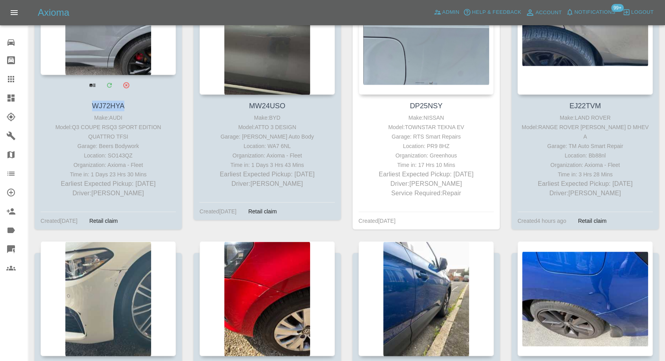
drag, startPoint x: 135, startPoint y: 97, endPoint x: 89, endPoint y: 96, distance: 46.8
click at [89, 101] on h4 "WJ72HYA" at bounding box center [107, 106] width 131 height 11
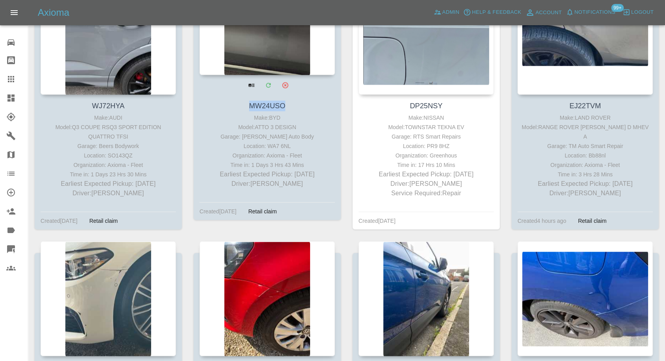
drag, startPoint x: 303, startPoint y: 99, endPoint x: 247, endPoint y: 99, distance: 56.3
click at [247, 101] on h4 "MW24USO" at bounding box center [266, 106] width 131 height 11
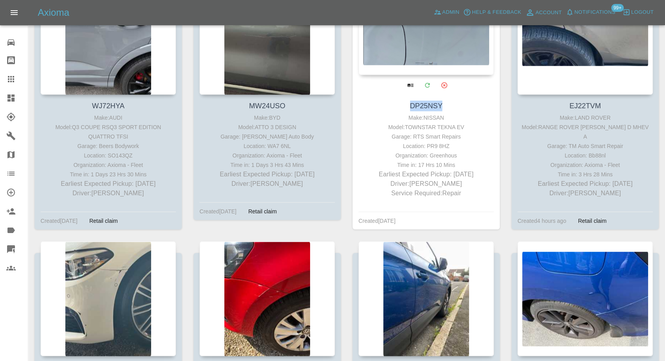
drag, startPoint x: 447, startPoint y: 92, endPoint x: 408, endPoint y: 96, distance: 39.1
click at [408, 101] on h4 "DP25NSY" at bounding box center [425, 106] width 131 height 11
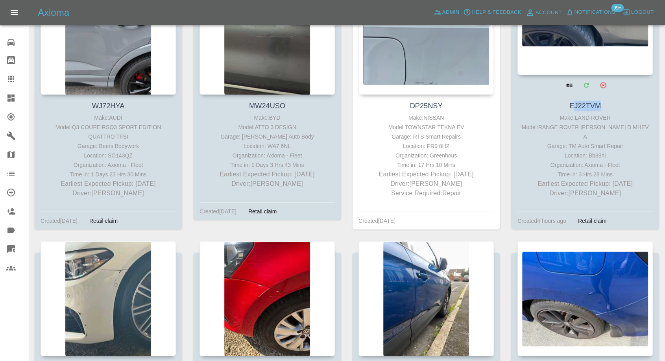
drag, startPoint x: 608, startPoint y: 91, endPoint x: 550, endPoint y: 85, distance: 58.5
click at [572, 101] on h4 "EJ22TVM" at bounding box center [584, 106] width 131 height 11
click at [606, 101] on h4 "EJ22TVM" at bounding box center [584, 106] width 131 height 11
drag, startPoint x: 608, startPoint y: 96, endPoint x: 567, endPoint y: 98, distance: 41.0
click at [567, 101] on h4 "EJ22TVM" at bounding box center [584, 106] width 131 height 11
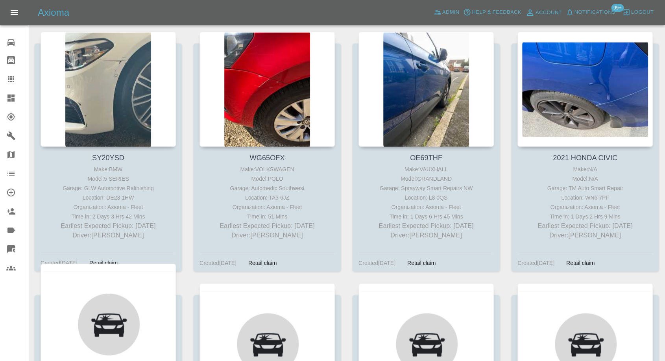
scroll to position [1967, 0]
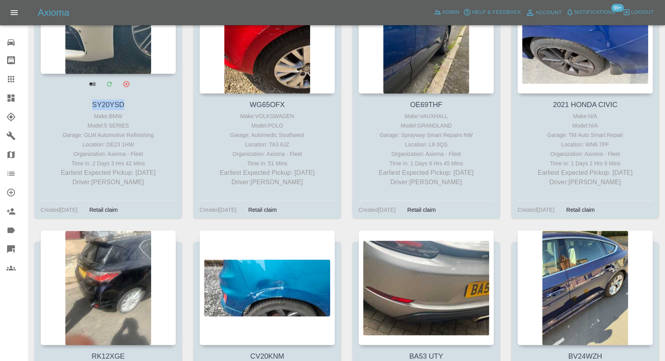
drag, startPoint x: 131, startPoint y: 95, endPoint x: 88, endPoint y: 98, distance: 42.6
click at [88, 100] on h4 "SY20YSD" at bounding box center [107, 105] width 131 height 11
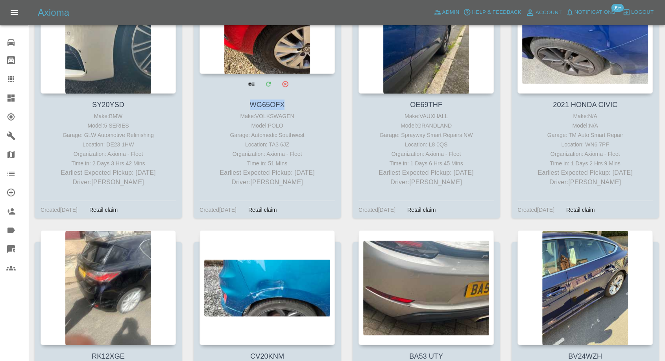
drag, startPoint x: 289, startPoint y: 94, endPoint x: 249, endPoint y: 97, distance: 40.2
click at [249, 100] on h4 "WG65OFX" at bounding box center [266, 105] width 131 height 11
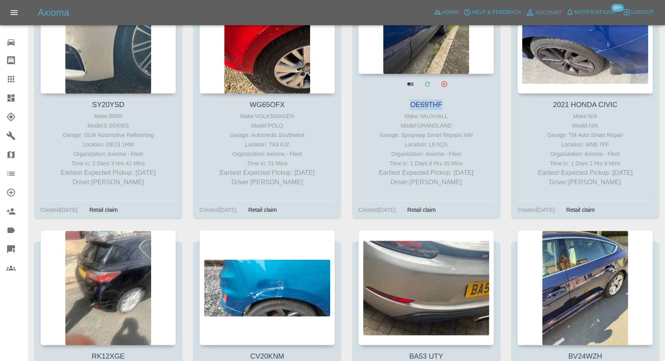
drag, startPoint x: 450, startPoint y: 92, endPoint x: 403, endPoint y: 91, distance: 47.2
click at [403, 100] on h4 "OE69THF" at bounding box center [425, 105] width 131 height 11
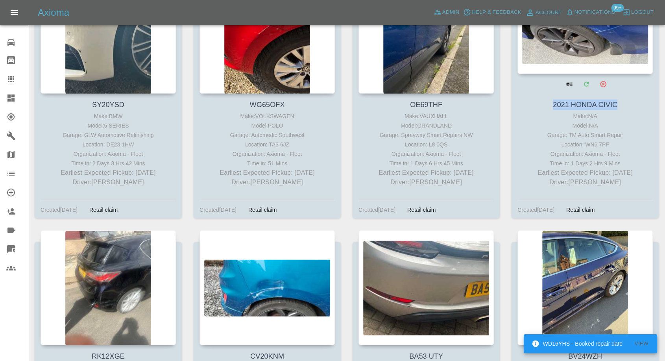
drag, startPoint x: 622, startPoint y: 95, endPoint x: 537, endPoint y: 98, distance: 85.0
click at [537, 100] on h4 "2021 HONDA CIVIC" at bounding box center [584, 105] width 131 height 11
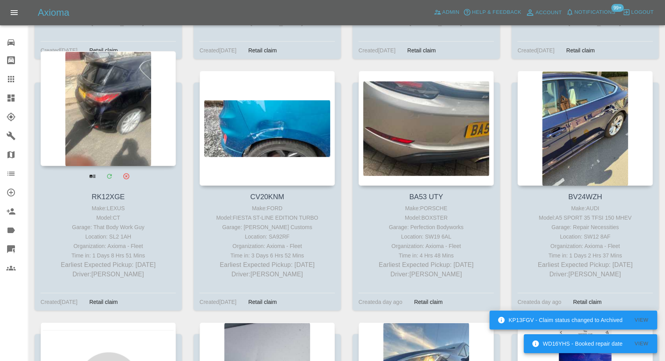
scroll to position [2142, 0]
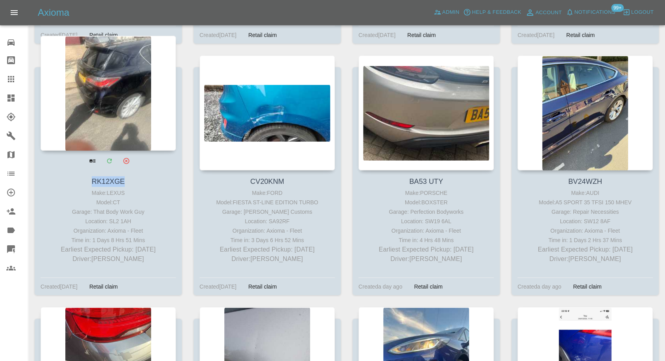
drag, startPoint x: 131, startPoint y: 167, endPoint x: 70, endPoint y: 171, distance: 60.7
click at [70, 176] on h4 "RK12XGE" at bounding box center [107, 181] width 131 height 11
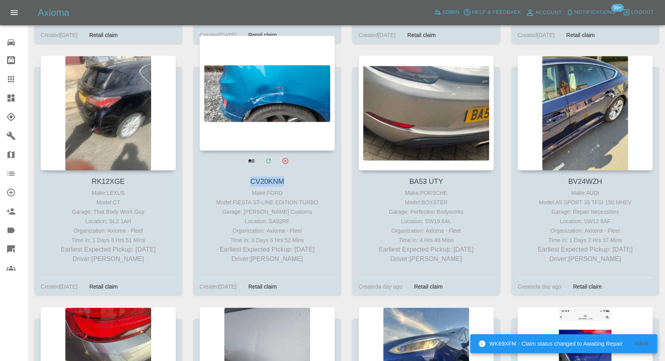
drag, startPoint x: 298, startPoint y: 172, endPoint x: 242, endPoint y: 172, distance: 55.9
click at [242, 176] on h4 "CV20KNM" at bounding box center [266, 181] width 131 height 11
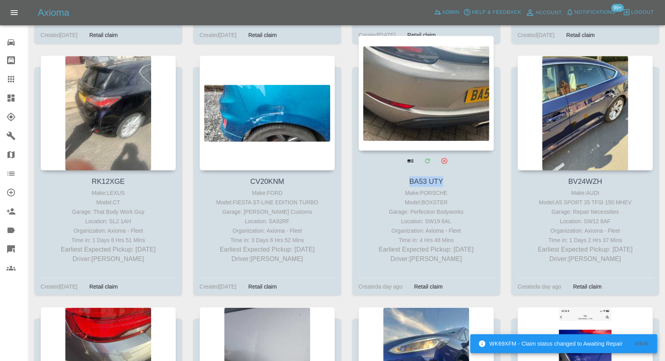
drag, startPoint x: 454, startPoint y: 166, endPoint x: 393, endPoint y: 162, distance: 61.1
click at [399, 176] on h4 "BA53 UTY" at bounding box center [425, 181] width 131 height 11
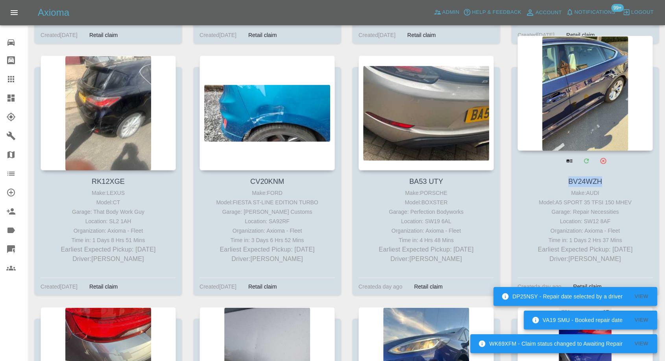
drag, startPoint x: 605, startPoint y: 168, endPoint x: 470, endPoint y: 57, distance: 174.5
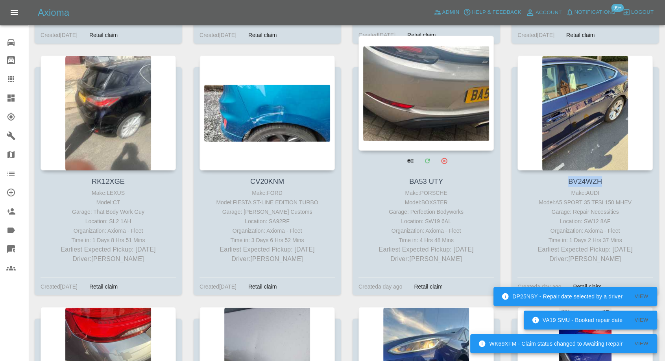
click at [554, 176] on h4 "BV24WZH" at bounding box center [584, 181] width 131 height 11
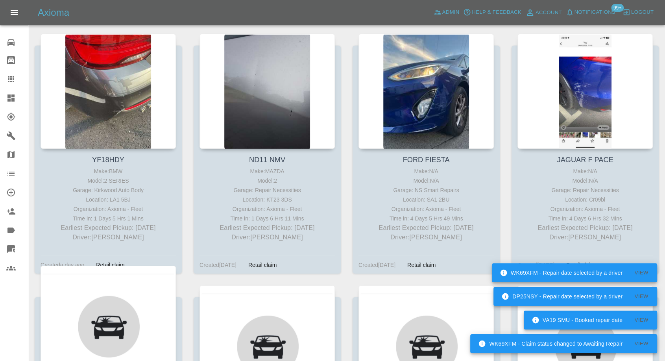
scroll to position [2448, 0]
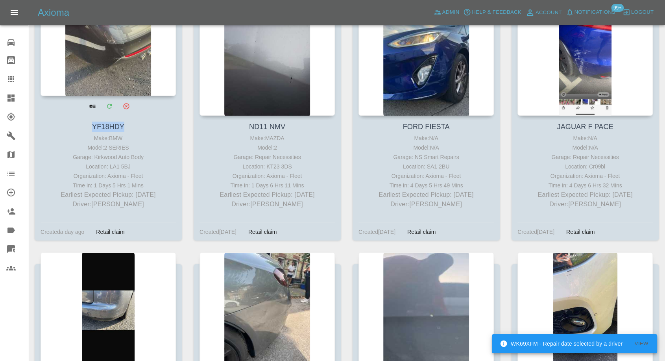
drag, startPoint x: 135, startPoint y: 117, endPoint x: 81, endPoint y: 117, distance: 54.3
click at [81, 122] on h4 "YF18HDY" at bounding box center [107, 127] width 131 height 11
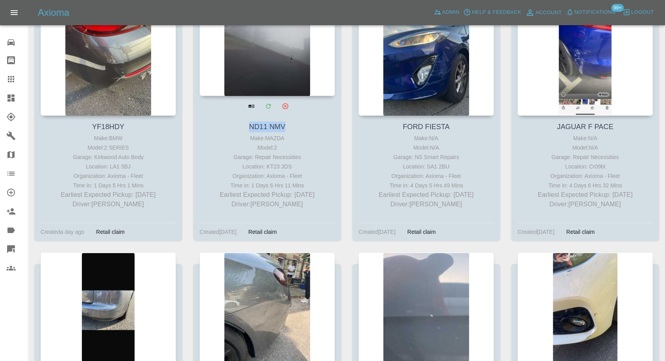
drag, startPoint x: 301, startPoint y: 120, endPoint x: 235, endPoint y: 112, distance: 66.6
click at [235, 122] on h4 "ND11 NMV" at bounding box center [266, 127] width 131 height 11
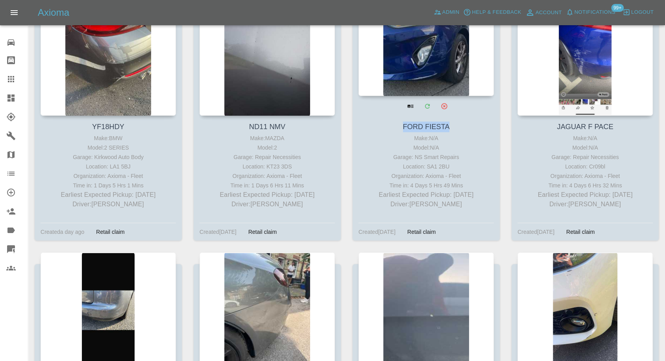
drag, startPoint x: 454, startPoint y: 113, endPoint x: 394, endPoint y: 108, distance: 60.4
click at [399, 122] on h4 "FORD FIESTA" at bounding box center [425, 127] width 131 height 11
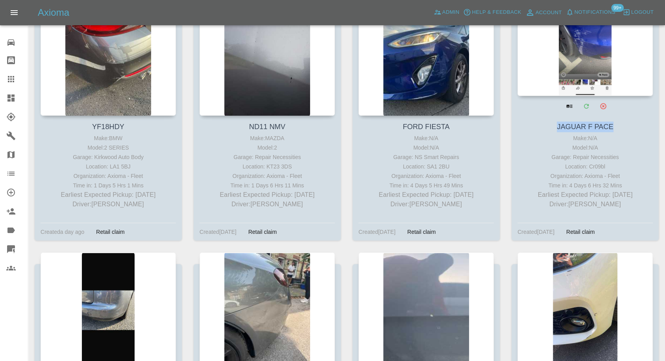
drag, startPoint x: 616, startPoint y: 113, endPoint x: 524, endPoint y: 109, distance: 92.9
click at [555, 122] on h4 "JAGUAR F PACE" at bounding box center [584, 127] width 131 height 11
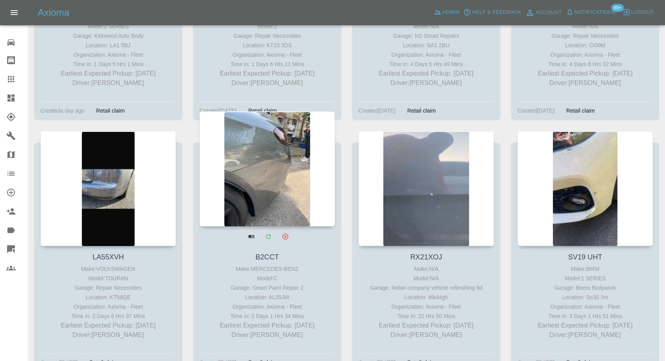
scroll to position [2623, 0]
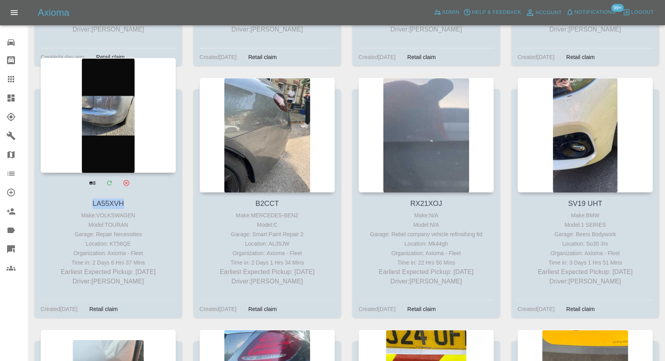
drag, startPoint x: 130, startPoint y: 190, endPoint x: 84, endPoint y: 189, distance: 46.0
click at [83, 198] on h4 "LA55XVH" at bounding box center [107, 203] width 131 height 11
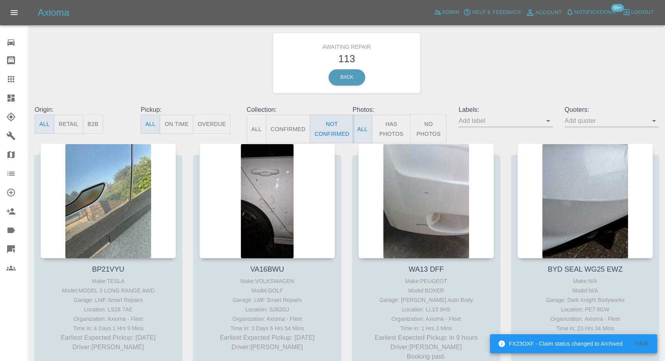
scroll to position [0, 0]
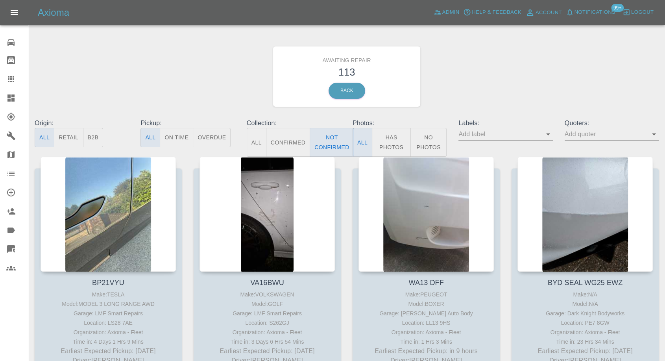
click at [493, 139] on input "text" at bounding box center [499, 134] width 82 height 12
click at [527, 66] on div "Awaiting Repair 113 Back" at bounding box center [347, 77] width 636 height 84
click at [5, 76] on link "Claims" at bounding box center [14, 79] width 28 height 19
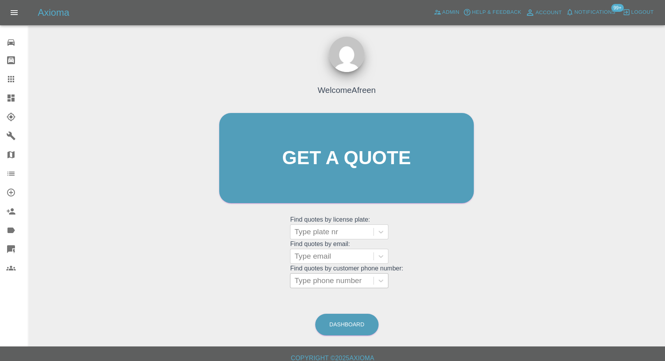
click at [318, 280] on div at bounding box center [331, 280] width 75 height 11
paste input "chandesmond1988@gmail.com"
type input "chandesmond1988@gmail.com"
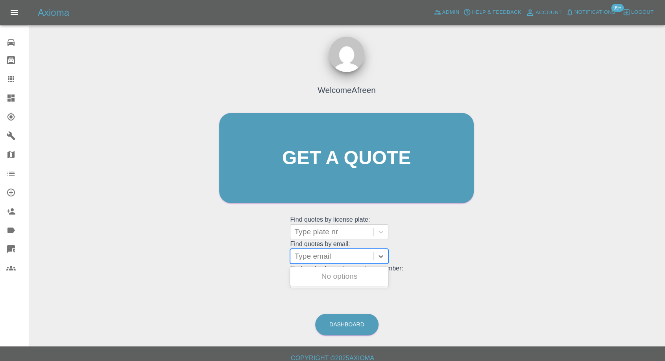
click at [334, 255] on div at bounding box center [331, 256] width 75 height 11
paste input "chandesmond1988@gmail.com"
type input "chandesmond1988@gmail.com"
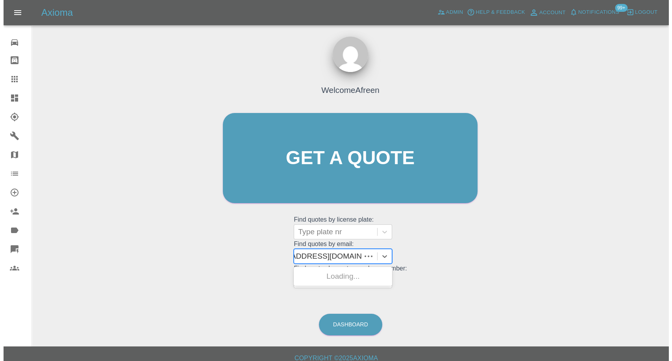
scroll to position [0, 26]
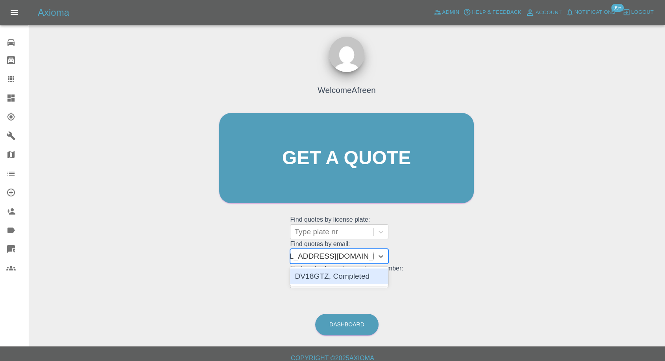
click at [348, 274] on div "DV18GTZ, Completed" at bounding box center [339, 276] width 98 height 16
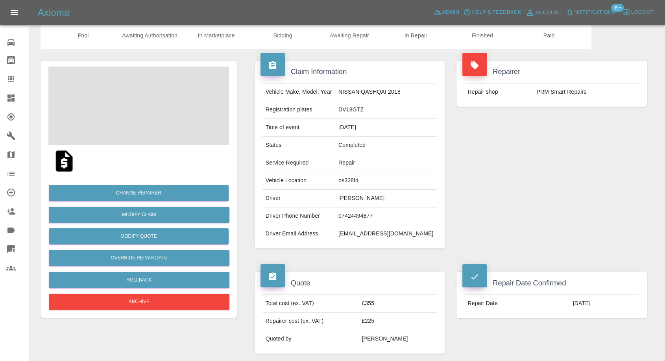
scroll to position [44, 0]
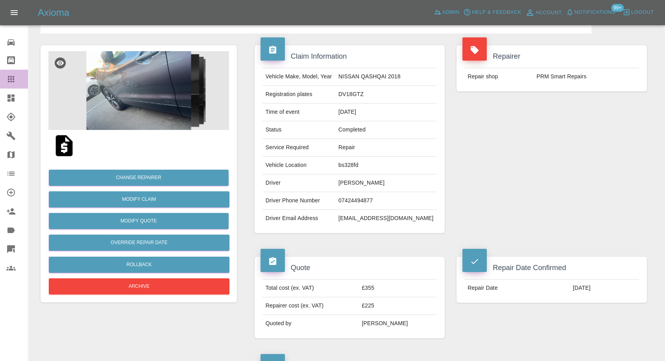
drag, startPoint x: 15, startPoint y: 80, endPoint x: 212, endPoint y: 213, distance: 237.4
click at [15, 81] on icon at bounding box center [10, 78] width 9 height 9
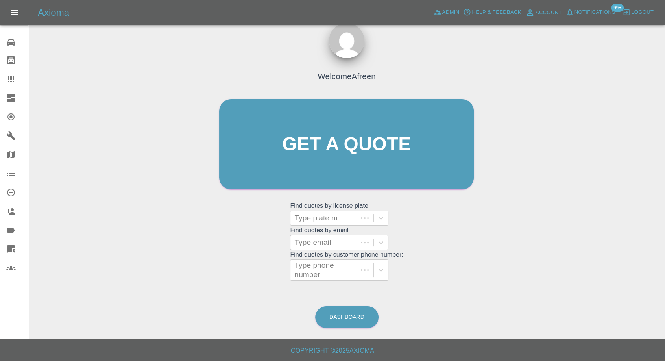
scroll to position [7, 0]
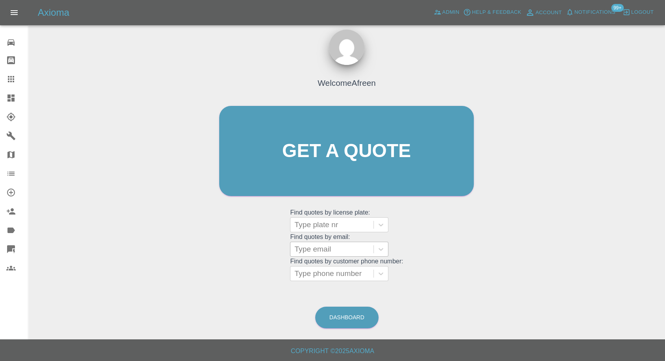
click at [330, 248] on div at bounding box center [331, 249] width 75 height 11
paste input "john@johnwplatts.com"
type input "john@johnwplatts.com"
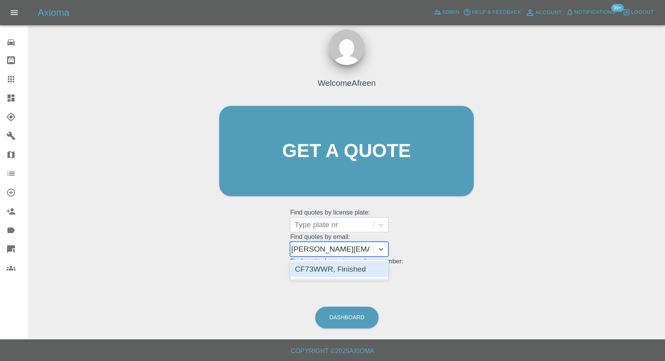
scroll to position [0, 0]
click at [334, 264] on div "CF73WWR, Finished" at bounding box center [339, 269] width 98 height 16
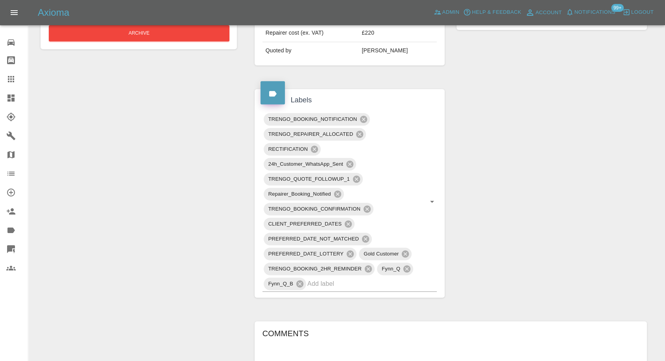
scroll to position [481, 0]
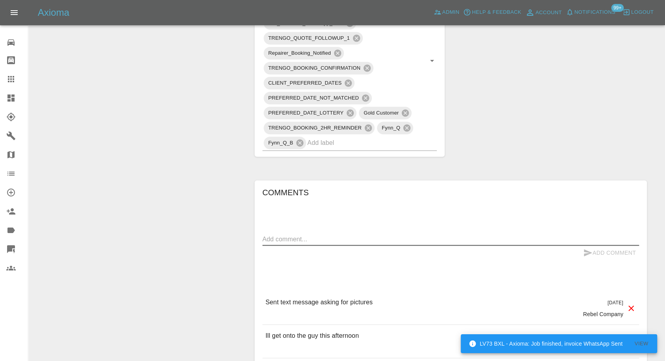
click at [302, 234] on textarea at bounding box center [450, 238] width 377 height 9
paste textarea "I have not heard from anyone yet but would like to speak to one of your team on…"
type textarea "I have not heard from anyone yet but would like to speak to one of your team on…"
click at [573, 245] on div "Add Comment" at bounding box center [450, 252] width 377 height 15
click at [580, 245] on button "Add Comment" at bounding box center [609, 252] width 59 height 15
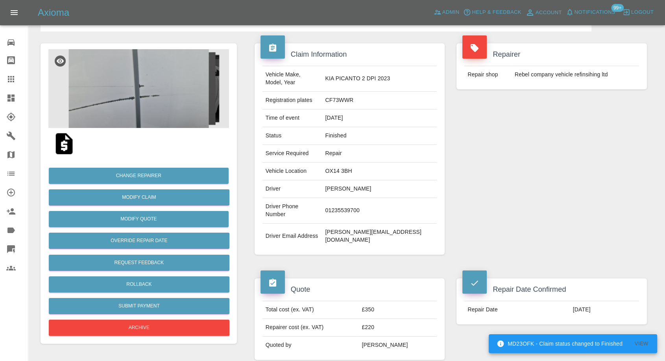
scroll to position [44, 0]
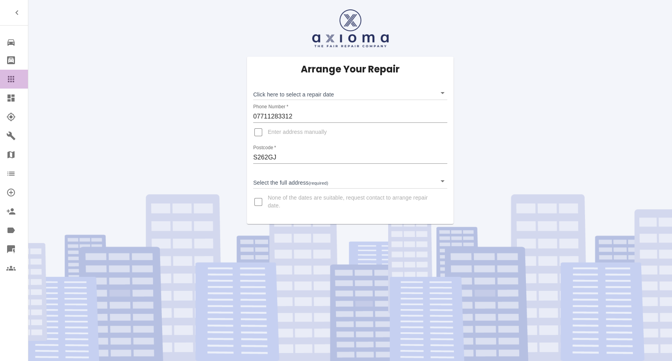
click at [7, 83] on icon at bounding box center [10, 78] width 9 height 9
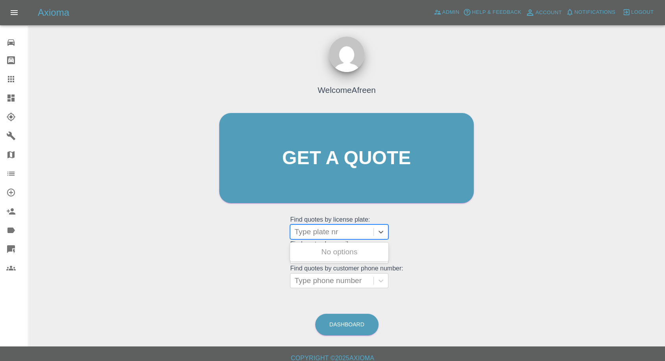
click at [340, 236] on div at bounding box center [331, 231] width 75 height 11
paste input "BYD SEAL WG25 EWZ"
type input "BYD SEAL WG25 EWZ"
click at [343, 262] on div "BYD SEAL WG25 EWZ, Awaiting Repair" at bounding box center [339, 256] width 98 height 25
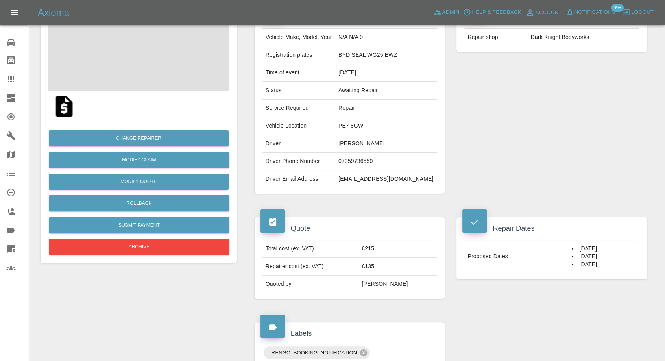
scroll to position [87, 0]
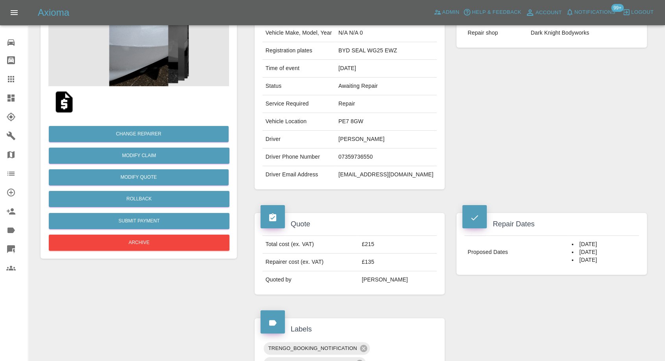
click at [366, 153] on td "07359736550" at bounding box center [386, 157] width 102 height 18
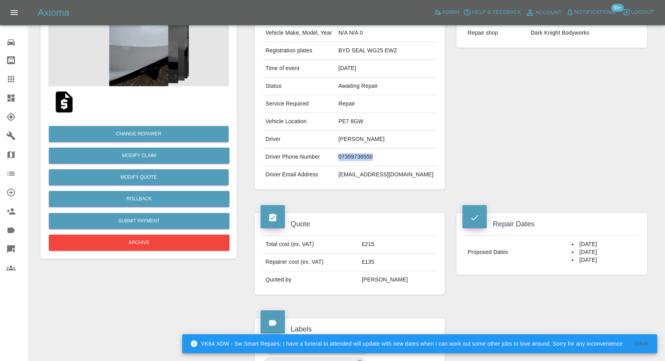
copy td "07359736550"
drag, startPoint x: 10, startPoint y: 86, endPoint x: 24, endPoint y: 84, distance: 14.3
click at [10, 86] on link "Claims" at bounding box center [14, 79] width 28 height 19
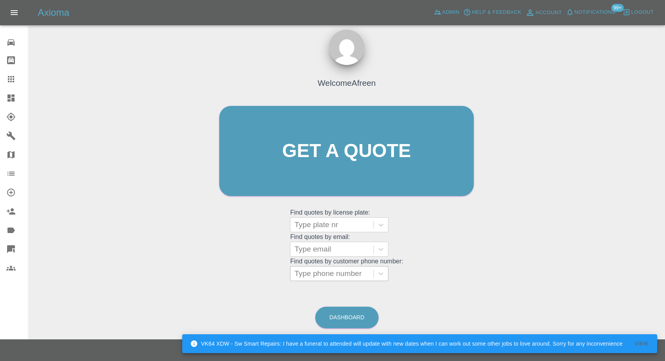
drag, startPoint x: 328, startPoint y: 274, endPoint x: 314, endPoint y: 274, distance: 13.8
click at [328, 274] on div at bounding box center [331, 273] width 75 height 11
paste input "YX63 YKA"
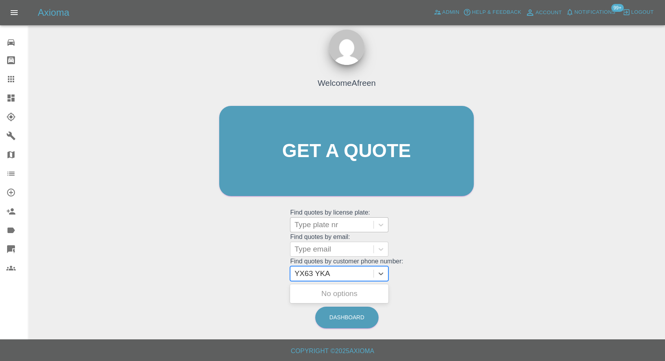
type input "YX63 YKA"
click at [325, 223] on div at bounding box center [331, 224] width 75 height 11
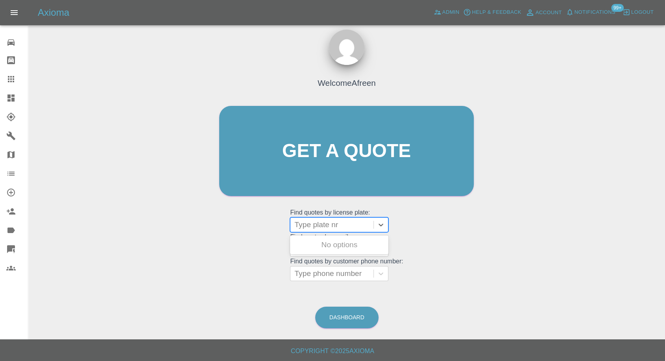
paste input "YX63 YKA"
type input "YX63 YKA"
click at [315, 247] on div "YX63 YKA, Awaiting Repair" at bounding box center [339, 249] width 98 height 25
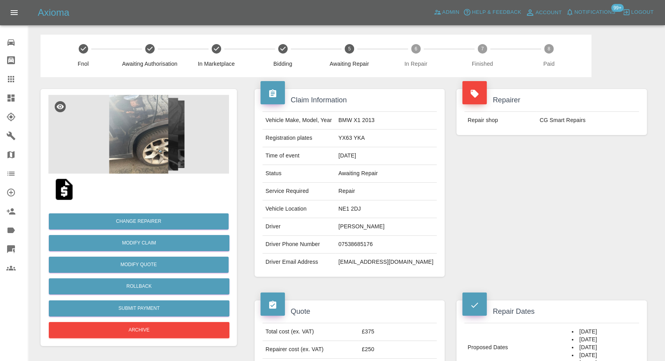
click at [362, 237] on td "07538685176" at bounding box center [386, 245] width 102 height 18
click at [362, 239] on td "07538685176" at bounding box center [386, 245] width 102 height 18
copy td "07538685176"
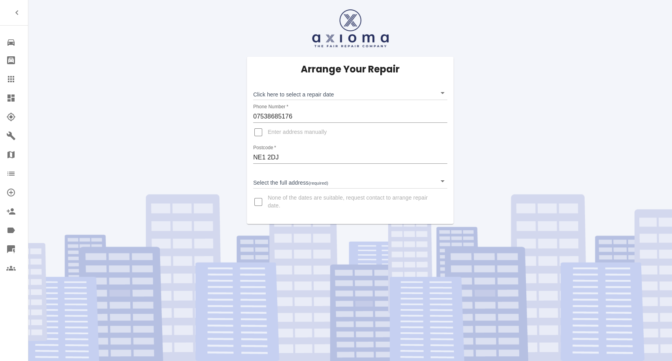
click at [14, 76] on icon at bounding box center [10, 78] width 9 height 9
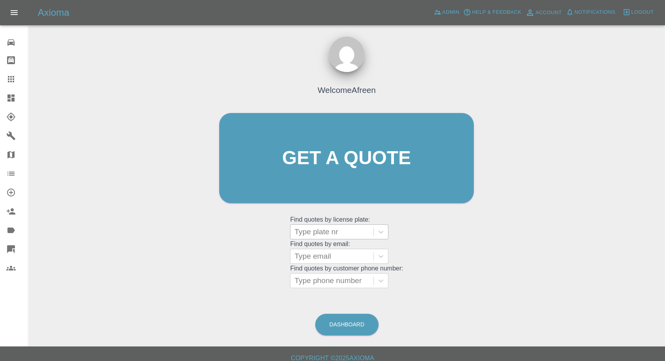
click at [310, 231] on div at bounding box center [331, 231] width 75 height 11
paste input "AG64TGY"
type input "AG64TGY"
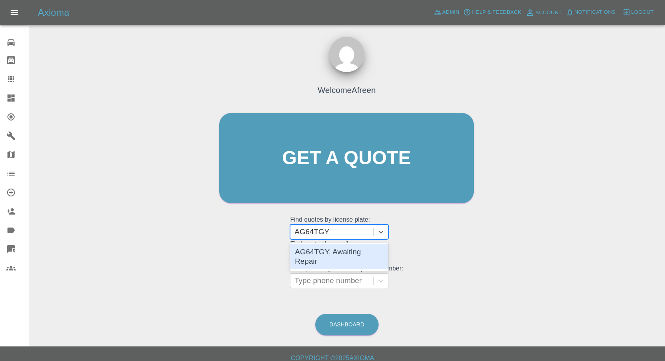
click at [347, 256] on div "AG64TGY, Awaiting Repair" at bounding box center [339, 256] width 98 height 25
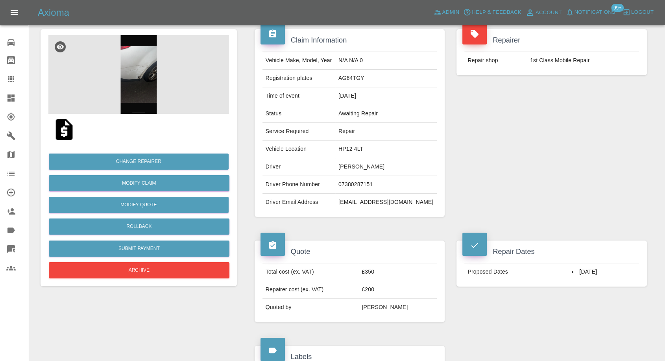
scroll to position [44, 0]
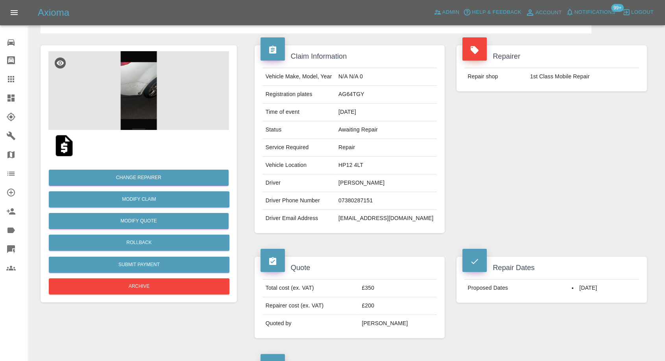
drag, startPoint x: 9, startPoint y: 78, endPoint x: 79, endPoint y: 120, distance: 81.3
click at [9, 78] on icon at bounding box center [10, 78] width 9 height 9
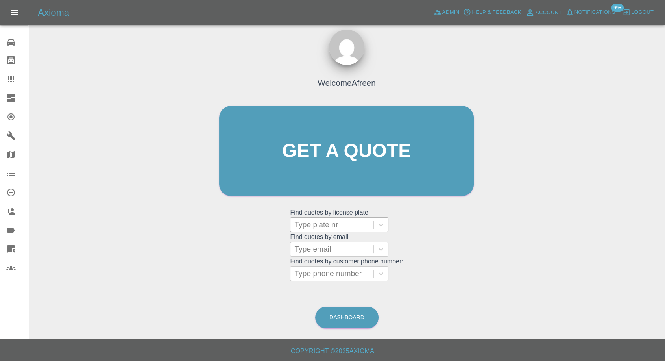
click at [313, 220] on div at bounding box center [331, 224] width 75 height 11
paste input "BH17 EHZ"
type input "BH17 EHZ"
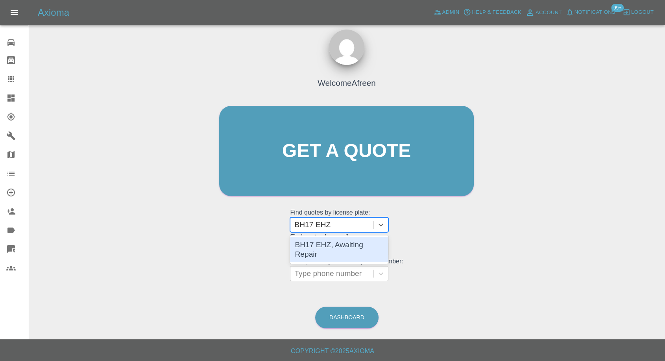
click at [332, 245] on div "BH17 EHZ, Awaiting Repair" at bounding box center [339, 249] width 98 height 25
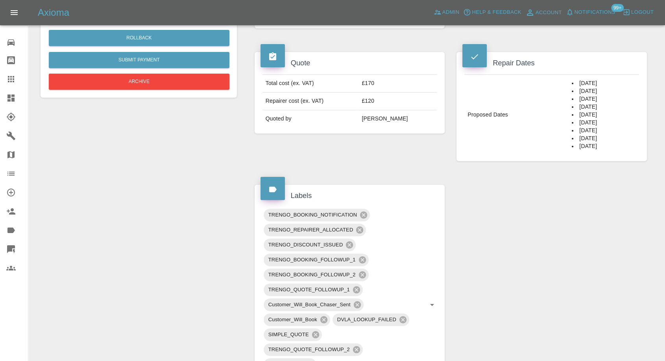
scroll to position [131, 0]
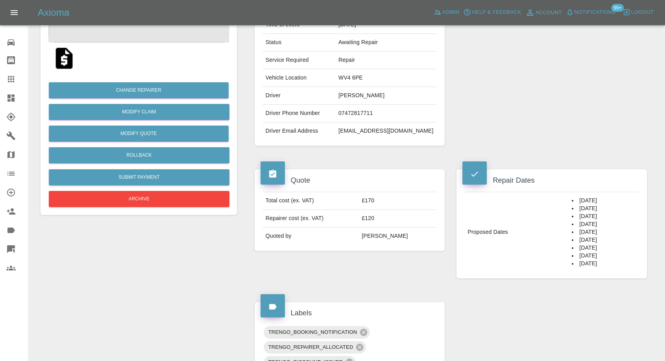
click at [373, 111] on td "07472817711" at bounding box center [386, 114] width 102 height 18
copy td "07472817711"
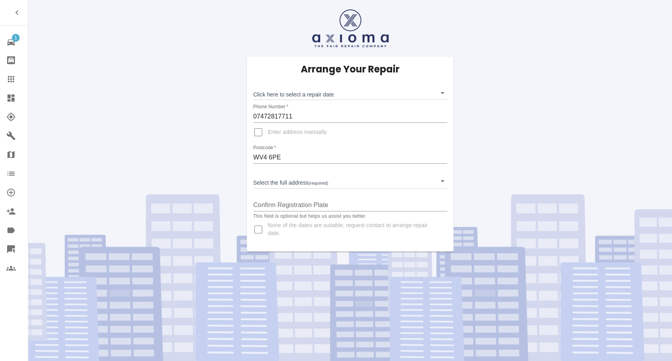
click at [15, 79] on icon at bounding box center [10, 78] width 9 height 9
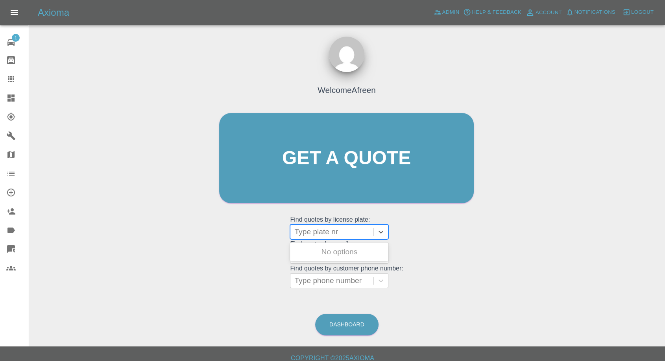
click at [327, 234] on div at bounding box center [331, 231] width 75 height 11
paste input "MX20OYD"
type input "MX20OYD"
click at [338, 254] on div "MX20OYD, Awaiting Repair" at bounding box center [339, 256] width 98 height 25
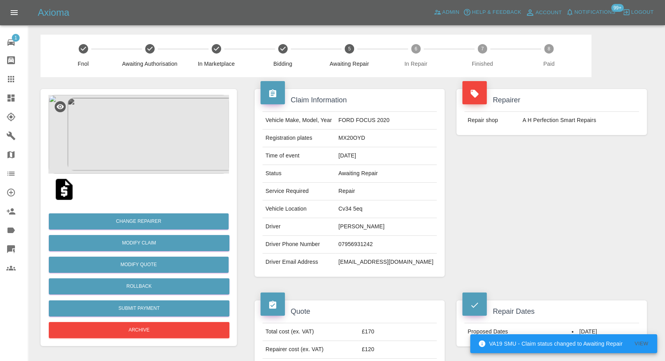
click at [360, 240] on td "07956931242" at bounding box center [386, 245] width 102 height 18
copy td "07956931242"
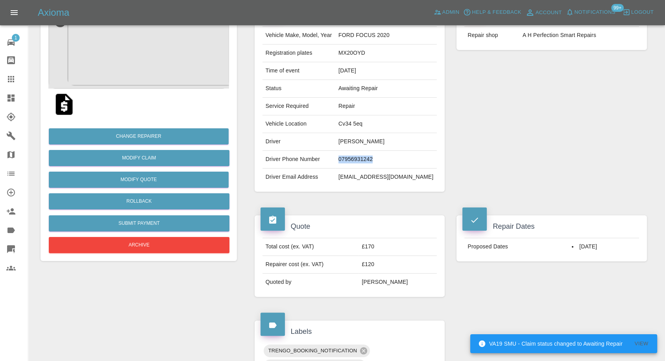
scroll to position [87, 0]
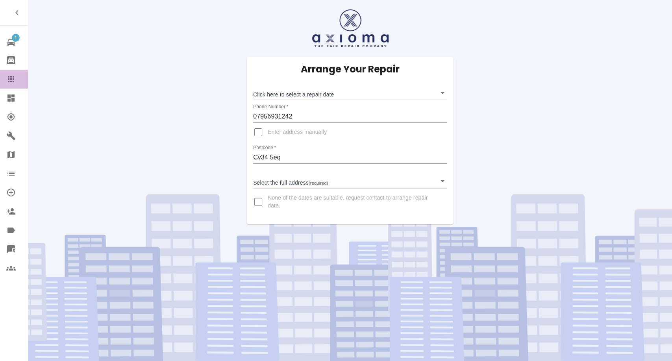
click at [17, 79] on div at bounding box center [17, 78] width 22 height 9
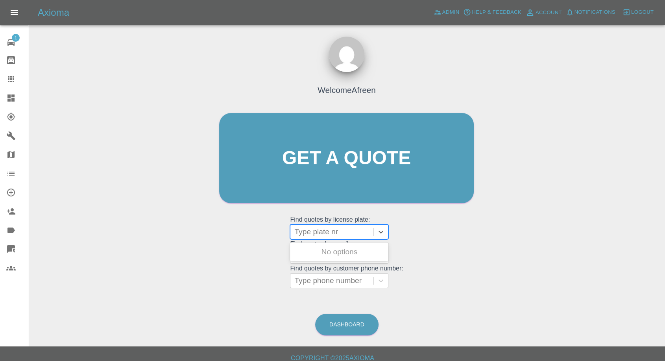
click at [318, 232] on div at bounding box center [331, 231] width 75 height 11
paste input "EA74 NPO"
type input "EA74 NPO"
click at [328, 253] on div "EA74 NPO, Awaiting Repair" at bounding box center [339, 256] width 98 height 25
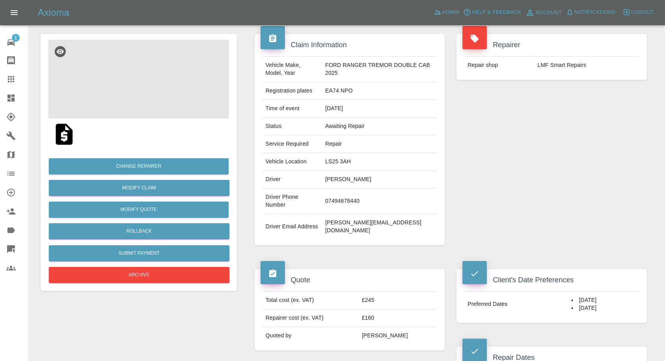
scroll to position [44, 0]
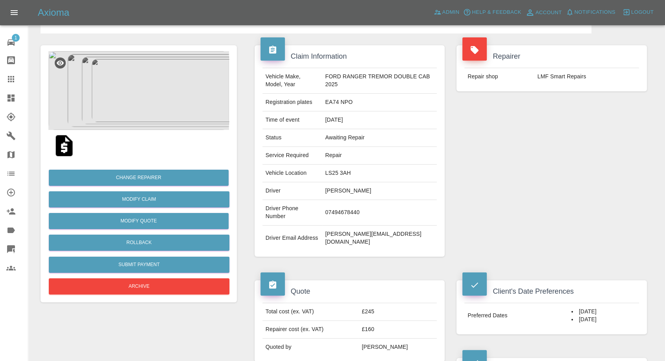
click at [341, 207] on td "07494678440" at bounding box center [379, 213] width 115 height 26
copy td "07494678440"
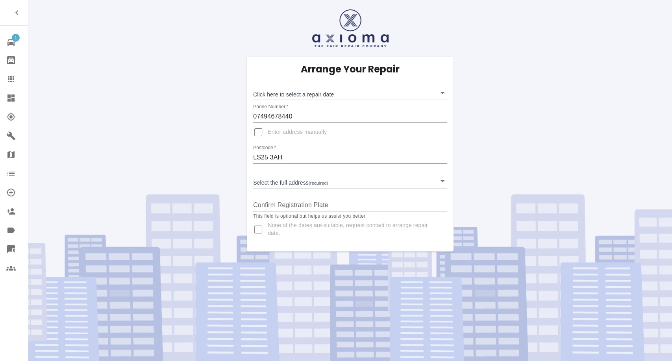
click at [3, 76] on link "Claims" at bounding box center [14, 79] width 28 height 19
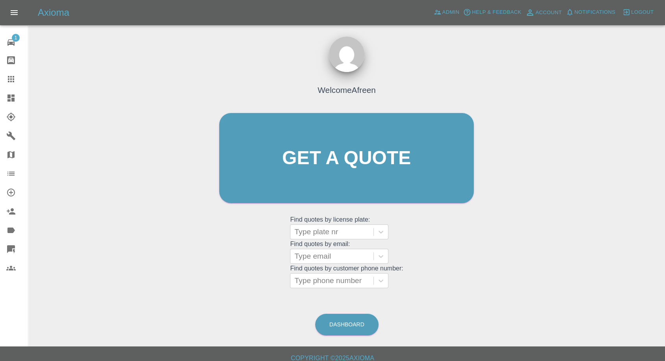
click at [4, 77] on link "Claims" at bounding box center [14, 79] width 28 height 19
click at [328, 227] on div at bounding box center [331, 231] width 75 height 11
paste input "VO13EZM"
type input "VO13EZM"
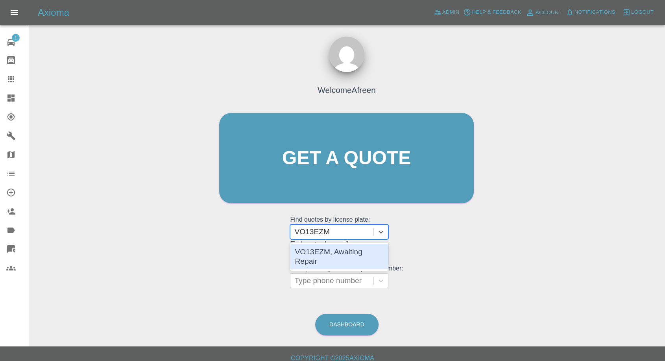
click at [325, 251] on div "VO13EZM, Awaiting Repair" at bounding box center [339, 256] width 98 height 25
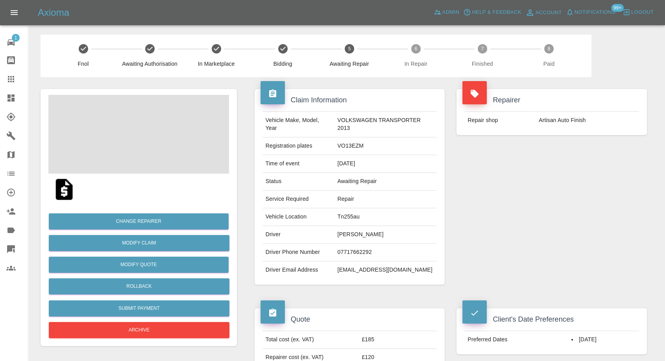
scroll to position [131, 0]
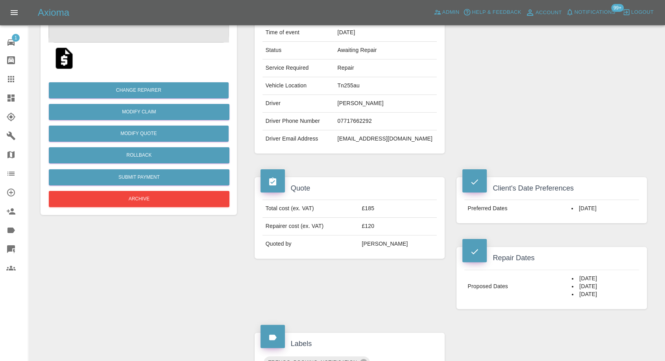
click at [344, 120] on td "07717662292" at bounding box center [385, 122] width 103 height 18
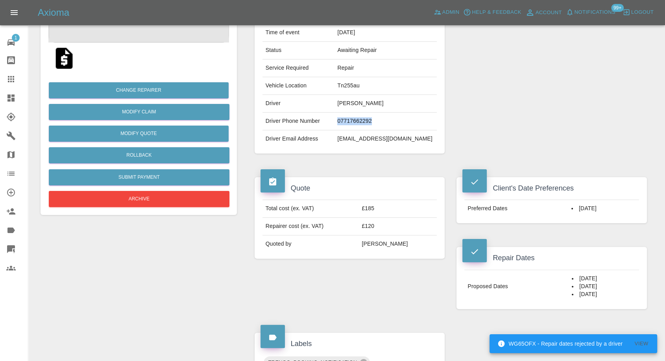
copy td "07717662292"
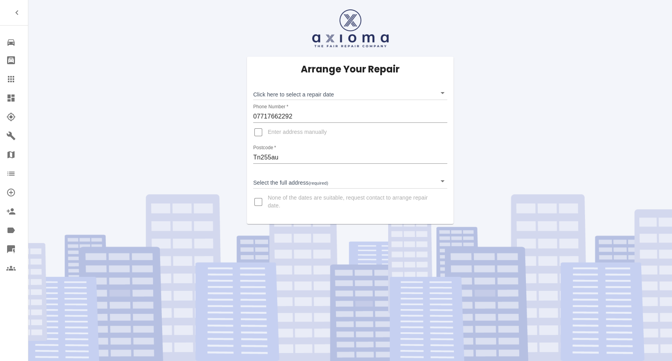
click at [5, 72] on link "Claims" at bounding box center [14, 79] width 28 height 19
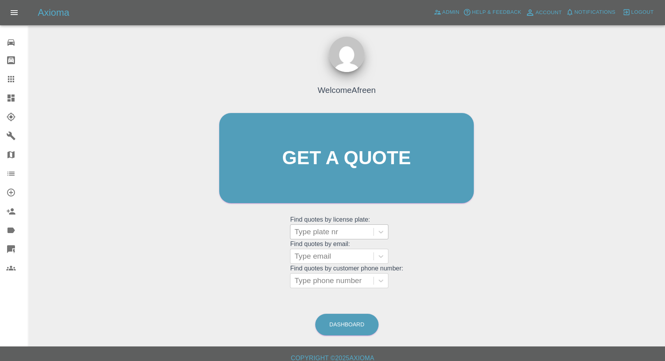
click at [365, 233] on div at bounding box center [331, 231] width 75 height 11
paste input "YL69DNY"
type input "YL69DNY"
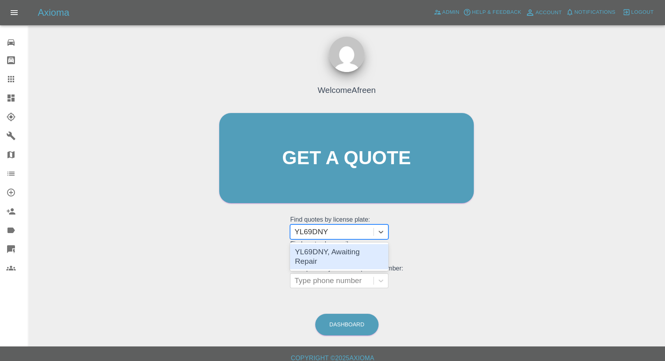
drag, startPoint x: 340, startPoint y: 251, endPoint x: 362, endPoint y: 252, distance: 22.0
click at [340, 251] on div "YL69DNY, Awaiting Repair" at bounding box center [339, 256] width 98 height 25
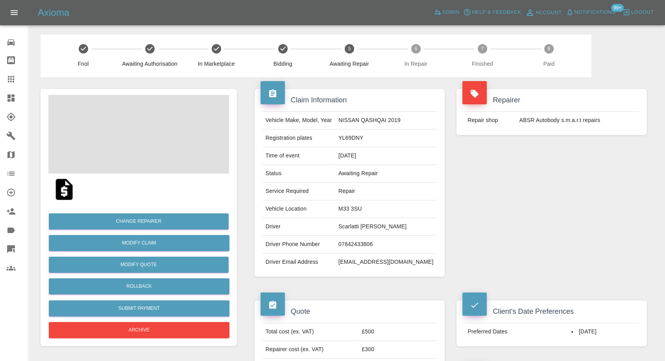
scroll to position [175, 0]
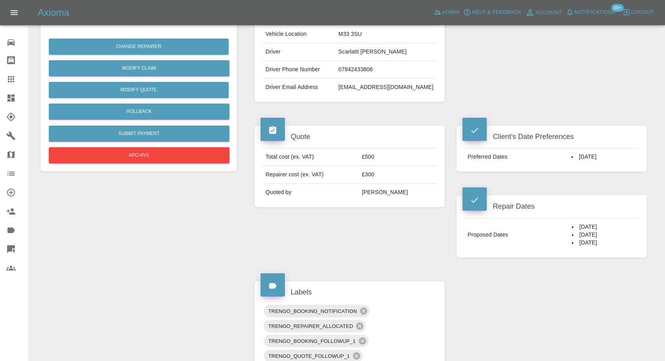
click at [371, 72] on td "07842433806" at bounding box center [386, 70] width 102 height 18
copy td "07842433806"
click at [10, 77] on icon at bounding box center [11, 79] width 6 height 6
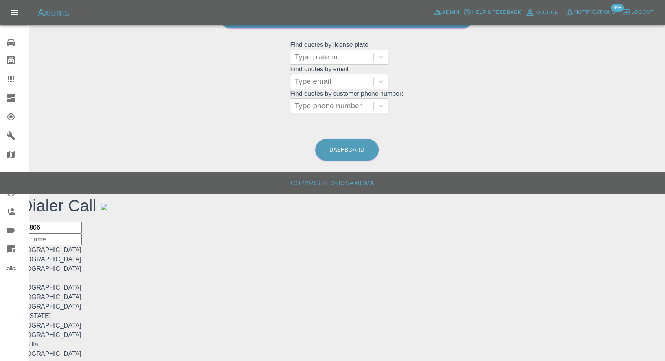
scroll to position [7, 0]
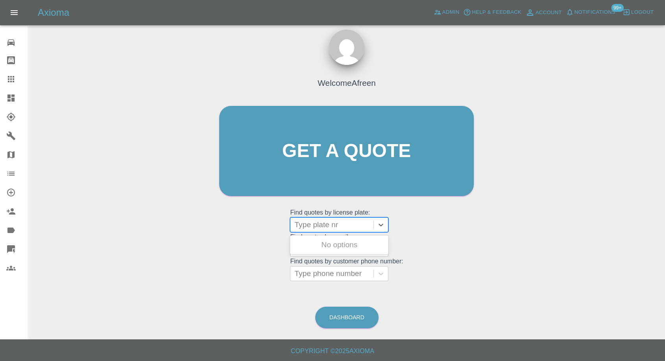
click at [324, 220] on div at bounding box center [331, 224] width 75 height 11
paste input "H17RPG"
type input "H17RPG"
click at [325, 246] on div "H17RPG, Awaiting Repair" at bounding box center [339, 245] width 98 height 16
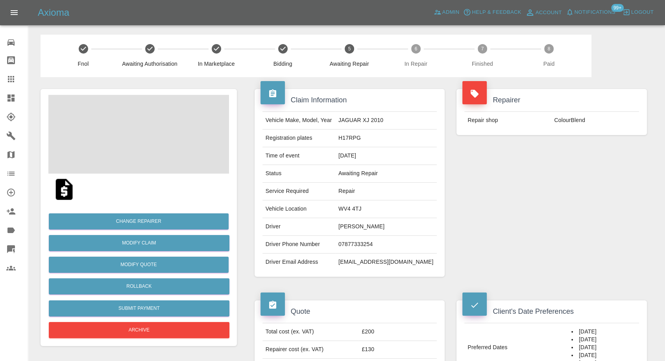
click at [367, 246] on td "07877333254" at bounding box center [386, 245] width 102 height 18
copy td "07877333254"
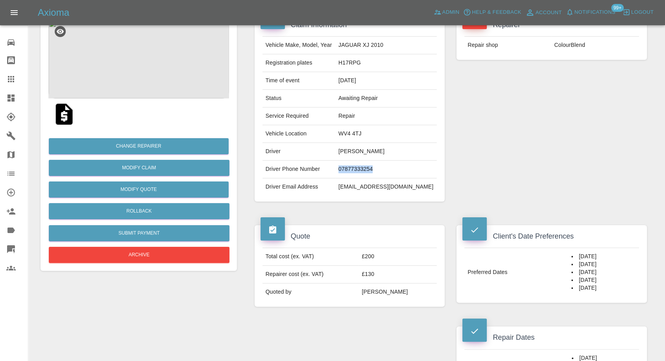
scroll to position [175, 0]
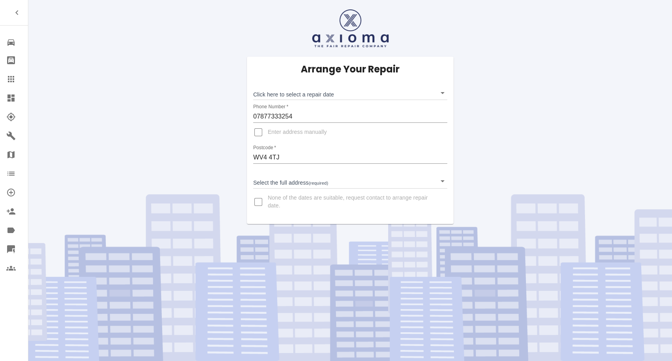
click at [11, 74] on link "Claims" at bounding box center [14, 79] width 28 height 19
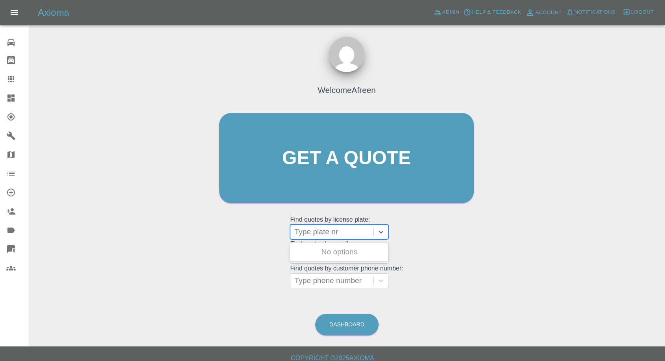
click at [323, 234] on div at bounding box center [331, 231] width 75 height 11
paste input "BL67MKU"
type input "BL67MKU"
click at [315, 257] on div "BL67MKU, Awaiting Repair" at bounding box center [339, 256] width 98 height 25
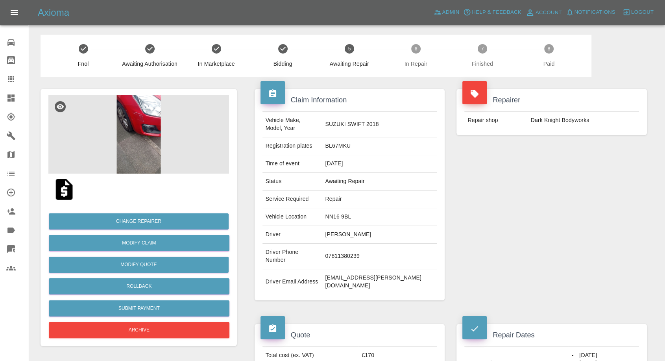
click at [362, 246] on td "07811380239" at bounding box center [379, 257] width 115 height 26
copy td "07811380239"
click at [400, 273] on div "Vehicle Make, Model, Year SUZUKI SWIFT 2018 Registration plates BL67MKU Time of…" at bounding box center [350, 202] width 190 height 195
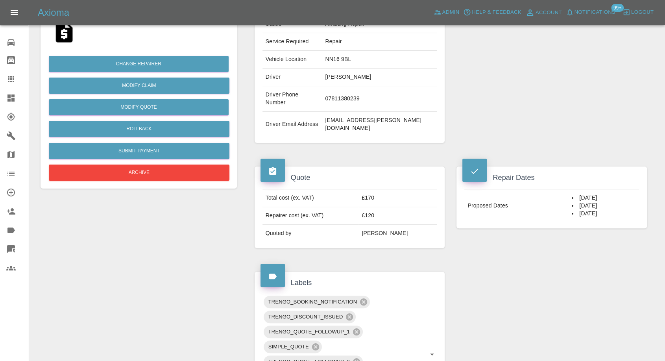
scroll to position [87, 0]
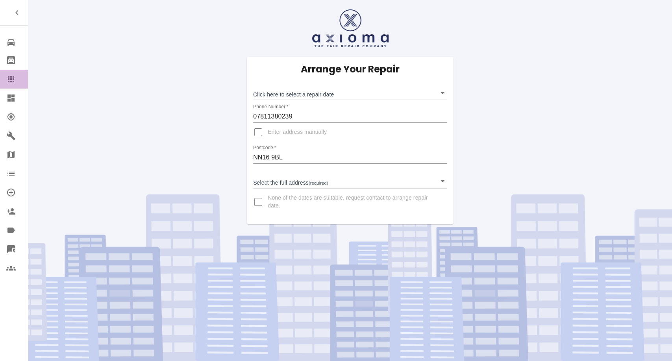
click at [12, 76] on icon at bounding box center [10, 78] width 9 height 9
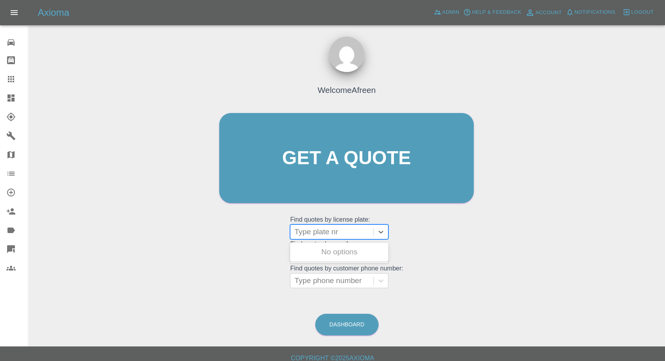
click at [323, 235] on div at bounding box center [331, 231] width 75 height 11
paste input "ET17 EEX"
type input "ET17 EEX"
click at [328, 253] on div "ET17 EEX, Awaiting Repair" at bounding box center [339, 256] width 98 height 25
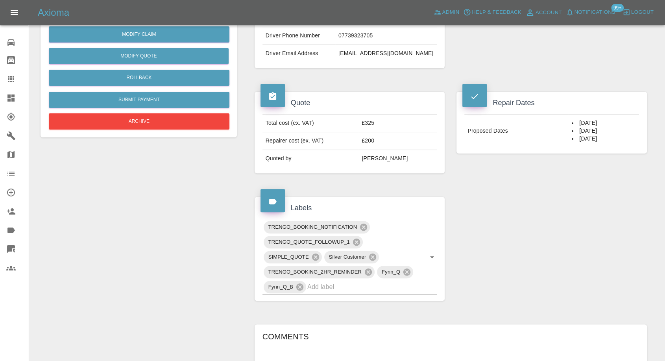
scroll to position [126, 0]
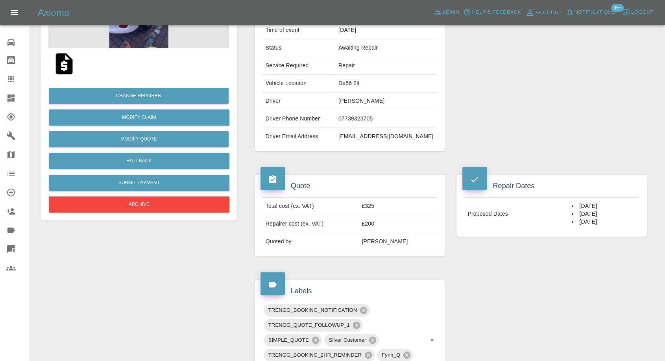
click at [360, 115] on td "07739323705" at bounding box center [386, 119] width 102 height 18
copy td "07739323705"
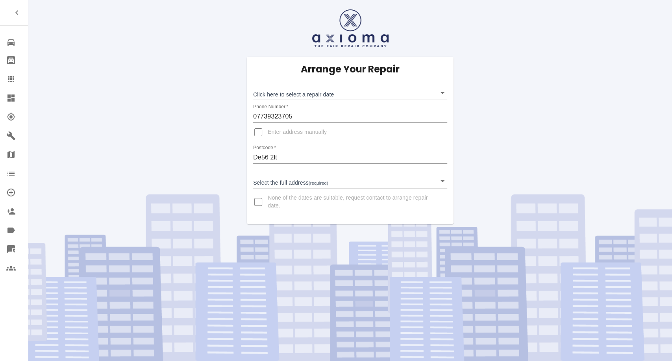
click at [9, 77] on icon at bounding box center [10, 78] width 9 height 9
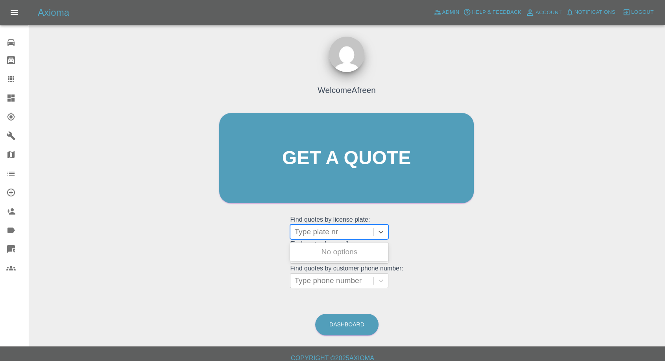
drag, startPoint x: 337, startPoint y: 234, endPoint x: 323, endPoint y: 241, distance: 15.1
click at [335, 236] on div at bounding box center [331, 231] width 75 height 11
paste input "GM23 LBG"
type input "GM23 LBG"
drag, startPoint x: 317, startPoint y: 249, endPoint x: 322, endPoint y: 250, distance: 4.4
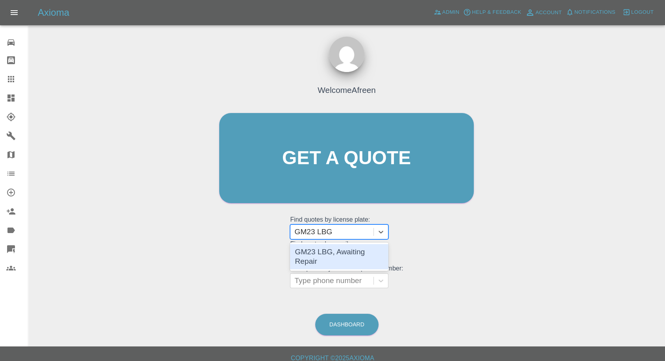
click at [318, 249] on div "GM23 LBG, Awaiting Repair" at bounding box center [339, 256] width 98 height 25
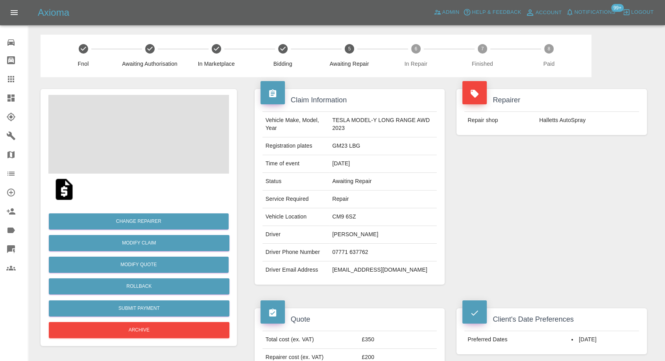
click at [353, 250] on td "07771 637762" at bounding box center [383, 253] width 108 height 18
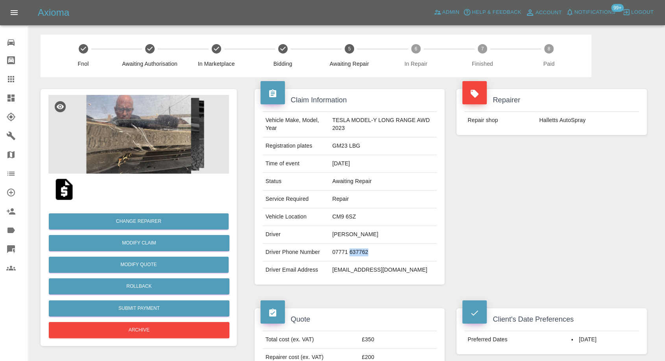
click at [353, 250] on td "07771 637762" at bounding box center [383, 253] width 108 height 18
copy td "07771 637762"
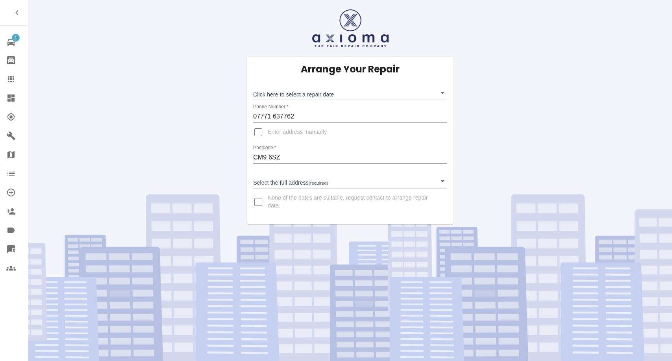
click at [13, 76] on icon at bounding box center [11, 79] width 6 height 6
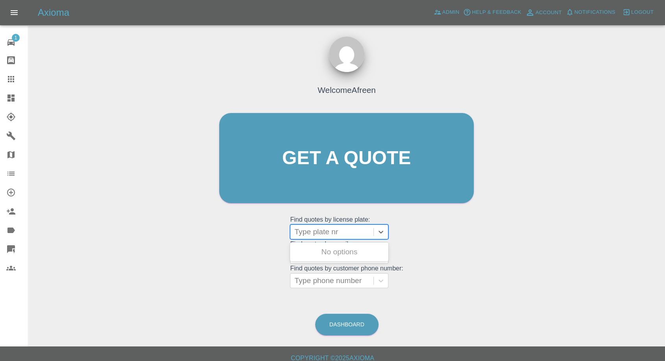
click at [367, 231] on div at bounding box center [331, 231] width 75 height 11
paste input "BMW X1"
type input "BMW X1"
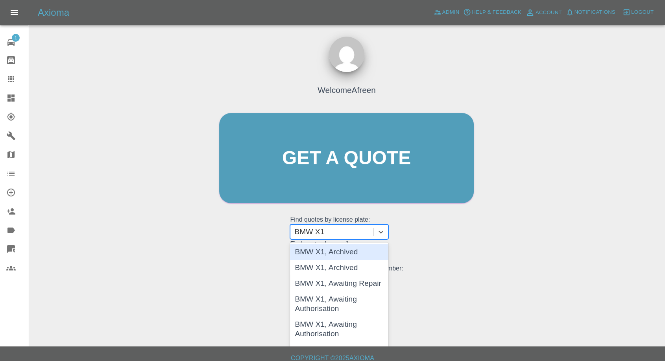
click at [325, 256] on div "BMW X1, Archived" at bounding box center [339, 252] width 98 height 16
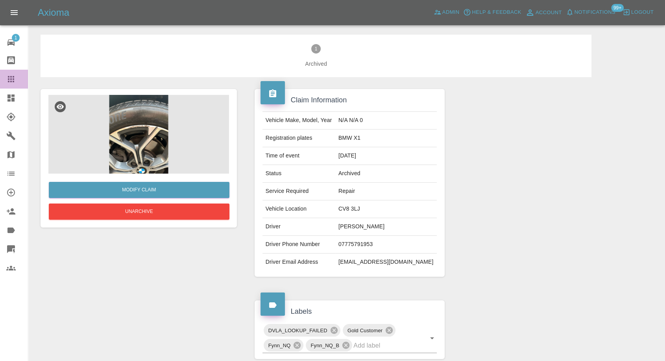
drag, startPoint x: 13, startPoint y: 80, endPoint x: 135, endPoint y: 158, distance: 144.7
click at [13, 81] on icon at bounding box center [10, 78] width 9 height 9
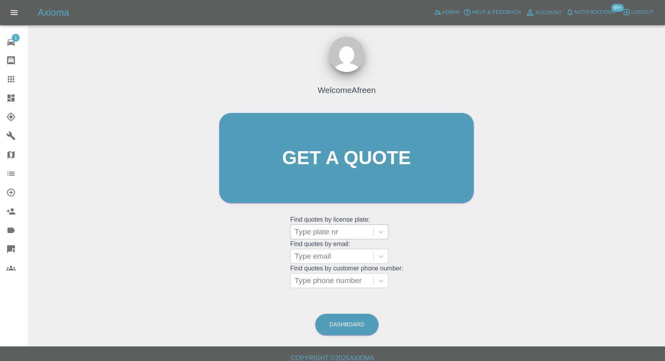
click at [340, 232] on div at bounding box center [331, 231] width 75 height 11
paste input "BMW X1"
type input "BMW X1"
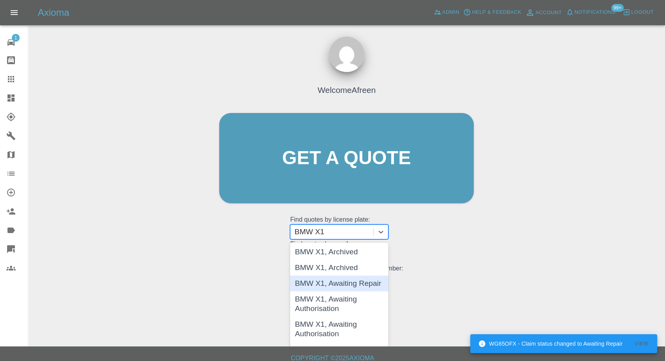
click at [348, 286] on div "BMW X1, Awaiting Repair" at bounding box center [339, 283] width 98 height 16
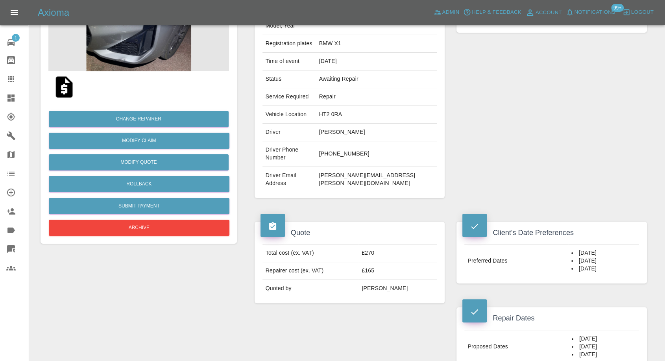
scroll to position [87, 0]
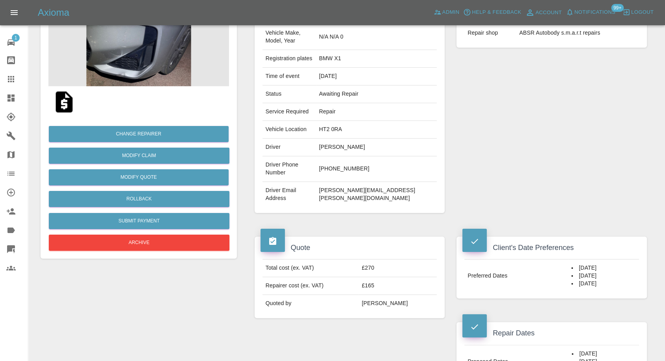
drag, startPoint x: 412, startPoint y: 156, endPoint x: 342, endPoint y: 157, distance: 69.6
click at [342, 157] on tr "Driver Phone Number +1 (510) 673-0073" at bounding box center [349, 169] width 175 height 26
copy tr "+1 (510) 673-0073"
click at [12, 87] on link "Claims" at bounding box center [14, 79] width 28 height 19
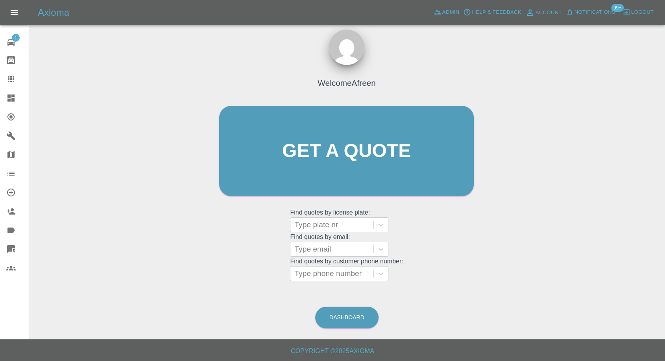
click at [16, 81] on div at bounding box center [17, 78] width 22 height 9
drag, startPoint x: 329, startPoint y: 230, endPoint x: 332, endPoint y: 226, distance: 5.3
click at [330, 229] on div "Type plate nr" at bounding box center [331, 225] width 83 height 14
paste input "N30ARK"
type input "N30ARK"
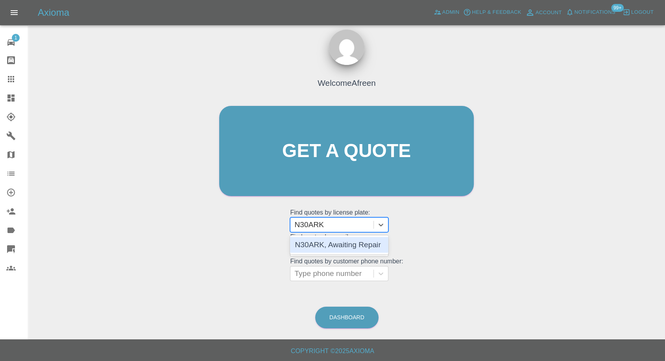
click at [333, 246] on div "N30ARK, Awaiting Repair" at bounding box center [339, 245] width 98 height 16
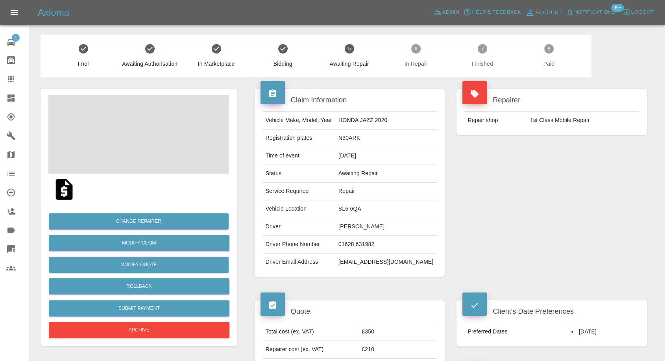
click at [369, 243] on td "01628 631982" at bounding box center [386, 245] width 102 height 18
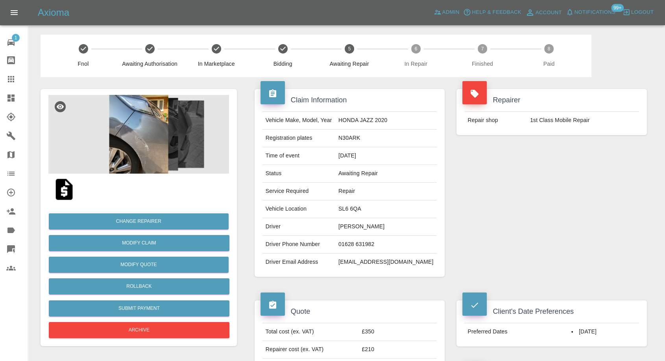
click at [369, 243] on td "01628 631982" at bounding box center [386, 245] width 102 height 18
copy td "01628 631982"
click at [469, 249] on div "Repairer Repair shop 1st Class Mobile Repair" at bounding box center [551, 182] width 202 height 211
click at [364, 246] on td "01628 631982" at bounding box center [386, 245] width 102 height 18
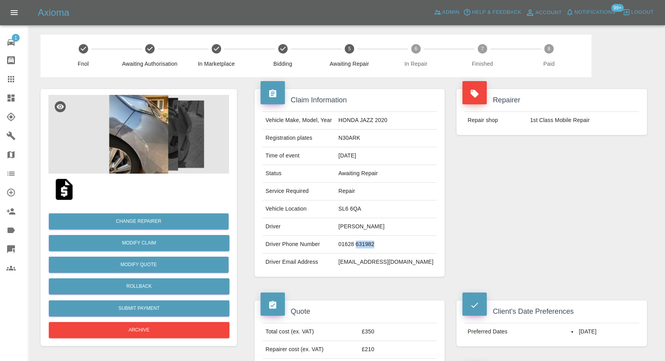
click at [364, 246] on td "01628 631982" at bounding box center [386, 245] width 102 height 18
copy td "01628 631982"
click at [12, 77] on icon at bounding box center [10, 78] width 9 height 9
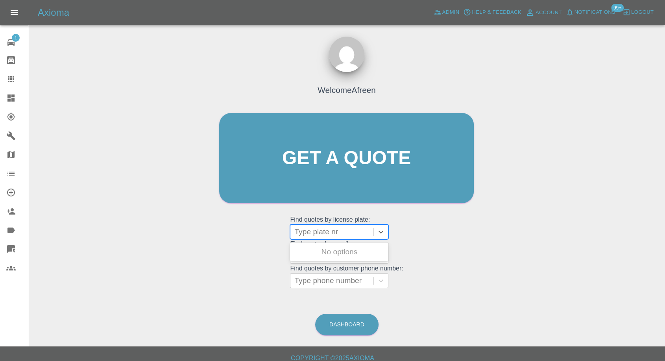
drag, startPoint x: 330, startPoint y: 231, endPoint x: 324, endPoint y: 234, distance: 7.2
click at [330, 231] on div at bounding box center [331, 231] width 75 height 11
paste input "BENTLEY"
type input "BENTLEY"
click at [327, 255] on div "BENTLEY, Awaiting Repair" at bounding box center [339, 256] width 98 height 25
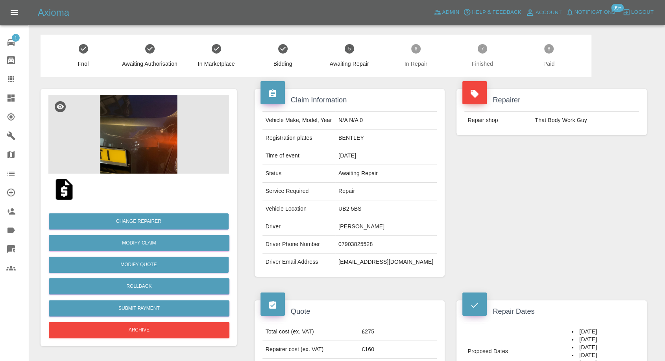
scroll to position [131, 0]
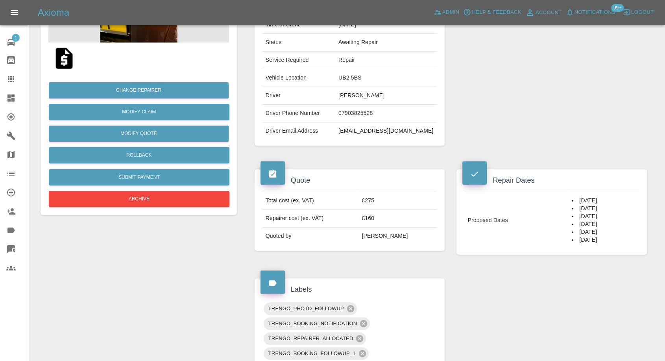
click at [365, 111] on td "07903825528" at bounding box center [386, 114] width 102 height 18
copy td "07903825528"
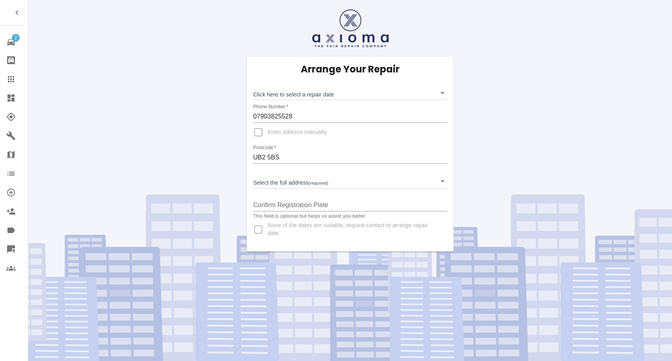
click at [4, 78] on link "Claims" at bounding box center [14, 79] width 28 height 19
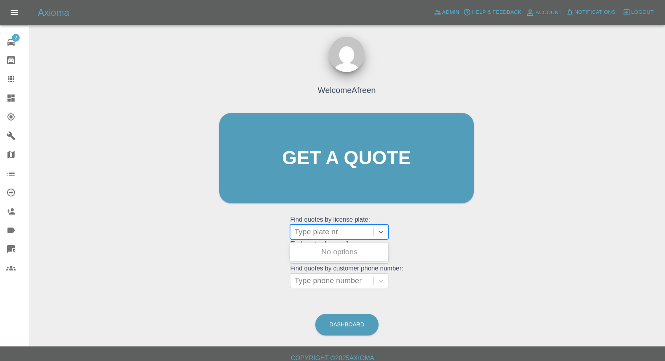
click at [351, 229] on div at bounding box center [331, 231] width 75 height 11
paste input "DA68HMU"
type input "DA68HMU"
click at [342, 253] on div "DA68HMU, Awaiting Repair" at bounding box center [339, 256] width 98 height 25
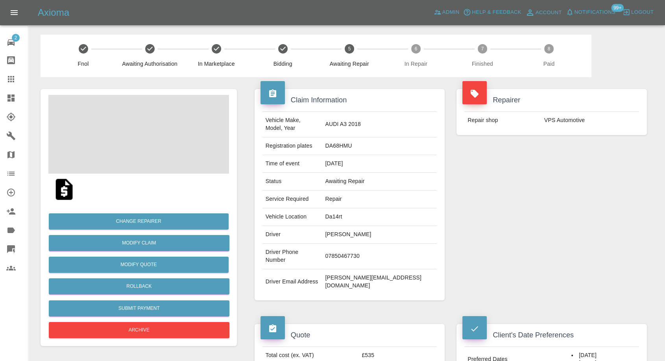
click at [371, 244] on td "07850467730" at bounding box center [379, 257] width 115 height 26
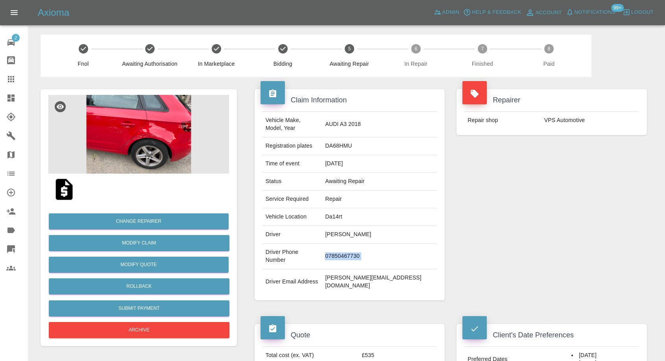
click at [371, 244] on td "07850467730" at bounding box center [379, 257] width 115 height 26
copy td "07850467730"
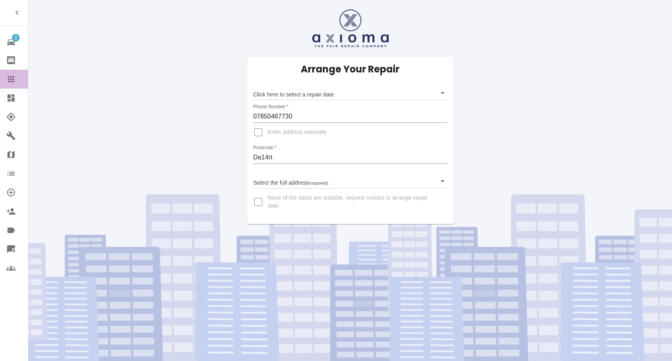
drag, startPoint x: 15, startPoint y: 80, endPoint x: 27, endPoint y: 92, distance: 17.3
click at [15, 81] on icon at bounding box center [10, 78] width 9 height 9
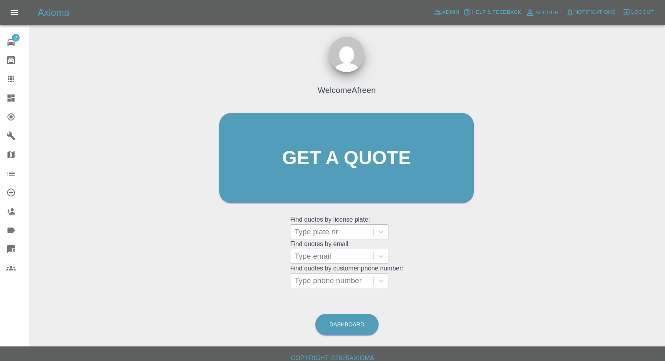
drag, startPoint x: 320, startPoint y: 227, endPoint x: 316, endPoint y: 233, distance: 6.5
click at [320, 228] on div at bounding box center [331, 231] width 75 height 11
paste input "WD16YHS"
type input "WD16YHS"
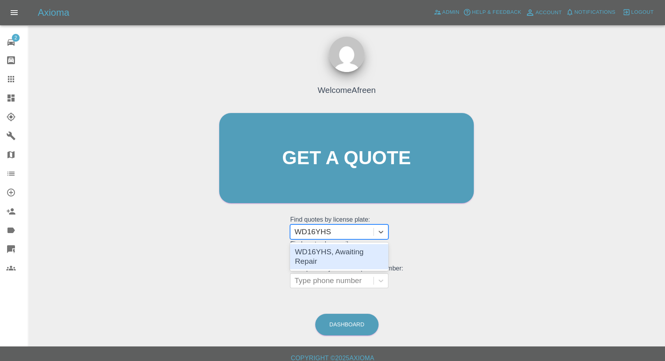
click at [343, 254] on div "WD16YHS, Awaiting Repair" at bounding box center [339, 256] width 98 height 25
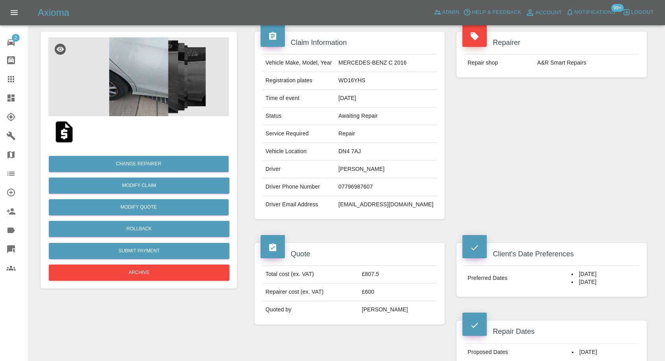
scroll to position [44, 0]
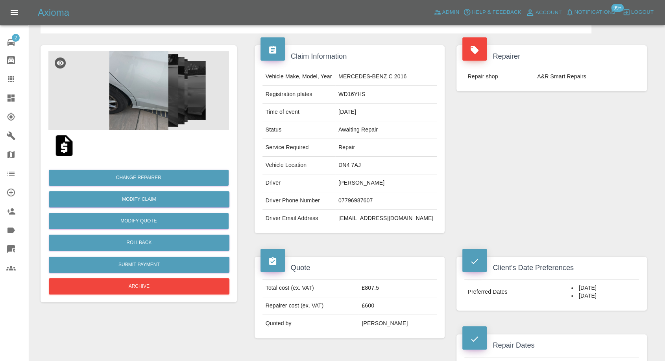
click at [353, 198] on td "07796987607" at bounding box center [386, 201] width 102 height 18
copy td "07796987607"
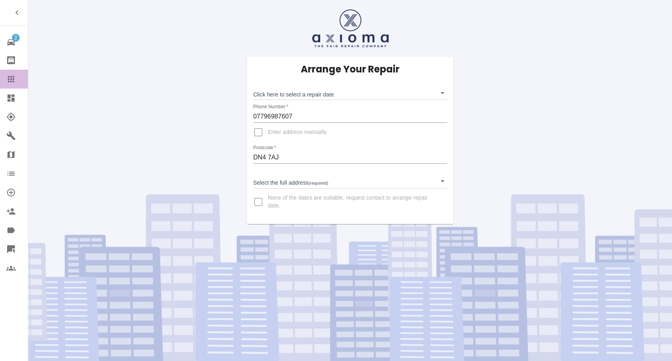
click at [9, 83] on icon at bounding box center [10, 78] width 9 height 9
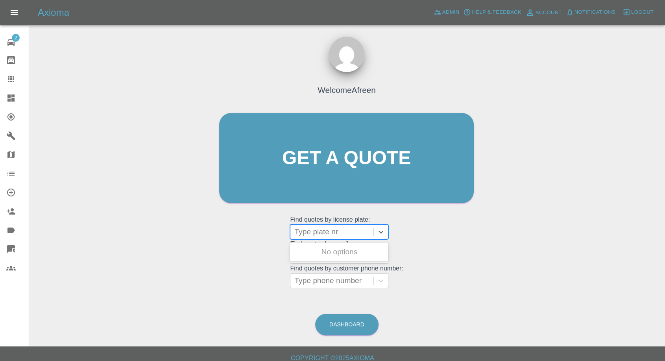
click at [322, 235] on div at bounding box center [331, 231] width 75 height 11
paste input "AUDI A5 SPORT BACK 2017"
type input "AUDI A5 SPORT BACK 2017"
click at [326, 256] on div "AUDI A5 SPORT BACK 2017, Awaiting Repair" at bounding box center [339, 256] width 98 height 25
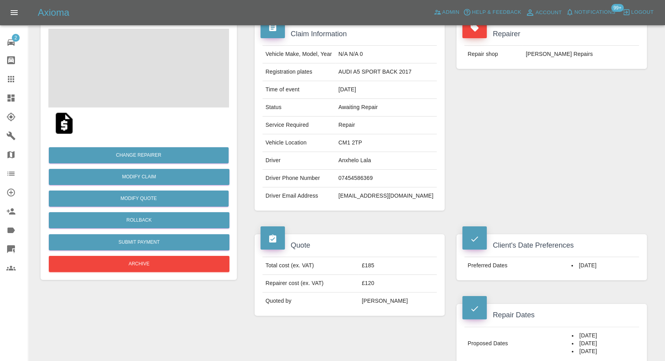
scroll to position [175, 0]
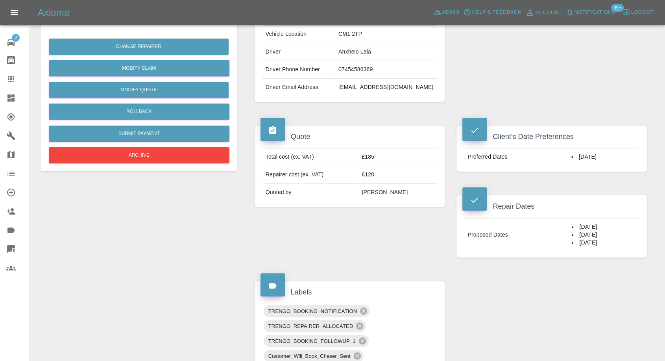
click at [365, 69] on td "07454586369" at bounding box center [386, 70] width 102 height 18
copy td "07454586369"
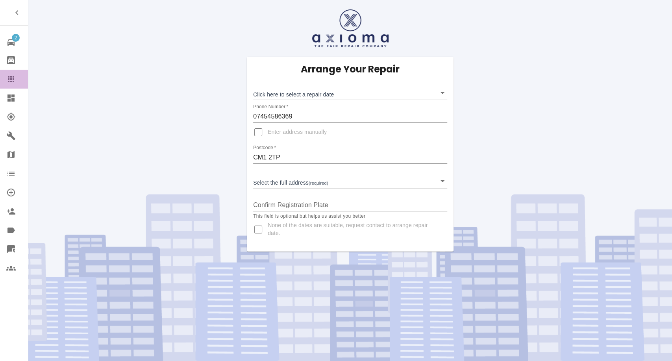
click at [6, 74] on link "Claims" at bounding box center [14, 79] width 28 height 19
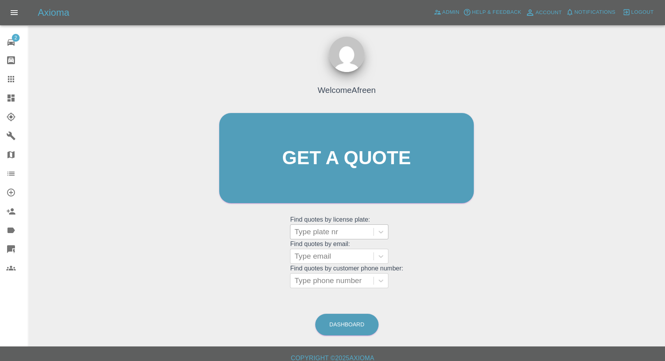
click at [320, 227] on div at bounding box center [331, 231] width 75 height 11
paste input "OU14WGE"
type input "OU14WGE"
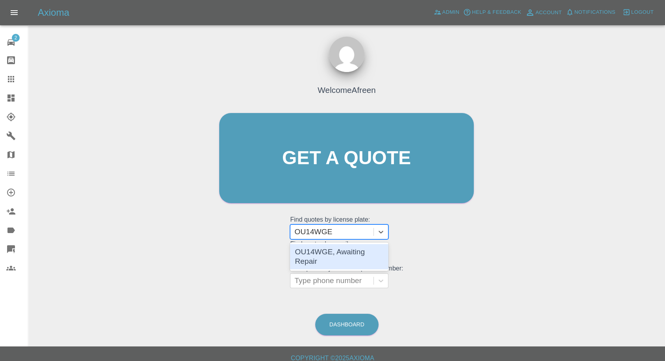
click at [323, 249] on div "OU14WGE, Awaiting Repair" at bounding box center [339, 256] width 98 height 25
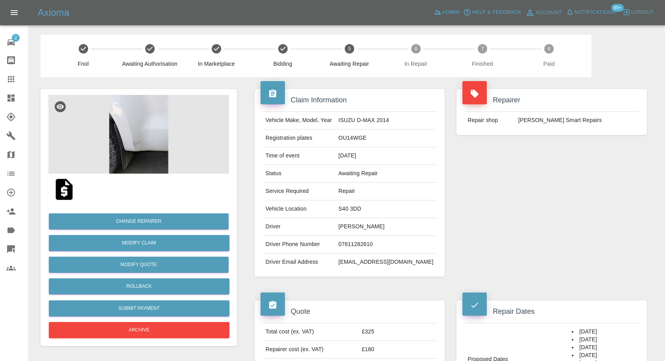
click at [362, 244] on td "07811282610" at bounding box center [386, 245] width 102 height 18
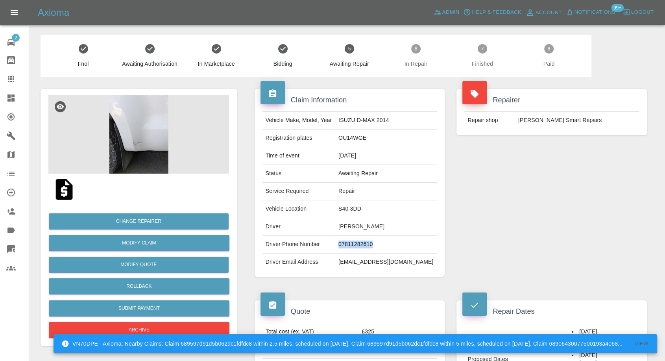
click at [362, 244] on td "07811282610" at bounding box center [386, 245] width 102 height 18
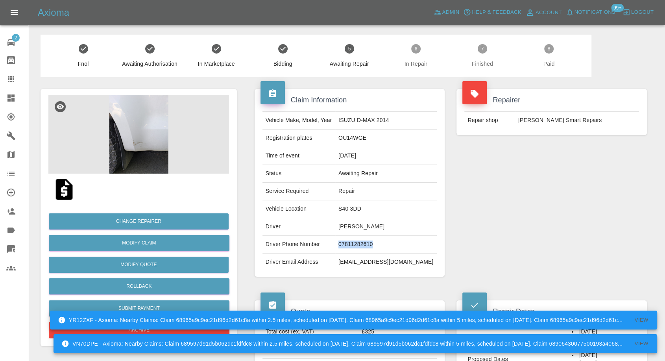
copy td "07811282610"
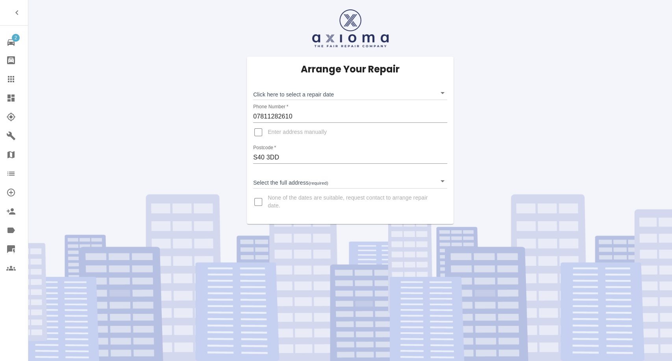
drag, startPoint x: 6, startPoint y: 74, endPoint x: 9, endPoint y: 79, distance: 5.7
click at [6, 75] on icon at bounding box center [10, 78] width 9 height 9
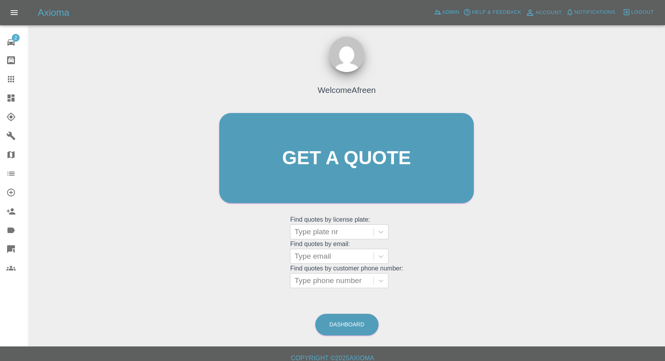
drag, startPoint x: 9, startPoint y: 79, endPoint x: 74, endPoint y: 98, distance: 67.3
click at [10, 79] on icon at bounding box center [10, 78] width 9 height 9
click at [336, 231] on div at bounding box center [331, 231] width 75 height 11
paste input "VF70 VJL"
type input "VF70 VJL"
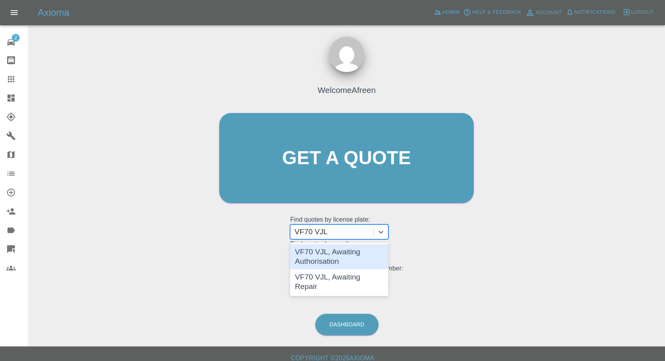
click at [329, 258] on div "VF70 VJL, Awaiting Authorisation" at bounding box center [339, 256] width 98 height 25
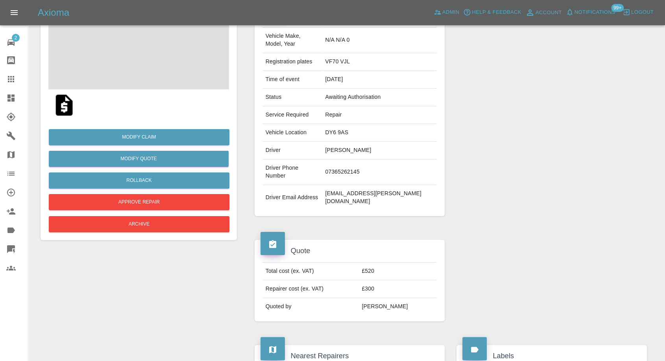
scroll to position [131, 0]
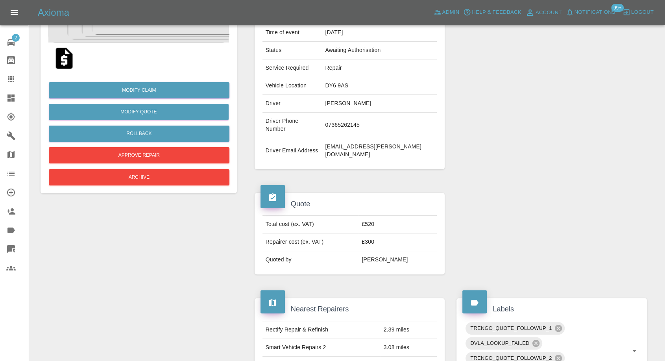
click at [6, 73] on link "Claims" at bounding box center [14, 79] width 28 height 19
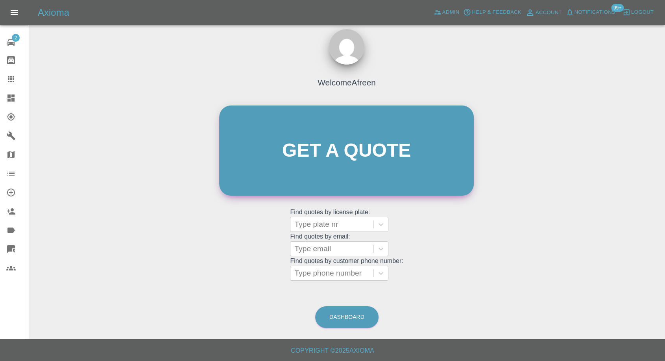
scroll to position [7, 0]
click at [314, 222] on div at bounding box center [331, 224] width 75 height 11
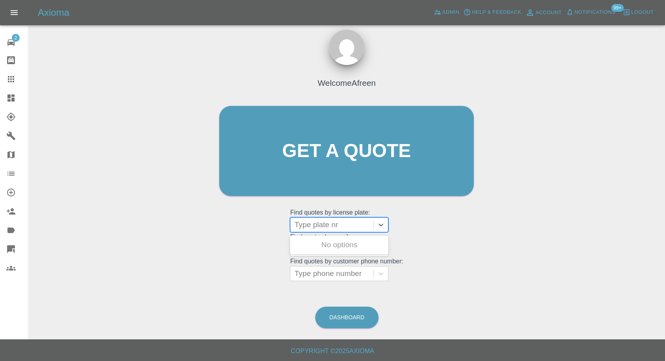
paste input "VF70 VJL"
type input "VF70 VJL"
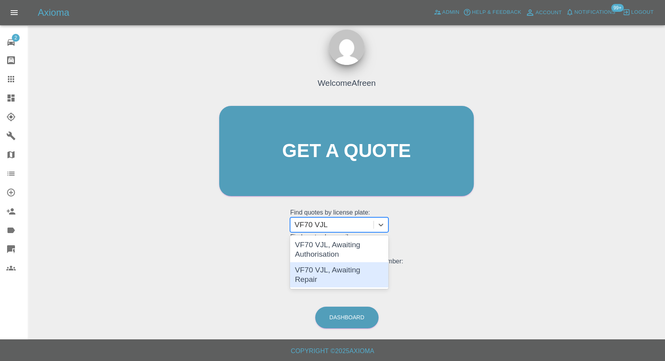
click at [338, 269] on div "VF70 VJL, Awaiting Repair" at bounding box center [339, 274] width 98 height 25
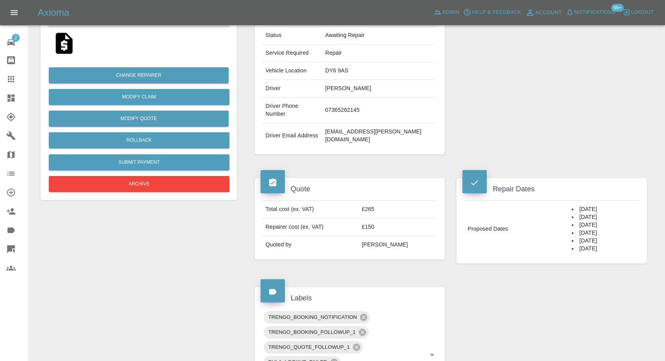
scroll to position [44, 0]
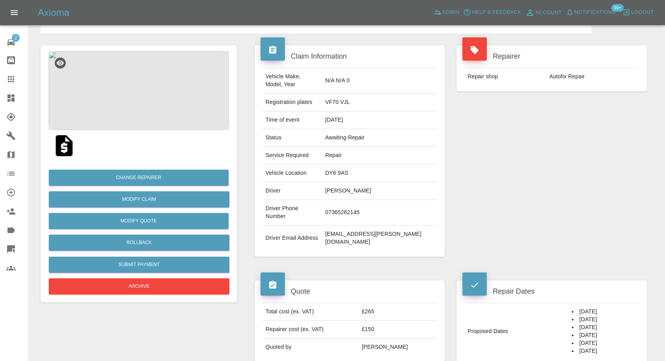
click at [380, 201] on td "07365262145" at bounding box center [379, 213] width 115 height 26
copy td "07365262145"
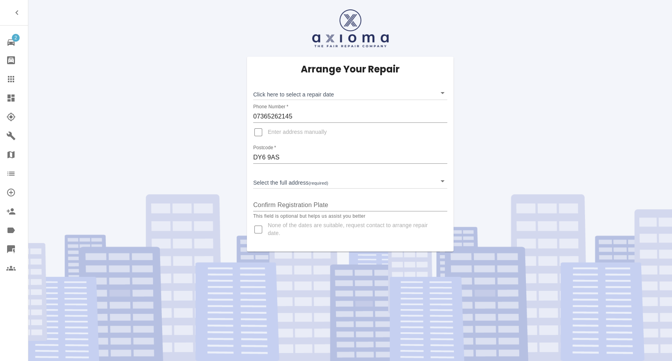
click at [9, 78] on icon at bounding box center [10, 78] width 9 height 9
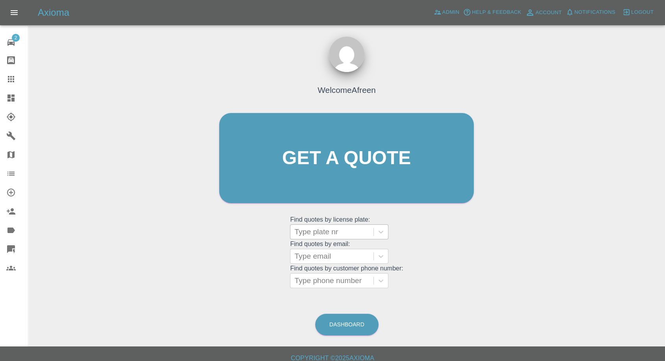
click at [338, 227] on div at bounding box center [331, 231] width 75 height 11
paste input "MADZA 3 2025"
type input "MADZA 3 2025"
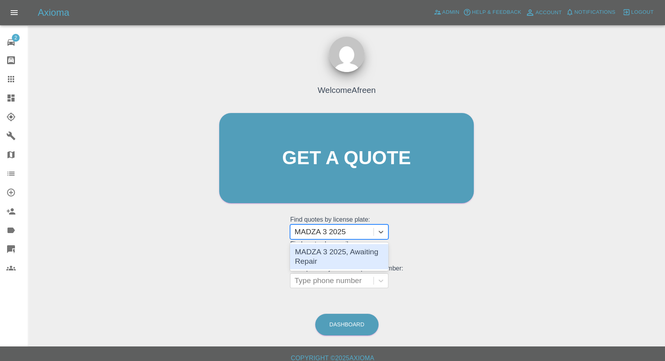
click at [336, 258] on div "MADZA 3 2025, Awaiting Repair" at bounding box center [339, 256] width 98 height 25
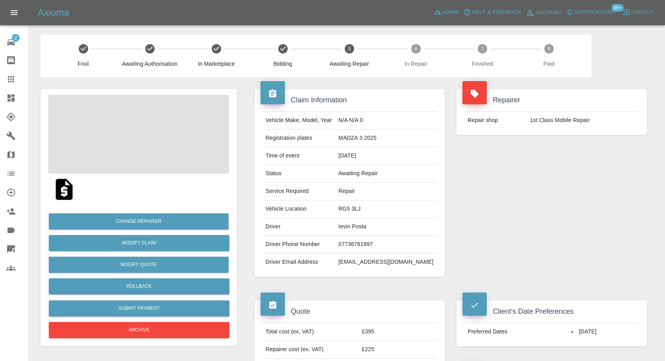
click at [367, 241] on td "07736781997" at bounding box center [386, 245] width 102 height 18
copy td "07736781997"
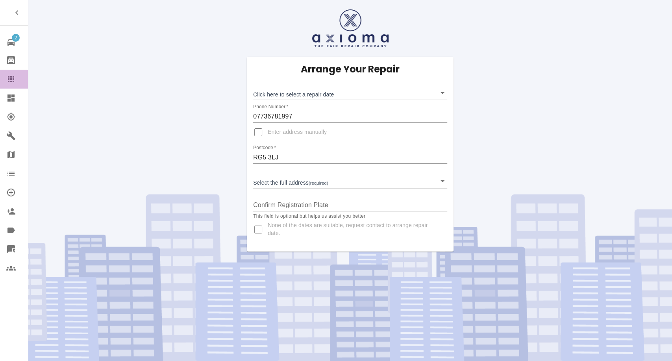
click at [12, 79] on icon at bounding box center [10, 78] width 9 height 9
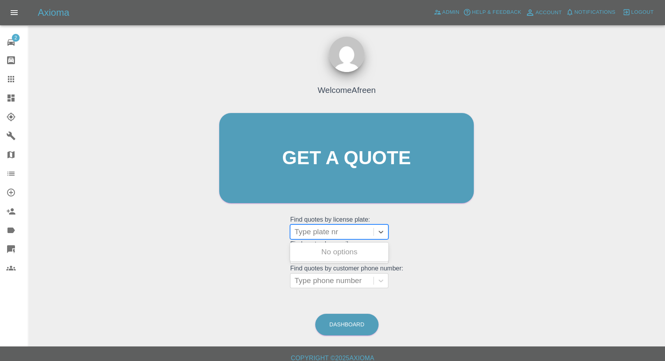
click at [332, 235] on div at bounding box center [331, 231] width 75 height 11
paste input "WJ72HYA"
type input "WJ72HYA"
click at [334, 255] on div "WJ72HYA, Awaiting Repair" at bounding box center [339, 256] width 98 height 25
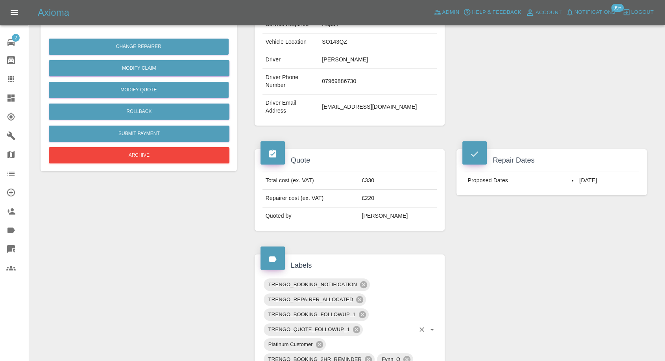
scroll to position [131, 0]
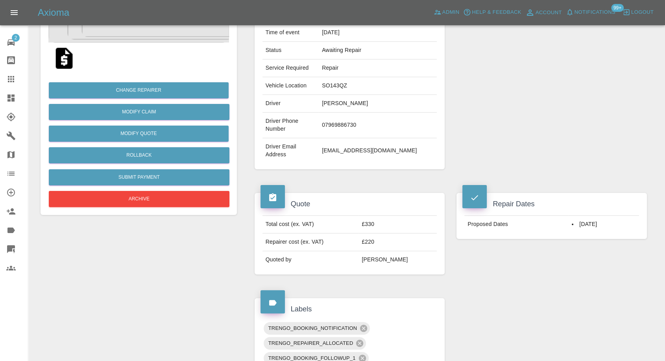
click at [329, 122] on td "07969886730" at bounding box center [378, 126] width 118 height 26
copy td "07969886730"
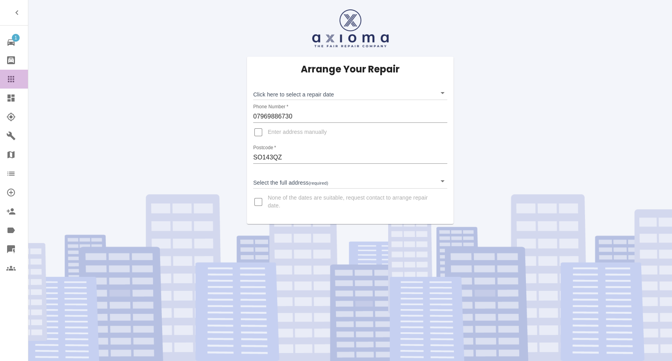
click at [8, 79] on icon at bounding box center [11, 79] width 6 height 6
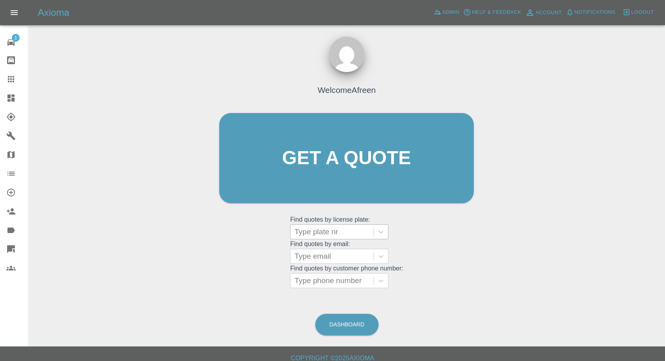
drag, startPoint x: 354, startPoint y: 234, endPoint x: 334, endPoint y: 231, distance: 19.9
click at [354, 233] on div at bounding box center [331, 231] width 75 height 11
paste input "MW24USO"
type input "MW24USO"
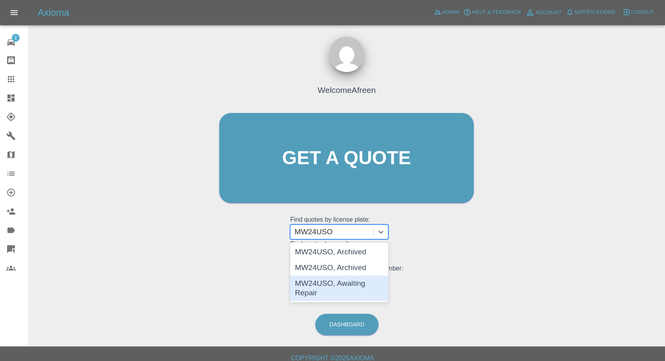
click at [333, 287] on div "MW24USO, Awaiting Repair" at bounding box center [339, 287] width 98 height 25
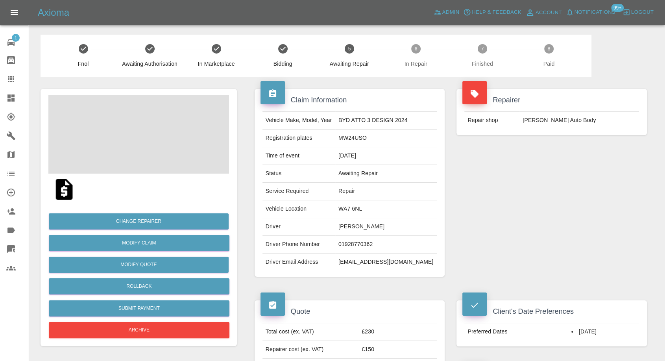
click at [365, 245] on td "01928770362" at bounding box center [386, 245] width 102 height 18
copy td "01928770362"
drag, startPoint x: 17, startPoint y: 81, endPoint x: 32, endPoint y: 89, distance: 16.5
click at [17, 82] on div at bounding box center [17, 78] width 22 height 9
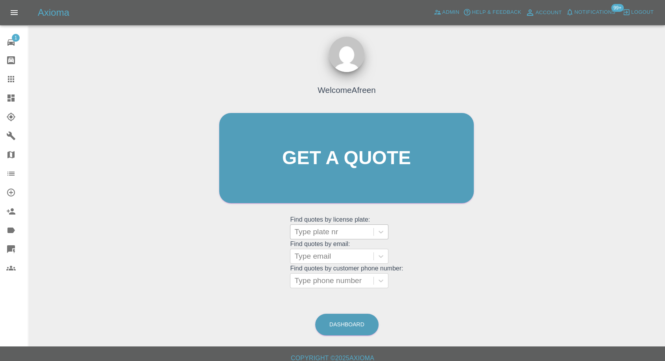
click at [319, 232] on div at bounding box center [331, 231] width 75 height 11
paste input "DP25NSY"
type input "DP25NSY"
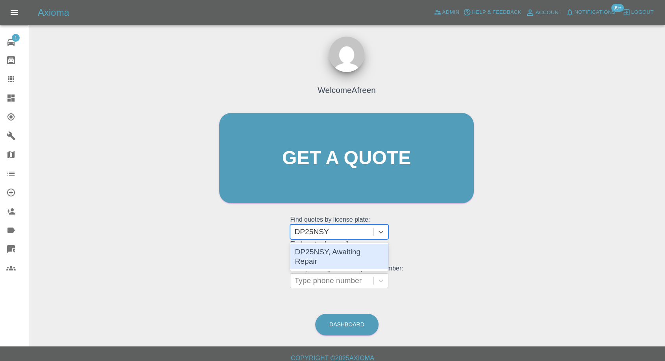
click at [322, 249] on div "DP25NSY, Awaiting Repair" at bounding box center [339, 256] width 98 height 25
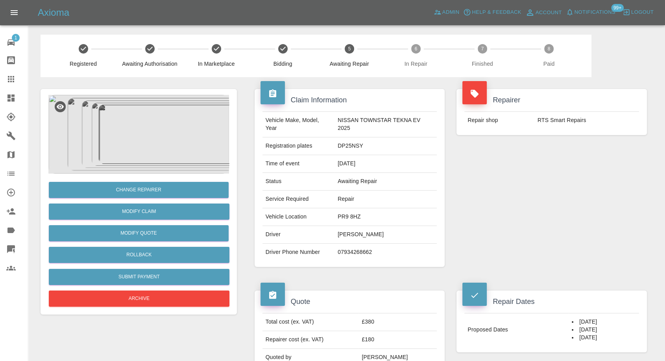
click at [353, 252] on td "07934268662" at bounding box center [385, 252] width 102 height 17
copy td "07934268662"
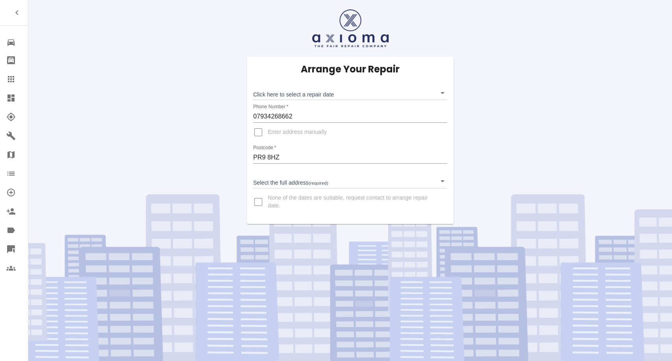
drag, startPoint x: 12, startPoint y: 84, endPoint x: 17, endPoint y: 89, distance: 6.7
click at [12, 84] on link "Claims" at bounding box center [14, 79] width 28 height 19
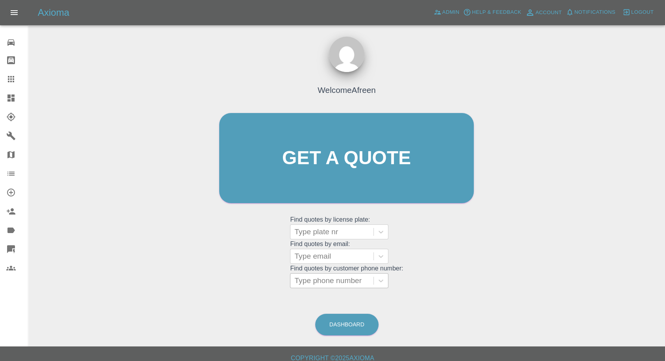
drag, startPoint x: 345, startPoint y: 285, endPoint x: 328, endPoint y: 285, distance: 16.9
click at [345, 285] on div at bounding box center [331, 280] width 75 height 11
paste input "EJ22TVM"
type input "EJ22TVM"
click at [334, 228] on div at bounding box center [331, 231] width 75 height 11
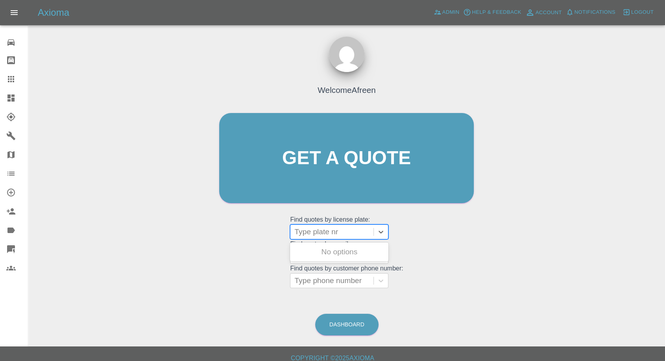
paste input "EJ22TVM"
type input "EJ22TVM"
click at [329, 255] on div "EJ22TVM, Awaiting Repair" at bounding box center [339, 256] width 98 height 25
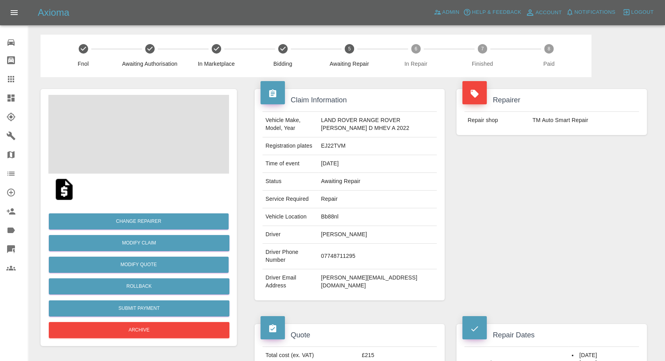
click at [338, 256] on td "07748711295" at bounding box center [377, 257] width 119 height 26
copy td "07748711295"
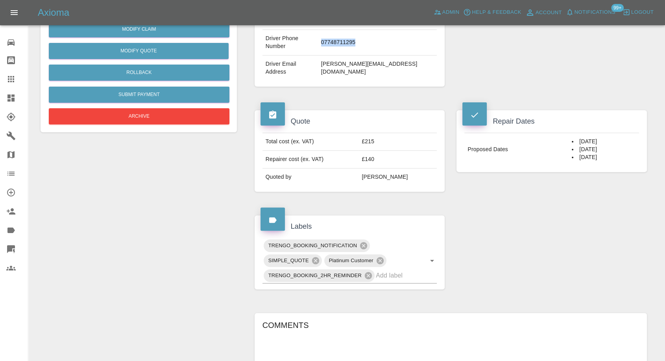
scroll to position [218, 0]
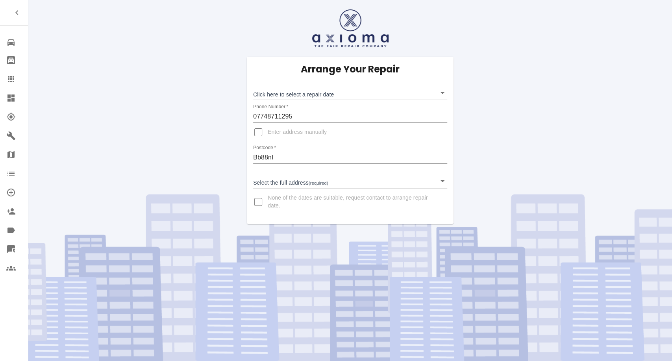
click at [19, 78] on div at bounding box center [17, 78] width 22 height 9
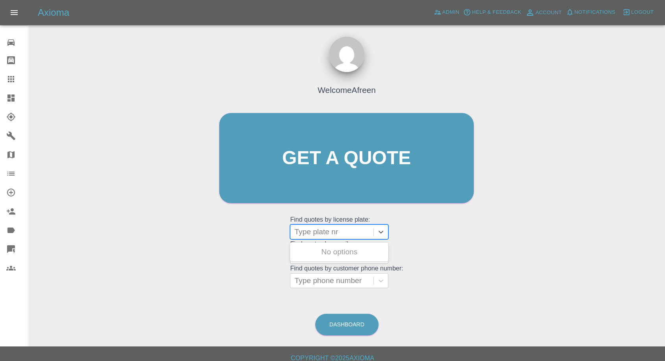
click at [329, 228] on div at bounding box center [331, 231] width 75 height 11
paste input "SY20YSD"
type input "SY20YSD"
click at [332, 255] on div "SY20YSD, Awaiting Repair" at bounding box center [339, 256] width 98 height 25
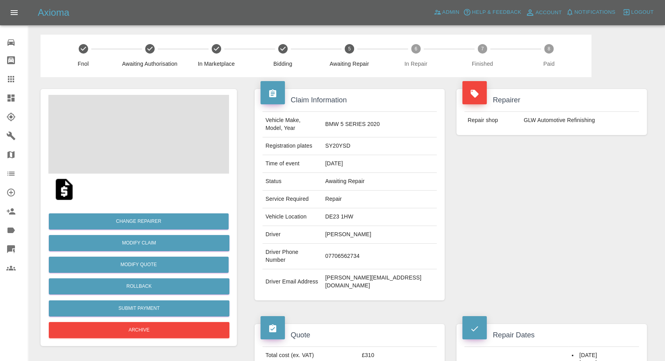
click at [366, 244] on td "07706562734" at bounding box center [379, 257] width 115 height 26
copy td "07706562734"
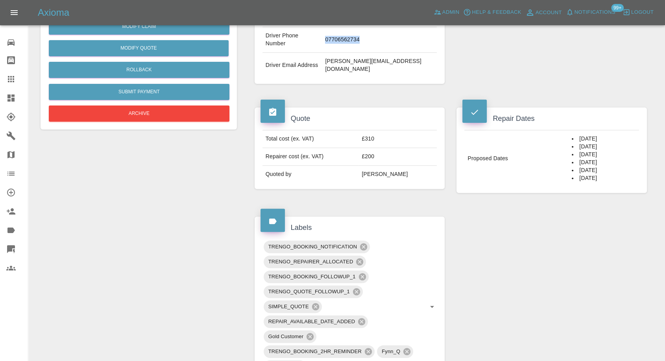
scroll to position [218, 0]
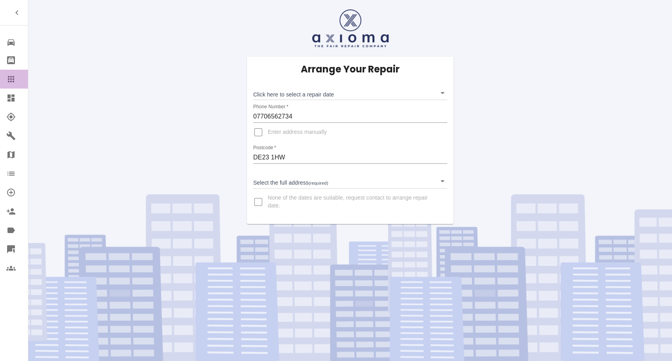
drag, startPoint x: 7, startPoint y: 79, endPoint x: 28, endPoint y: 88, distance: 21.9
click at [7, 81] on icon at bounding box center [10, 78] width 9 height 9
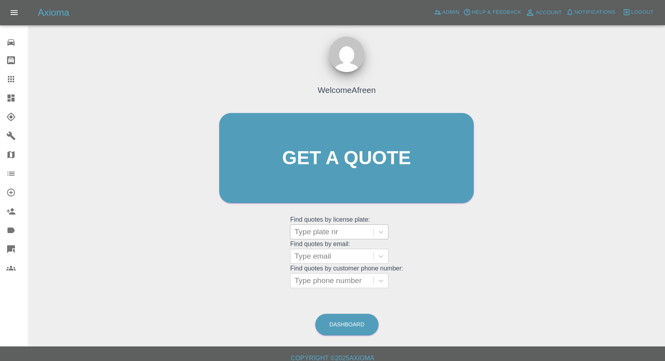
click at [313, 234] on div at bounding box center [331, 231] width 75 height 11
paste input "WG65OFX"
type input "WG65OFX"
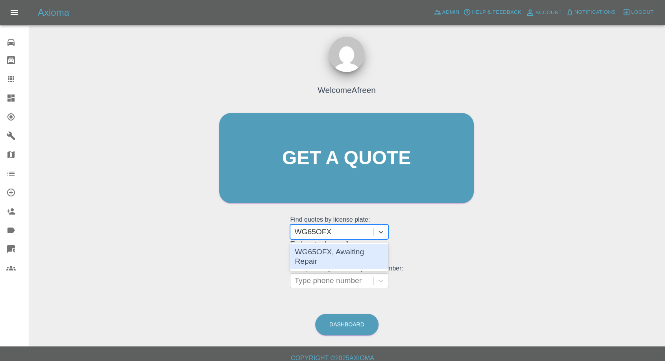
click at [319, 251] on div "WG65OFX, Awaiting Repair" at bounding box center [339, 256] width 98 height 25
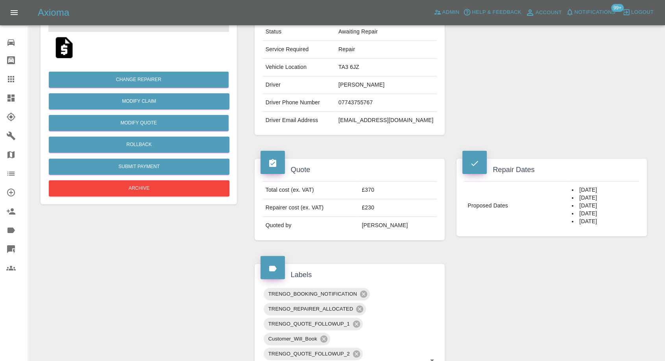
scroll to position [131, 0]
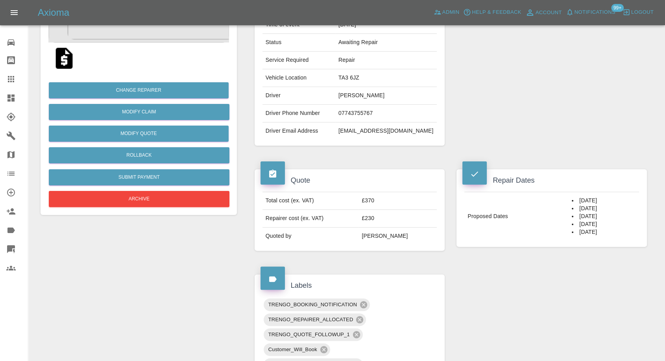
click at [374, 116] on td "07743755767" at bounding box center [386, 114] width 102 height 18
copy td "07743755767"
drag, startPoint x: 15, startPoint y: 79, endPoint x: 209, endPoint y: 199, distance: 227.2
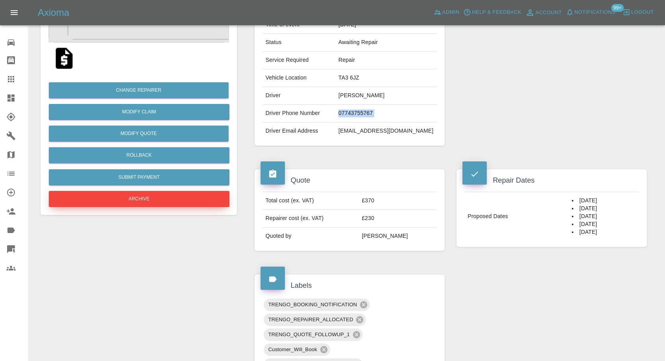
click at [15, 79] on icon at bounding box center [10, 78] width 9 height 9
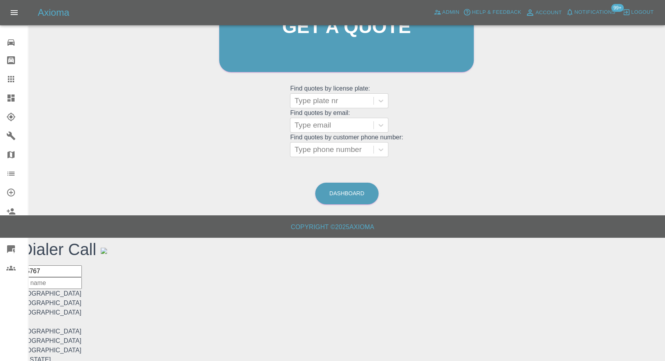
scroll to position [7, 0]
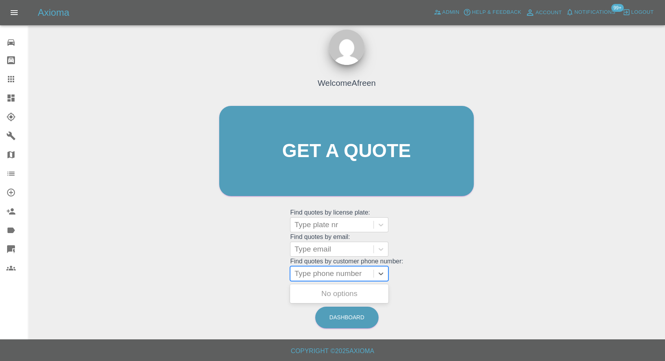
click at [313, 274] on div at bounding box center [331, 273] width 75 height 11
click at [326, 221] on div at bounding box center [331, 224] width 75 height 11
paste input "OE69THF"
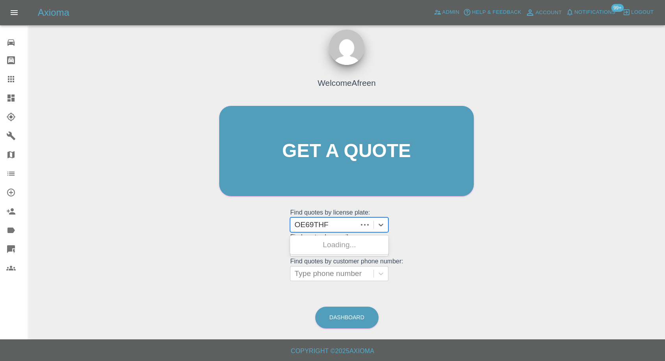
type input "OE69THF"
click at [318, 240] on div "OE69THF, Awaiting Repair" at bounding box center [339, 249] width 98 height 25
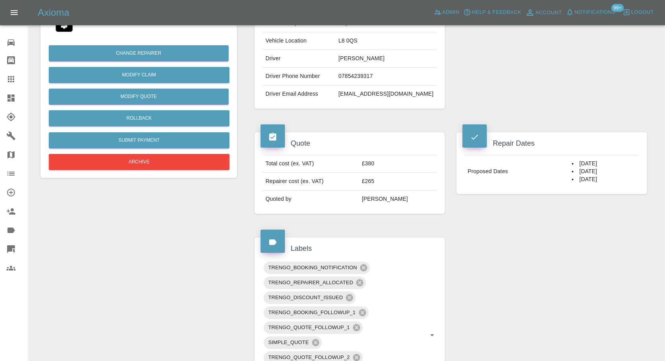
scroll to position [131, 0]
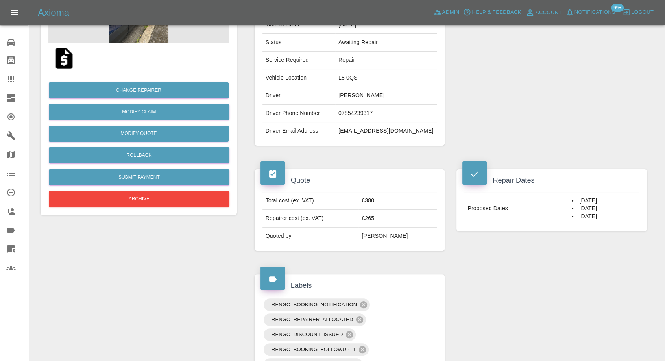
click at [372, 114] on td "07854239317" at bounding box center [386, 114] width 102 height 18
copy td "07854239317"
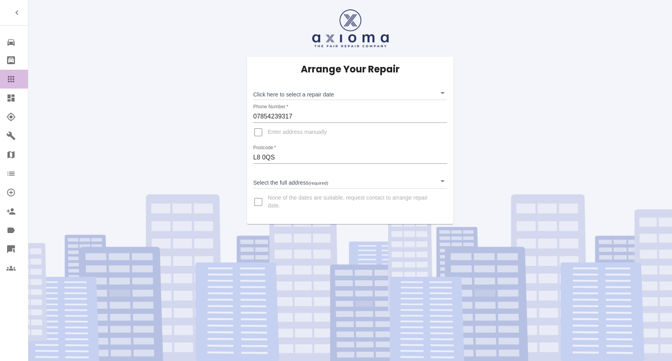
click at [11, 80] on icon at bounding box center [10, 78] width 9 height 9
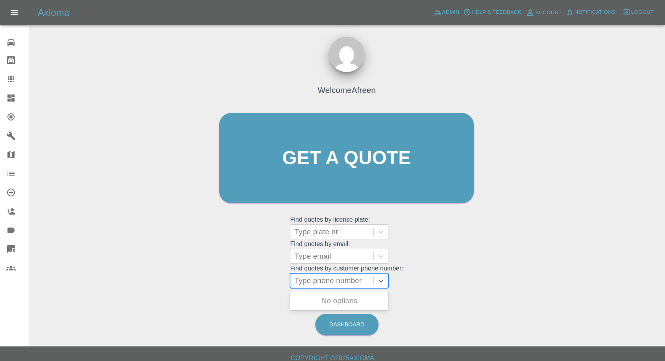
click at [335, 284] on div at bounding box center [331, 280] width 75 height 11
paste input "2021 HONDA CIVIC"
type input "2021 HONDA CIVIC"
click at [330, 232] on div at bounding box center [331, 231] width 75 height 11
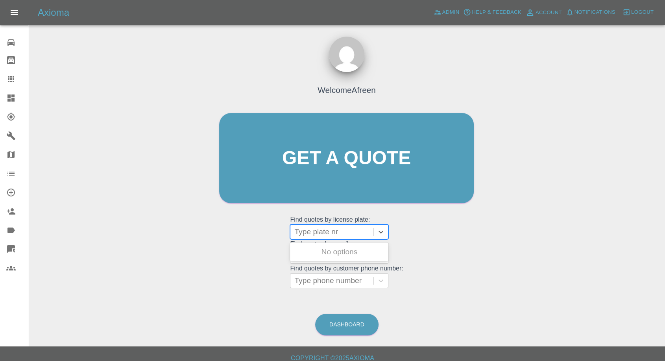
paste input "2021 HONDA CIVIC"
type input "2021 HONDA CIVIC"
click at [329, 251] on div "2021 HONDA CIVIC, Awaiting Repair" at bounding box center [339, 256] width 98 height 25
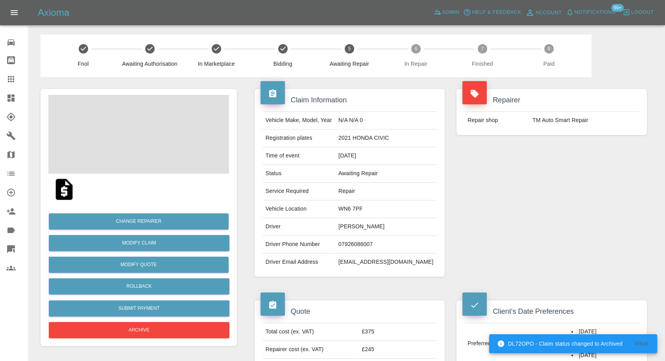
click at [373, 240] on td "07926086007" at bounding box center [386, 245] width 102 height 18
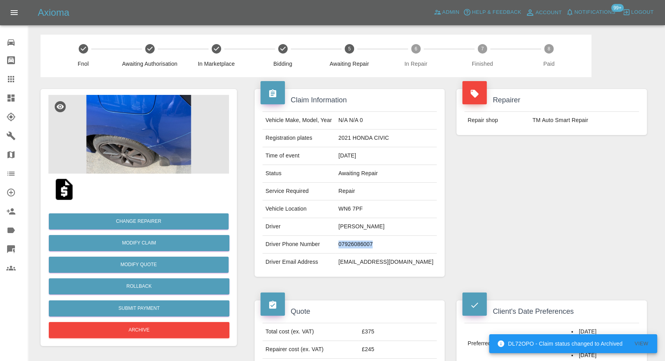
copy td "07926086007"
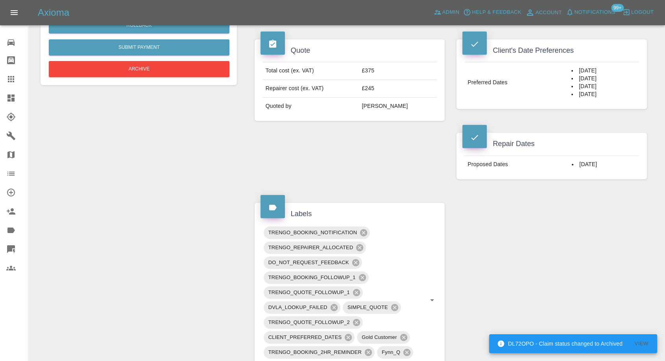
scroll to position [262, 0]
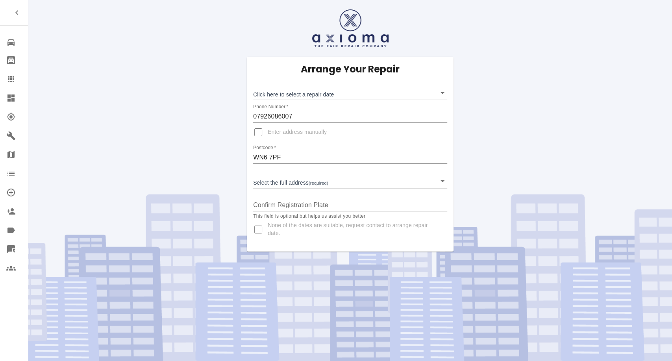
click at [12, 74] on icon at bounding box center [10, 78] width 9 height 9
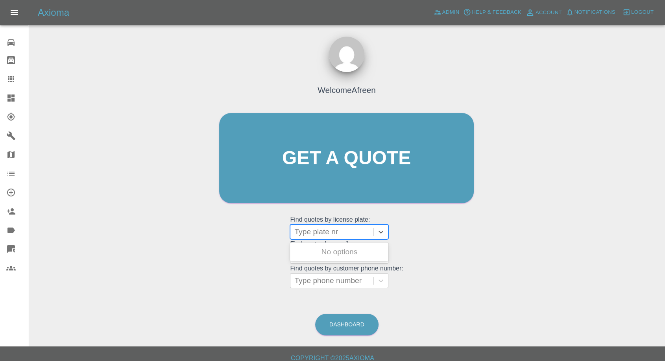
click at [311, 233] on div at bounding box center [331, 231] width 75 height 11
paste input "RK12XGE"
type input "RK12XGE"
click at [351, 255] on div "RK12XGE, Awaiting Repair" at bounding box center [339, 256] width 98 height 25
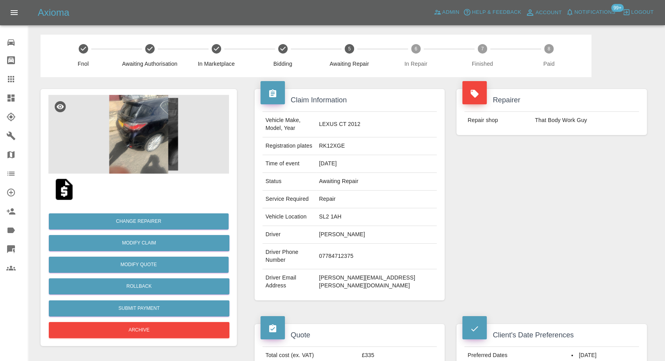
click at [377, 244] on td "07784712375" at bounding box center [376, 257] width 121 height 26
copy td "07784712375"
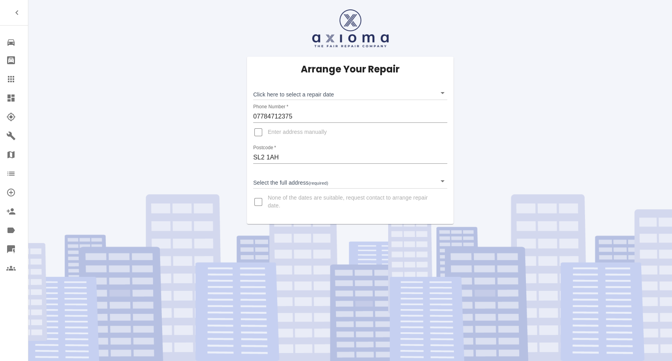
drag, startPoint x: 21, startPoint y: 74, endPoint x: 15, endPoint y: 79, distance: 8.4
click at [20, 75] on div at bounding box center [17, 78] width 22 height 9
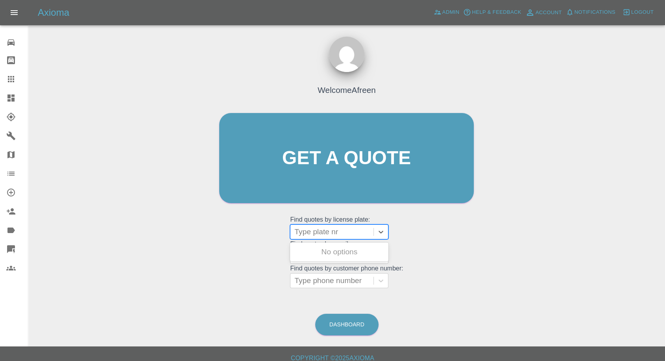
click at [315, 227] on div at bounding box center [331, 231] width 75 height 11
paste input "CV20KNM"
type input "CV20KNM"
click at [345, 255] on div "CV20KNM, Awaiting Repair" at bounding box center [339, 256] width 98 height 25
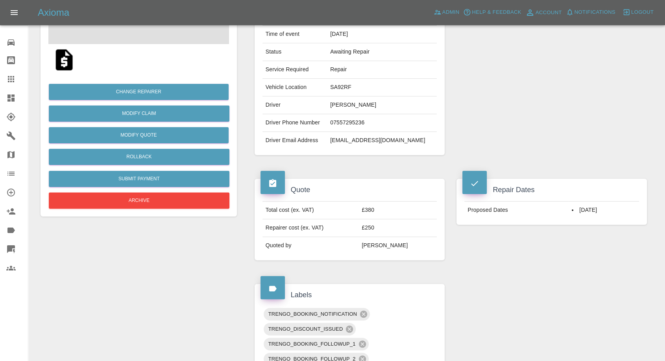
scroll to position [131, 0]
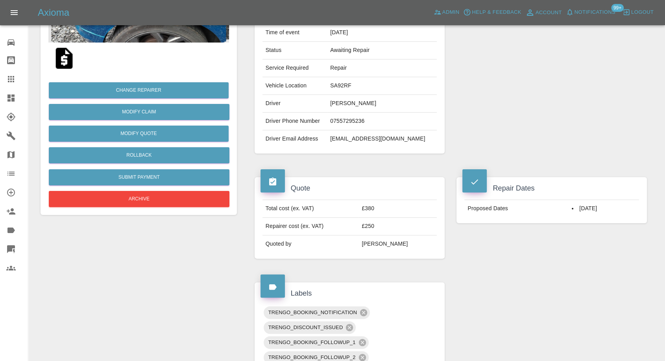
click at [345, 115] on td "07557295236" at bounding box center [382, 122] width 110 height 18
copy td "07557295236"
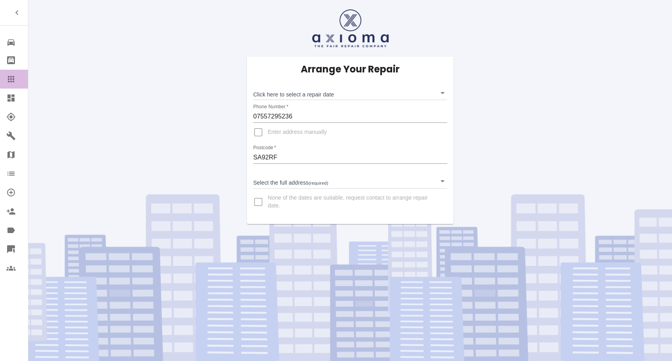
click at [13, 78] on icon at bounding box center [10, 78] width 9 height 9
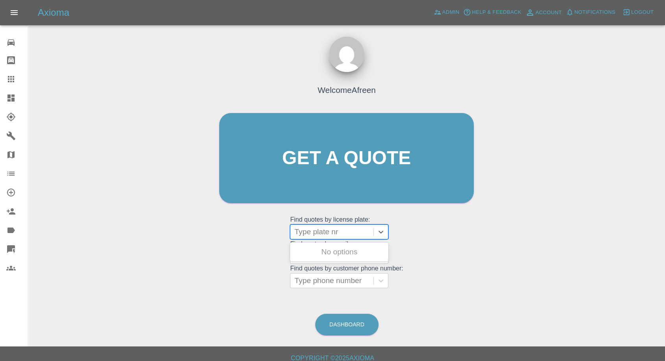
drag, startPoint x: 302, startPoint y: 225, endPoint x: 305, endPoint y: 235, distance: 10.2
click at [303, 227] on div "Type plate nr" at bounding box center [331, 232] width 83 height 14
paste input "BA53 UTY"
type input "BA53 UTY"
click at [348, 252] on div "BA53 UTY, Awaiting Repair" at bounding box center [339, 256] width 98 height 25
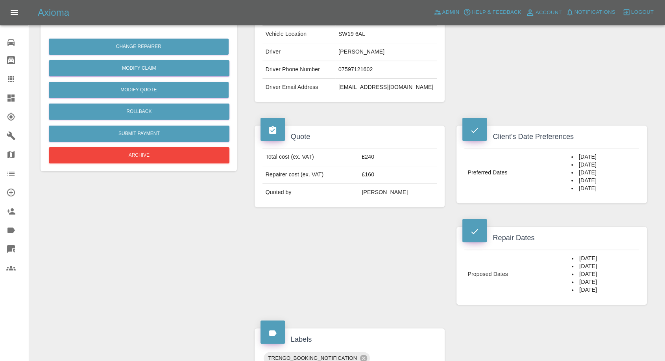
scroll to position [44, 0]
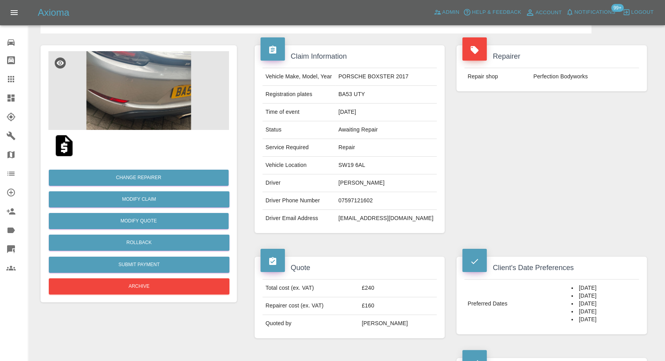
click at [370, 199] on td "07597121602" at bounding box center [386, 201] width 102 height 18
copy td "07597121602"
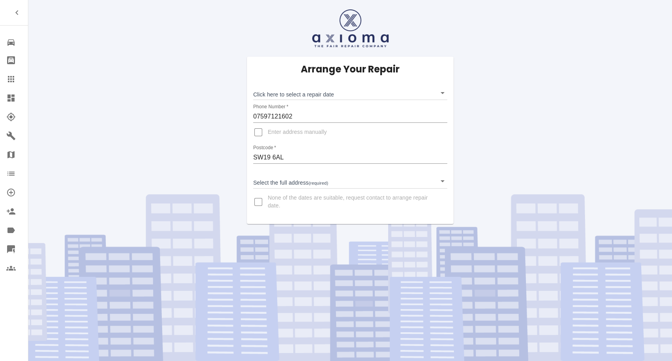
drag, startPoint x: 4, startPoint y: 76, endPoint x: 8, endPoint y: 80, distance: 5.3
click at [5, 77] on link "Claims" at bounding box center [14, 79] width 28 height 19
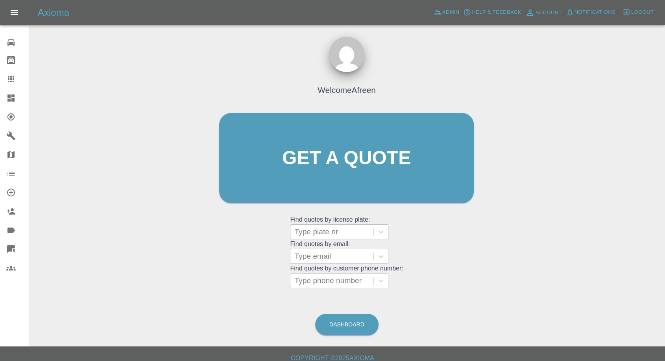
click at [358, 238] on div "Type plate nr" at bounding box center [339, 231] width 98 height 15
paste input "BV24WZH"
type input "BV24WZH"
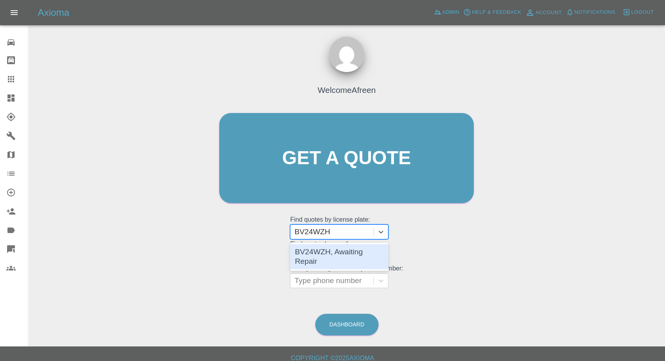
click at [342, 247] on div "BV24WZH, Awaiting Repair" at bounding box center [339, 256] width 98 height 25
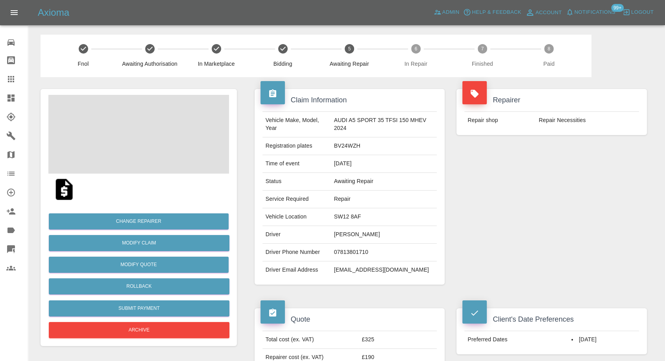
click at [349, 249] on td "07813801710" at bounding box center [384, 253] width 106 height 18
copy td "07813801710"
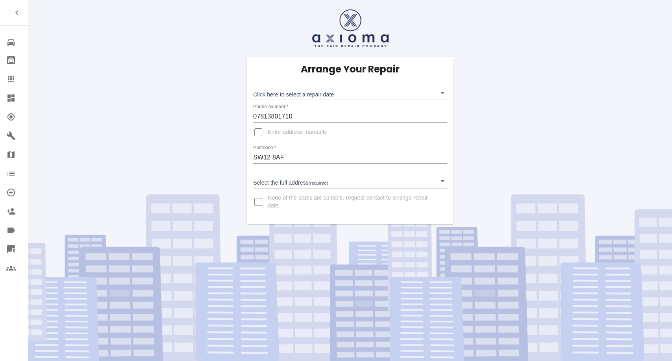
click at [11, 77] on icon at bounding box center [11, 79] width 6 height 6
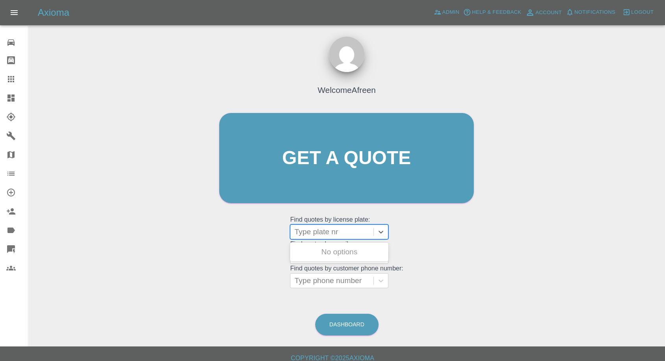
click at [334, 225] on div "Type plate nr" at bounding box center [331, 232] width 83 height 14
paste input "YF18HDY"
type input "YF18HDY"
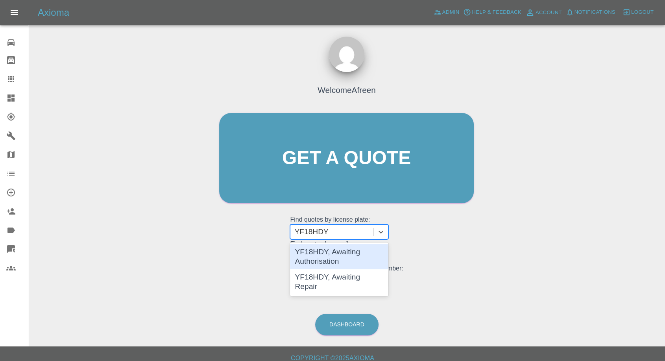
click at [324, 250] on div "YF18HDY, Awaiting Authorisation" at bounding box center [339, 256] width 98 height 25
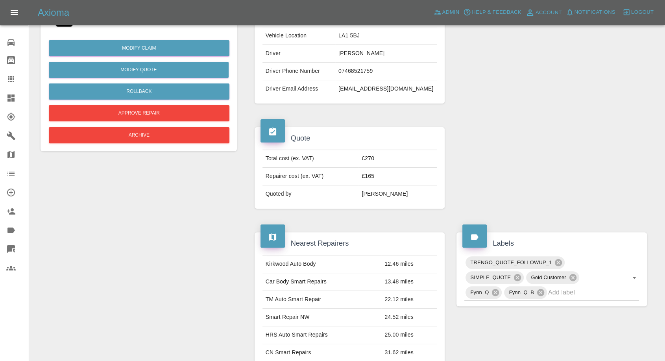
scroll to position [175, 0]
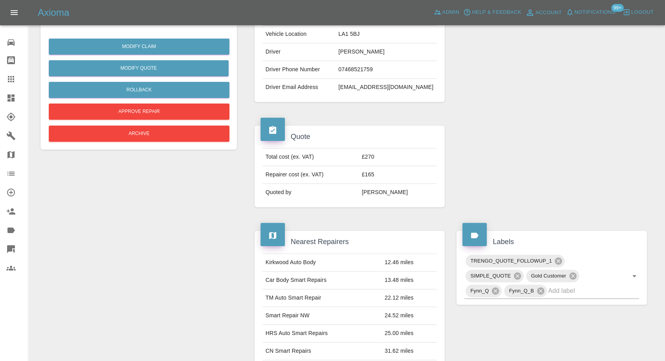
click at [16, 83] on div at bounding box center [17, 78] width 22 height 9
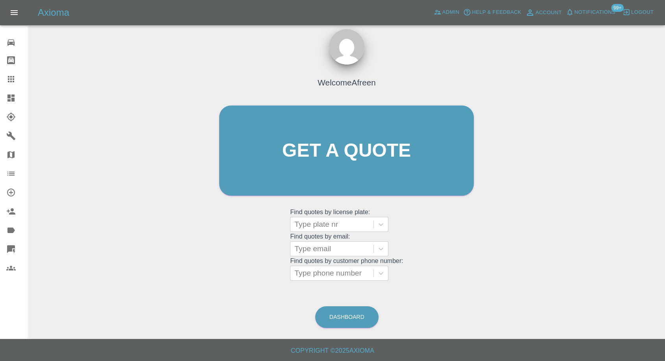
scroll to position [7, 0]
click at [336, 231] on div "Type plate nr" at bounding box center [339, 224] width 98 height 15
paste input "YF18HDY"
type input "YF18HDY"
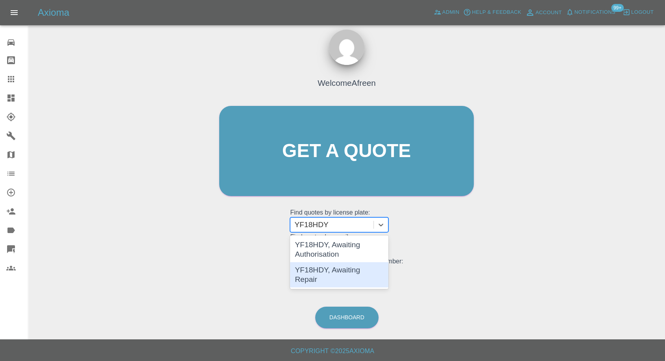
click at [334, 274] on div "YF18HDY, Awaiting Repair" at bounding box center [339, 274] width 98 height 25
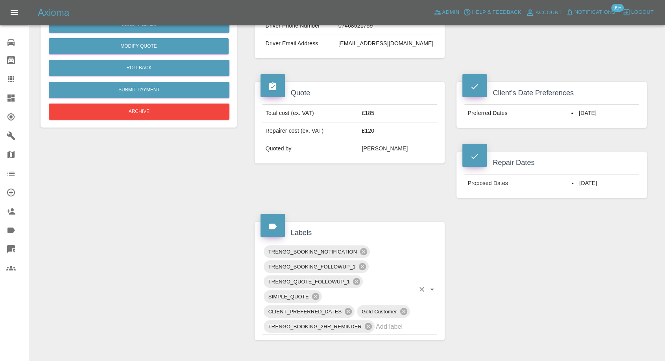
scroll to position [44, 0]
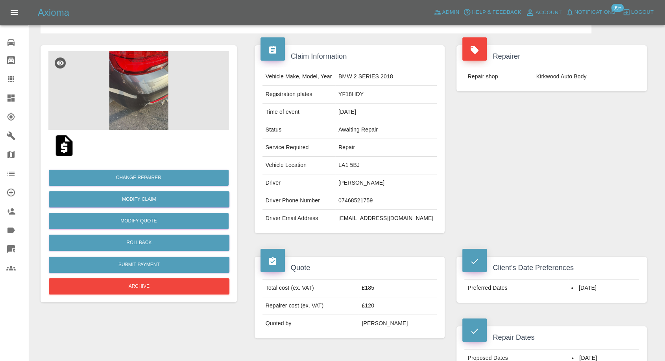
click at [356, 199] on td "07468521759" at bounding box center [386, 201] width 102 height 18
click at [357, 199] on td "07468521759" at bounding box center [386, 201] width 102 height 18
copy td "07468521759"
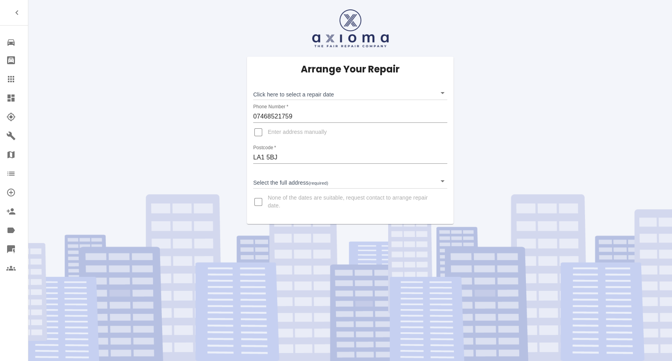
drag, startPoint x: 7, startPoint y: 79, endPoint x: 42, endPoint y: 90, distance: 36.0
click at [7, 79] on icon at bounding box center [10, 78] width 9 height 9
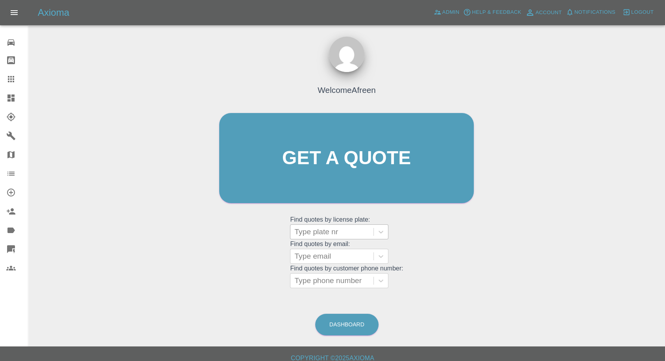
click at [347, 238] on div "Type plate nr" at bounding box center [331, 232] width 83 height 14
paste input "ND11 NMV"
type input "ND11 NMV"
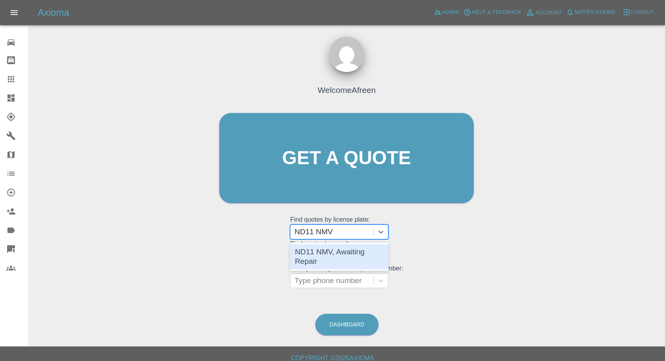
click at [330, 255] on div "ND11 NMV, Awaiting Repair" at bounding box center [339, 256] width 98 height 25
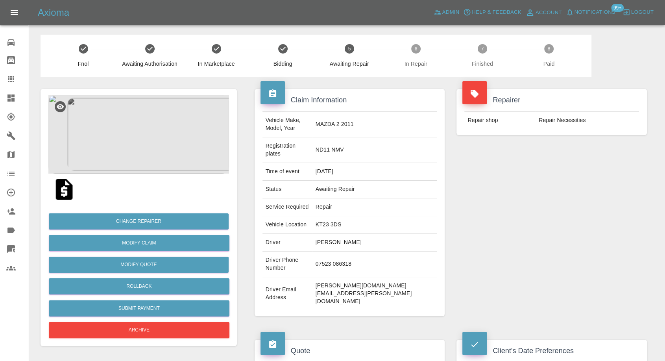
click at [359, 251] on td "07523 086318" at bounding box center [374, 264] width 125 height 26
click at [367, 251] on td "07523 086318" at bounding box center [374, 264] width 125 height 26
click at [369, 251] on td "07523 086318" at bounding box center [374, 264] width 125 height 26
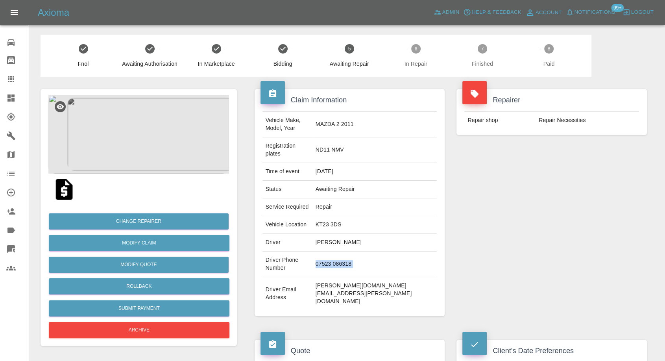
click at [369, 251] on td "07523 086318" at bounding box center [374, 264] width 125 height 26
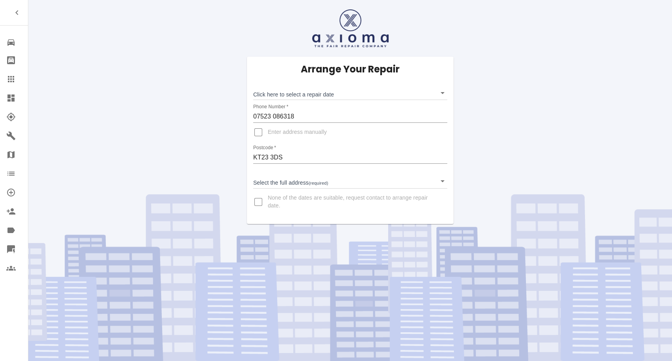
drag, startPoint x: 9, startPoint y: 73, endPoint x: 12, endPoint y: 77, distance: 4.5
click at [8, 74] on link "Claims" at bounding box center [14, 79] width 28 height 19
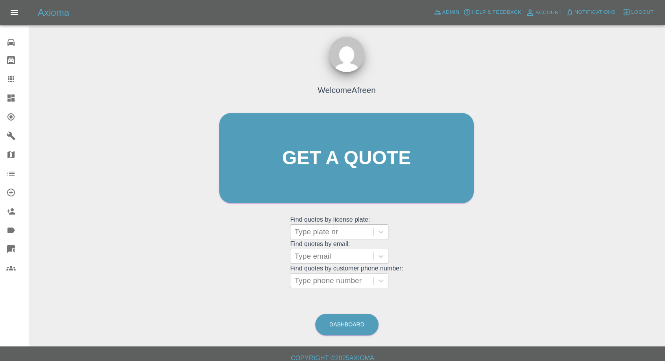
click at [345, 227] on div at bounding box center [331, 231] width 75 height 11
paste input "FORD FIESTA"
type input "FORD FIESTA"
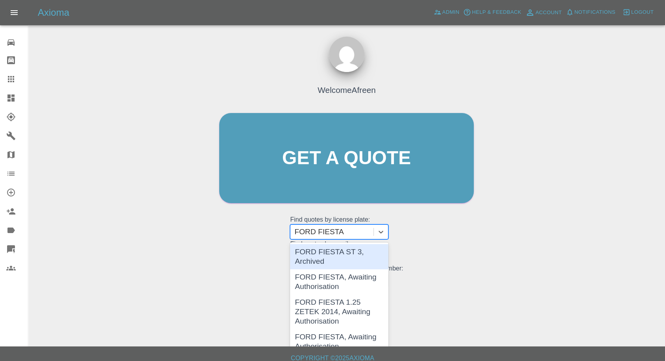
click at [343, 251] on div "FORD FIESTA ST 3, Archived" at bounding box center [339, 256] width 98 height 25
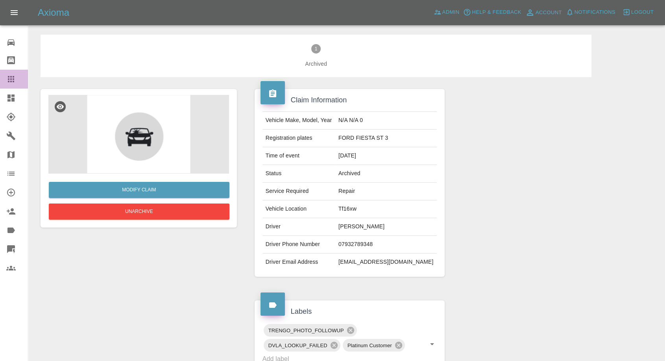
drag, startPoint x: 11, startPoint y: 76, endPoint x: 30, endPoint y: 90, distance: 22.5
click at [12, 76] on icon at bounding box center [10, 78] width 9 height 9
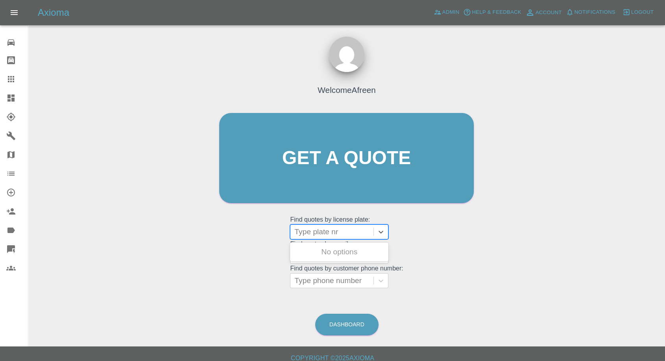
click at [349, 229] on div at bounding box center [331, 231] width 75 height 11
paste input "FORD FIESTA"
type input "FORD FIESTA"
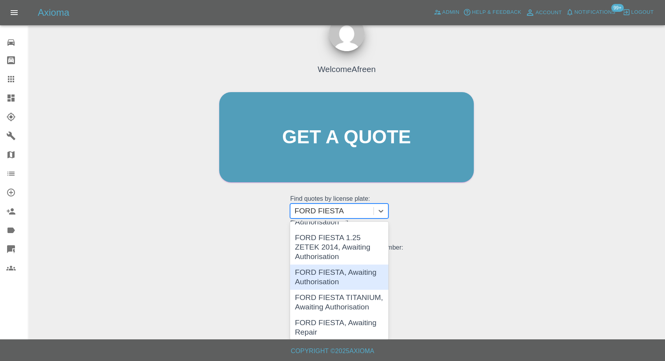
scroll to position [87, 0]
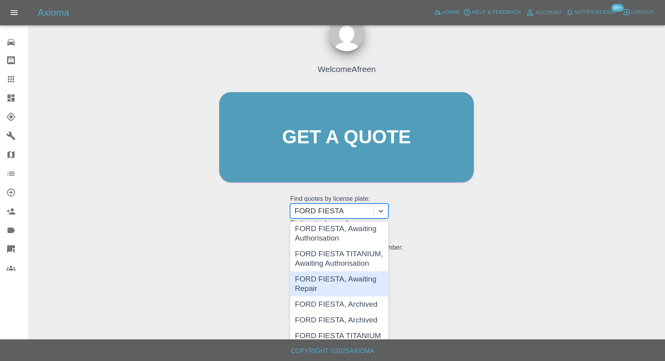
click at [347, 275] on div "FORD FIESTA, Awaiting Repair" at bounding box center [339, 283] width 98 height 25
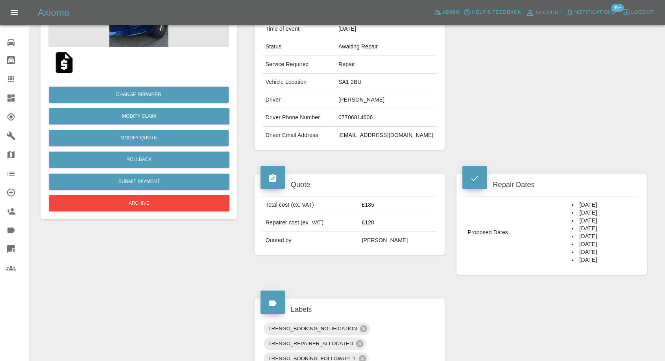
scroll to position [44, 0]
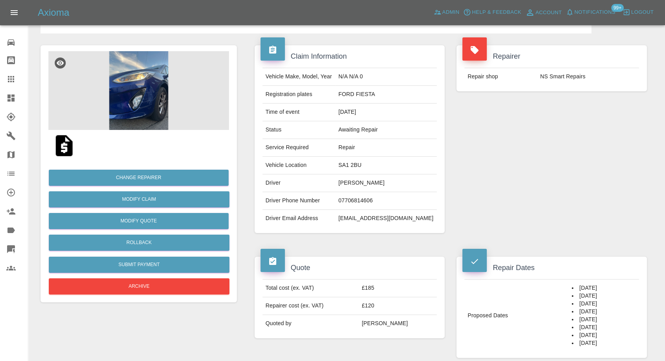
click at [369, 198] on td "07706814606" at bounding box center [386, 201] width 102 height 18
copy td "07706814606"
click at [561, 196] on div "Repairer Repair shop NS Smart Repairs" at bounding box center [551, 138] width 202 height 211
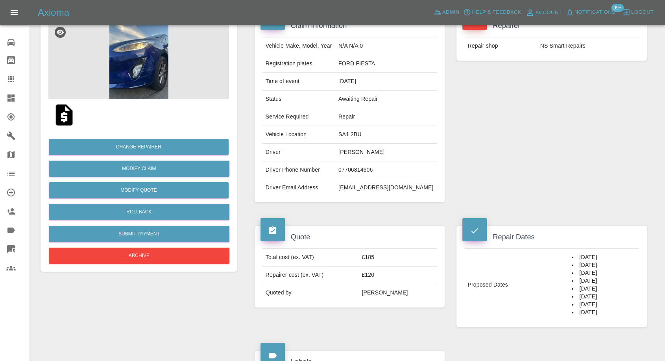
scroll to position [87, 0]
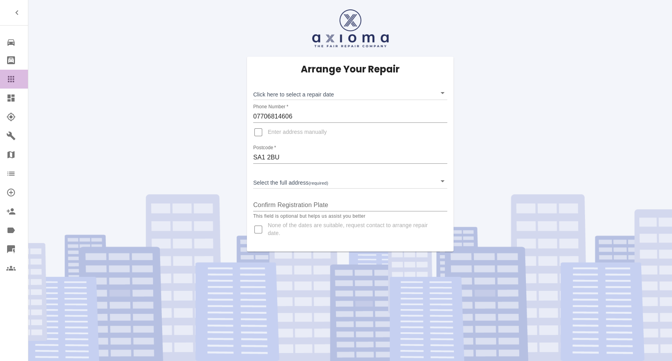
click at [13, 73] on link "Claims" at bounding box center [14, 79] width 28 height 19
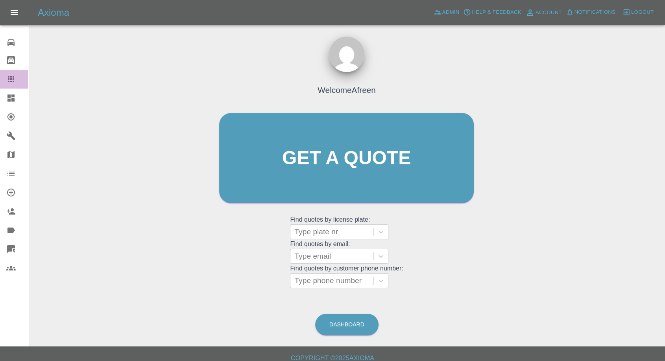
click at [11, 76] on icon at bounding box center [11, 79] width 6 height 6
click at [326, 226] on div "Type plate nr" at bounding box center [331, 232] width 83 height 14
paste input "JAGUAR F PACE"
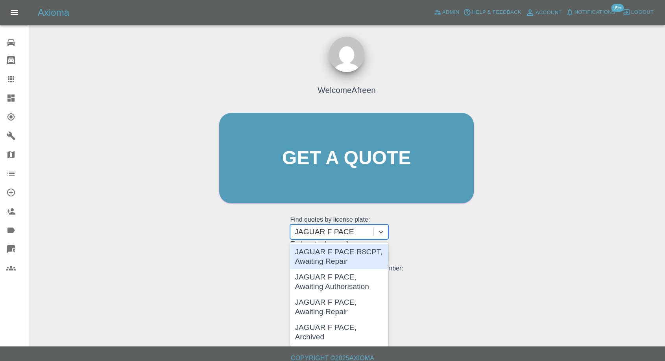
type input "JAGUAR F PACE"
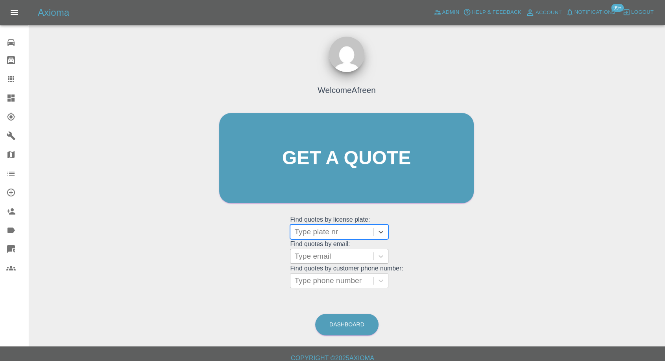
paste input "JAGUAR F PACE"
type input "JAGUAR F PACE"
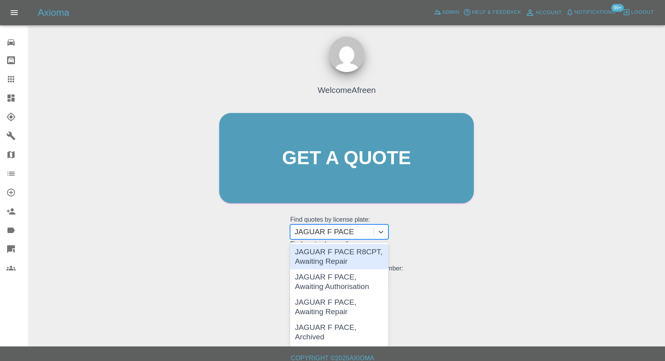
click at [342, 257] on div "JAGUAR F PACE R8CPT, Awaiting Repair" at bounding box center [339, 256] width 98 height 25
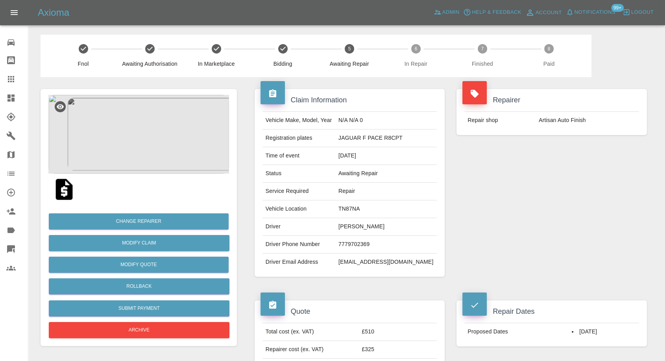
drag, startPoint x: 15, startPoint y: 79, endPoint x: 72, endPoint y: 113, distance: 66.5
click at [15, 79] on icon at bounding box center [10, 78] width 9 height 9
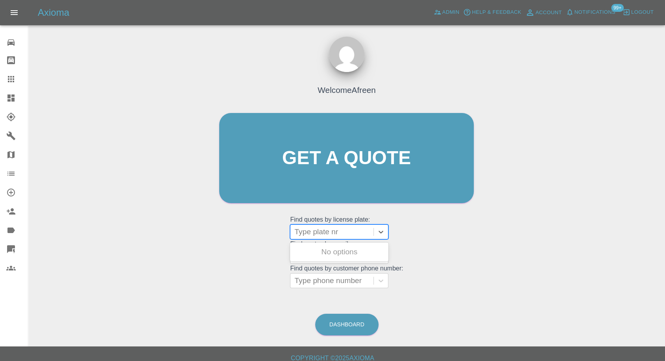
click at [341, 230] on div at bounding box center [331, 231] width 75 height 11
paste input "JAGUAR F PACE"
type input "JAGUAR F PACE"
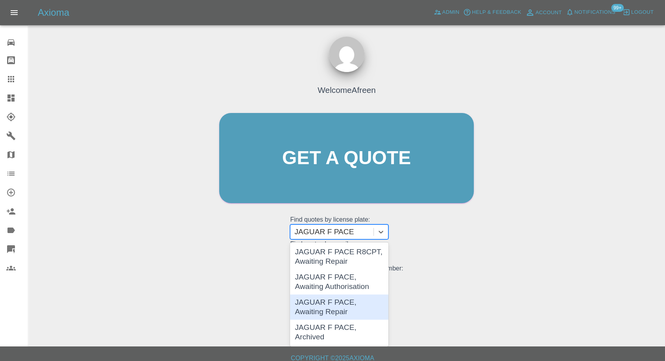
click at [349, 309] on div "JAGUAR F PACE, Awaiting Repair" at bounding box center [339, 306] width 98 height 25
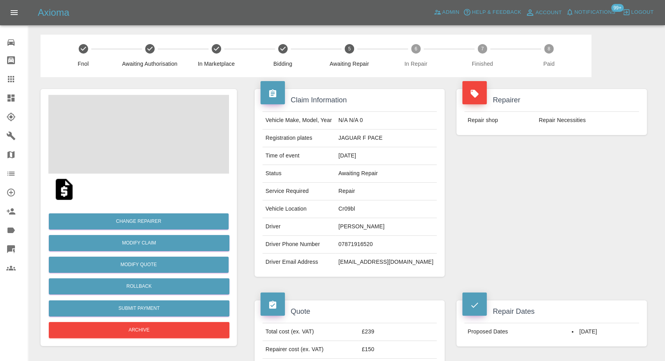
click at [366, 246] on td "07871916520" at bounding box center [386, 245] width 102 height 18
click at [367, 246] on td "07871916520" at bounding box center [386, 245] width 102 height 18
copy td "07871916520"
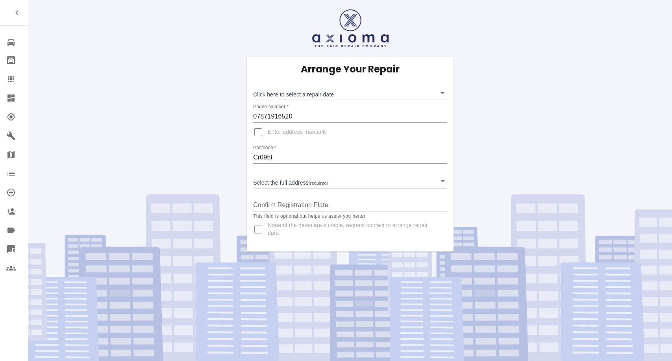
drag, startPoint x: 17, startPoint y: 75, endPoint x: 0, endPoint y: 80, distance: 17.9
click at [17, 76] on div at bounding box center [17, 78] width 22 height 9
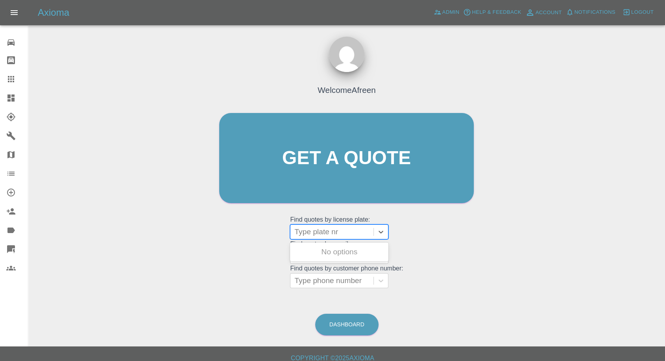
click at [317, 227] on div at bounding box center [331, 231] width 75 height 11
paste input "LA55XVH"
type input "LA55XVH"
click at [326, 248] on div "LA55XVH, Awaiting Repair" at bounding box center [339, 256] width 98 height 25
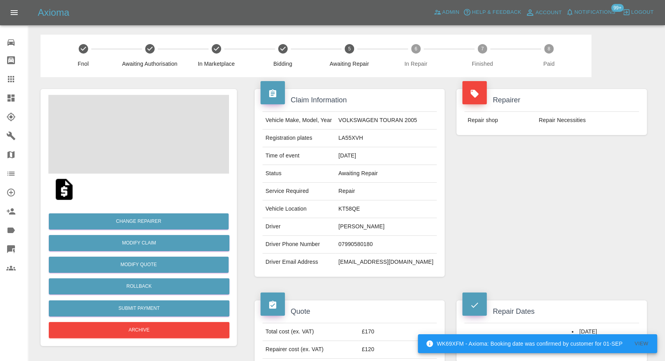
click at [365, 244] on td "07990580180" at bounding box center [386, 245] width 102 height 18
copy td "07990580180"
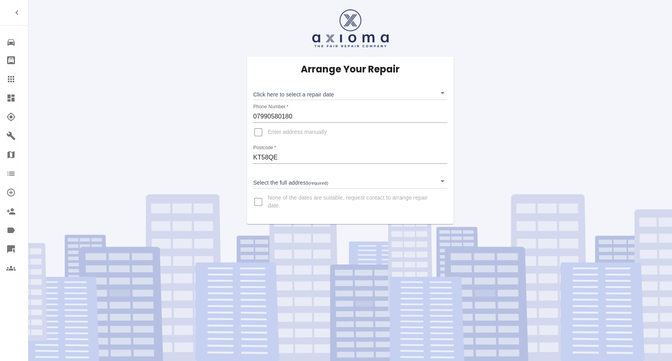
click at [5, 81] on link "Claims" at bounding box center [14, 79] width 28 height 19
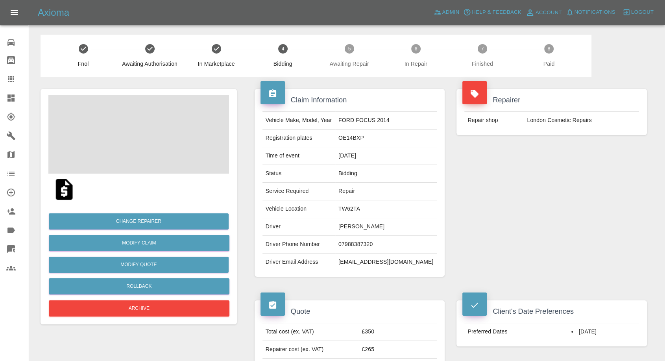
click at [373, 245] on td "07988387320" at bounding box center [386, 245] width 102 height 18
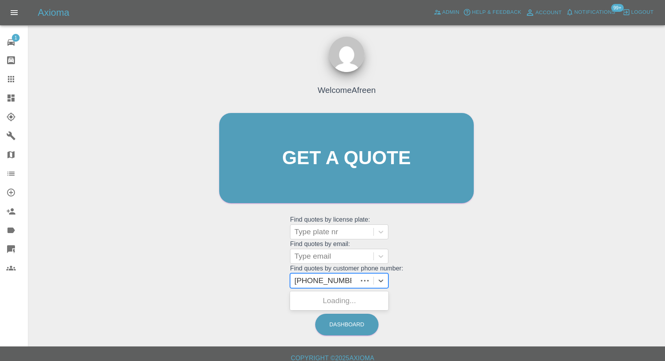
scroll to position [7, 0]
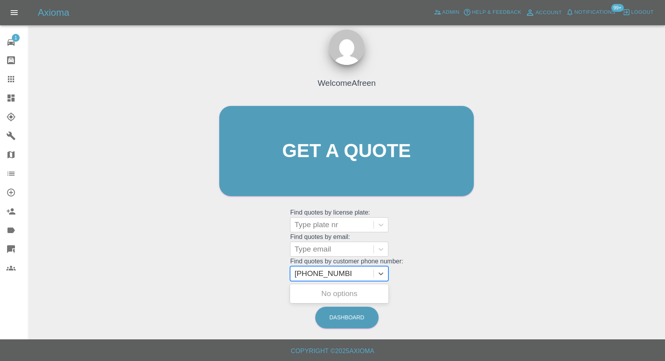
drag, startPoint x: 309, startPoint y: 275, endPoint x: 222, endPoint y: 276, distance: 86.6
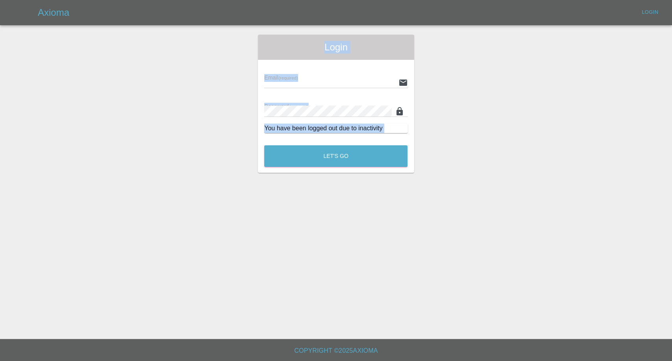
type input "[EMAIL_ADDRESS][DOMAIN_NAME]"
click at [369, 153] on button "Let's Go" at bounding box center [335, 156] width 143 height 22
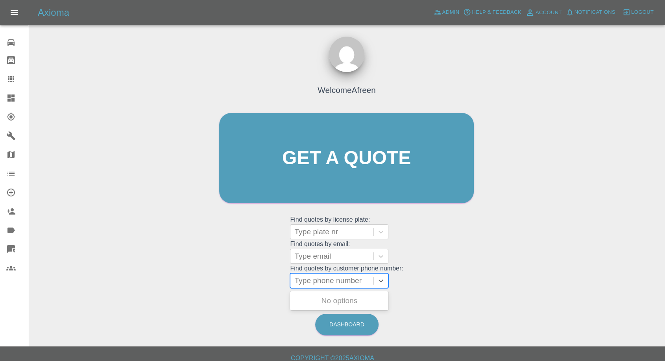
click at [335, 278] on div at bounding box center [331, 280] width 75 height 11
paste input "+447884957798"
drag, startPoint x: 308, startPoint y: 281, endPoint x: 230, endPoint y: 285, distance: 78.0
click at [230, 285] on div "Welcome Afreen Get a quote Get a quote Find quotes by license plate: Type plate…" at bounding box center [346, 173] width 271 height 238
type input "07884957798"
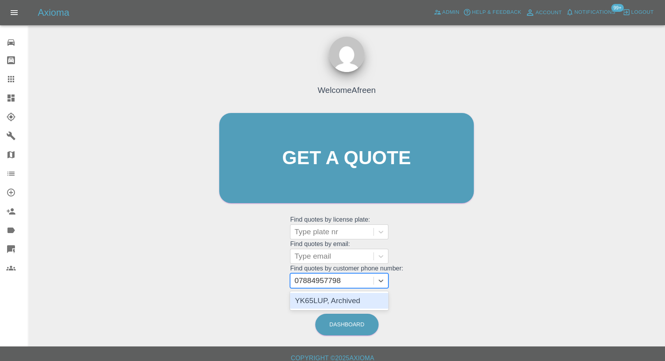
click at [351, 294] on div "YK65LUP, Archived" at bounding box center [339, 301] width 98 height 16
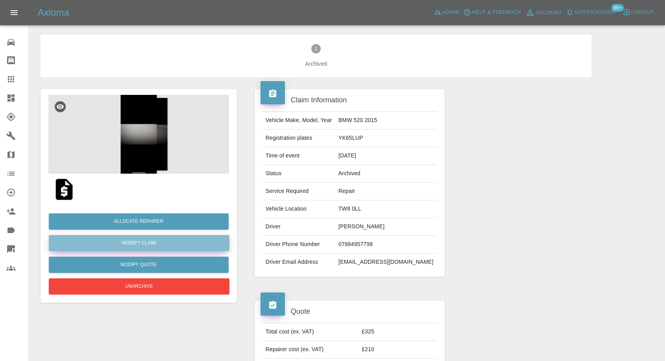
click at [157, 240] on link "Modify Claim" at bounding box center [139, 243] width 181 height 16
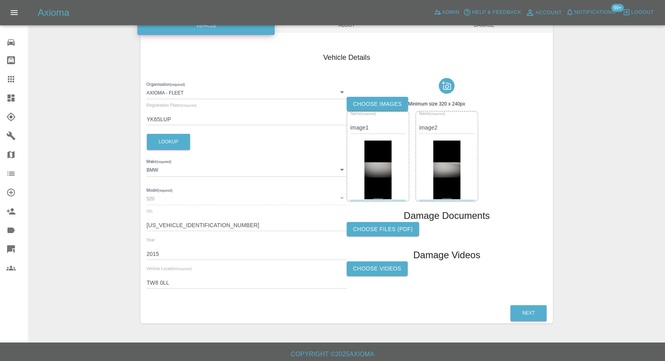
scroll to position [89, 0]
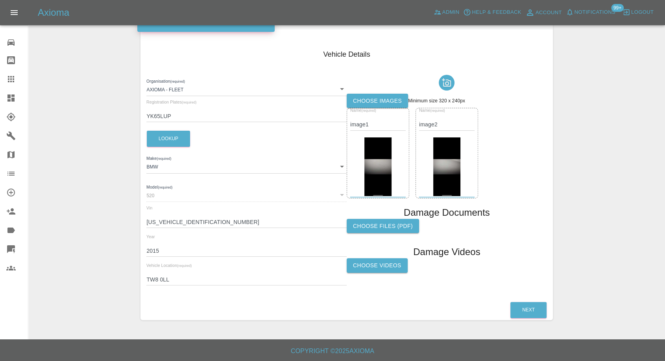
click at [387, 266] on label "Choose Videos" at bounding box center [377, 265] width 61 height 15
click at [0, 0] on input "Choose Videos" at bounding box center [0, 0] width 0 height 0
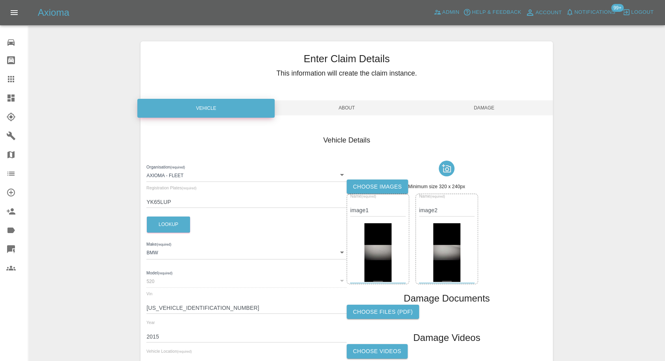
scroll to position [0, 0]
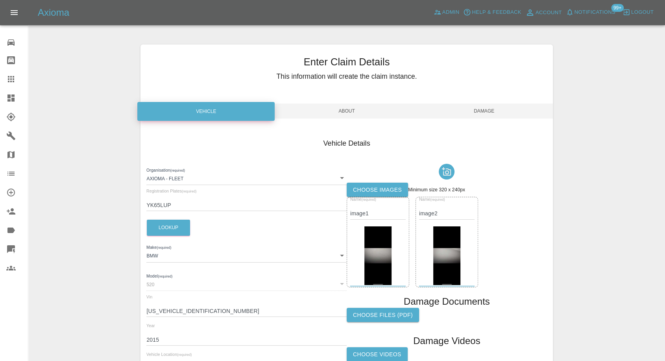
click at [495, 111] on span "Damage" at bounding box center [483, 110] width 137 height 15
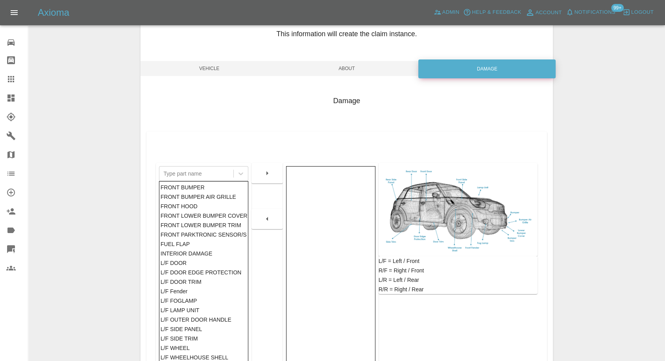
scroll to position [126, 0]
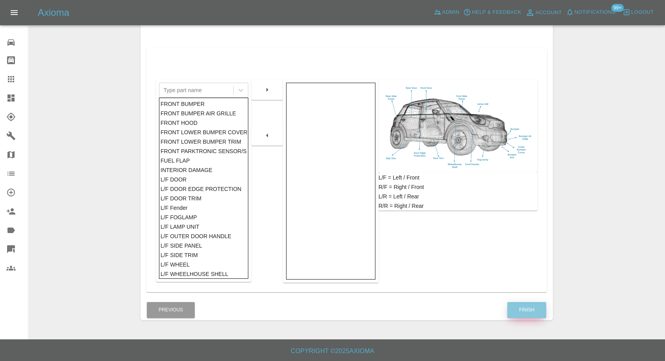
click at [528, 317] on button "Finish" at bounding box center [526, 310] width 39 height 16
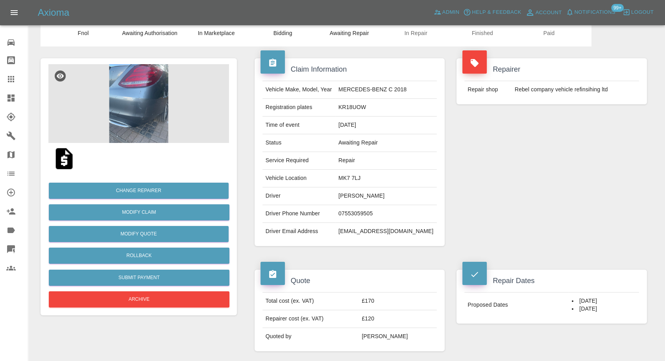
scroll to position [87, 0]
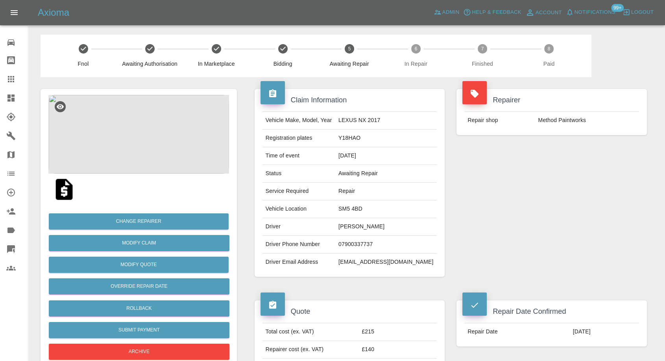
click at [60, 196] on img at bounding box center [64, 189] width 25 height 25
